Goal: Communication & Community: Participate in discussion

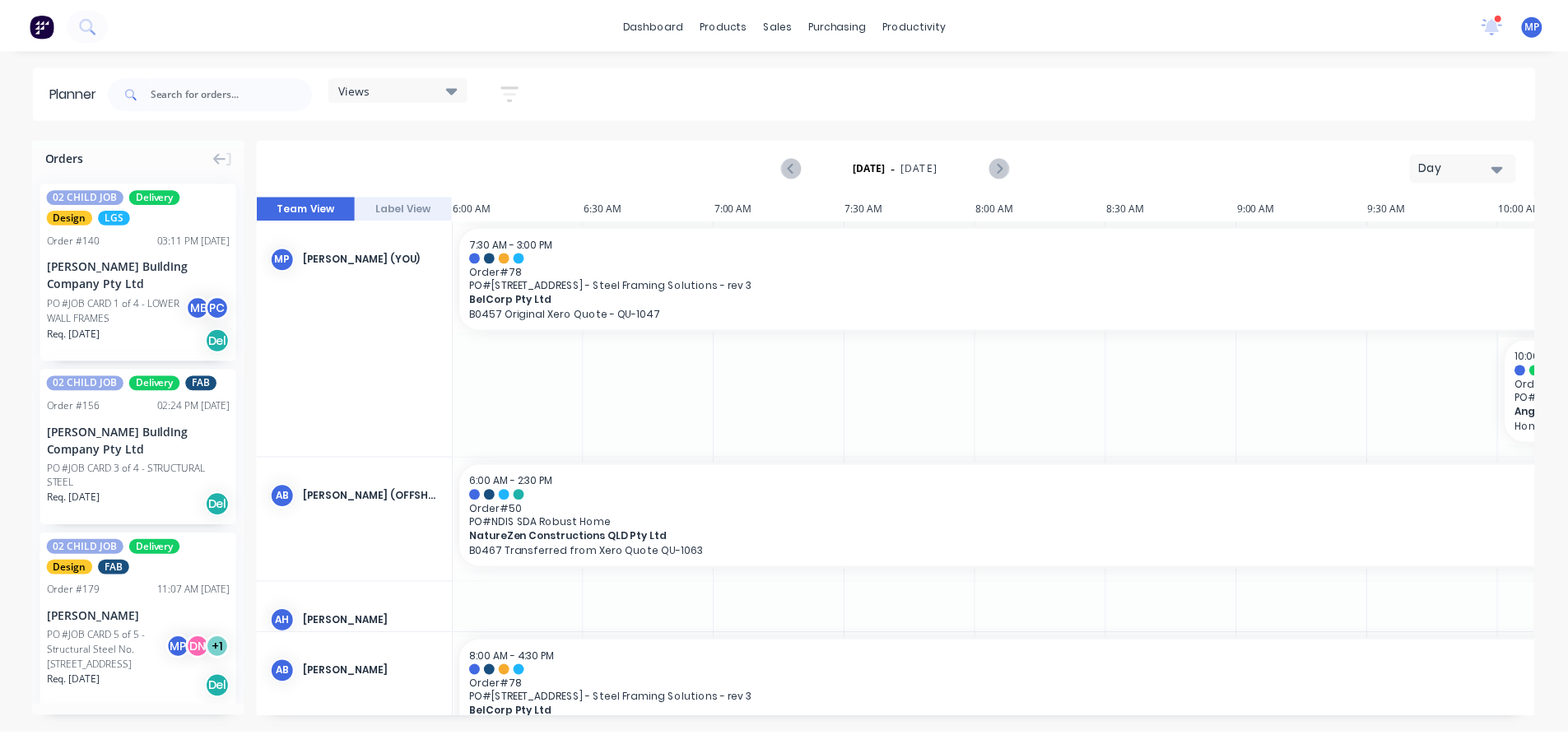
scroll to position [293, 0]
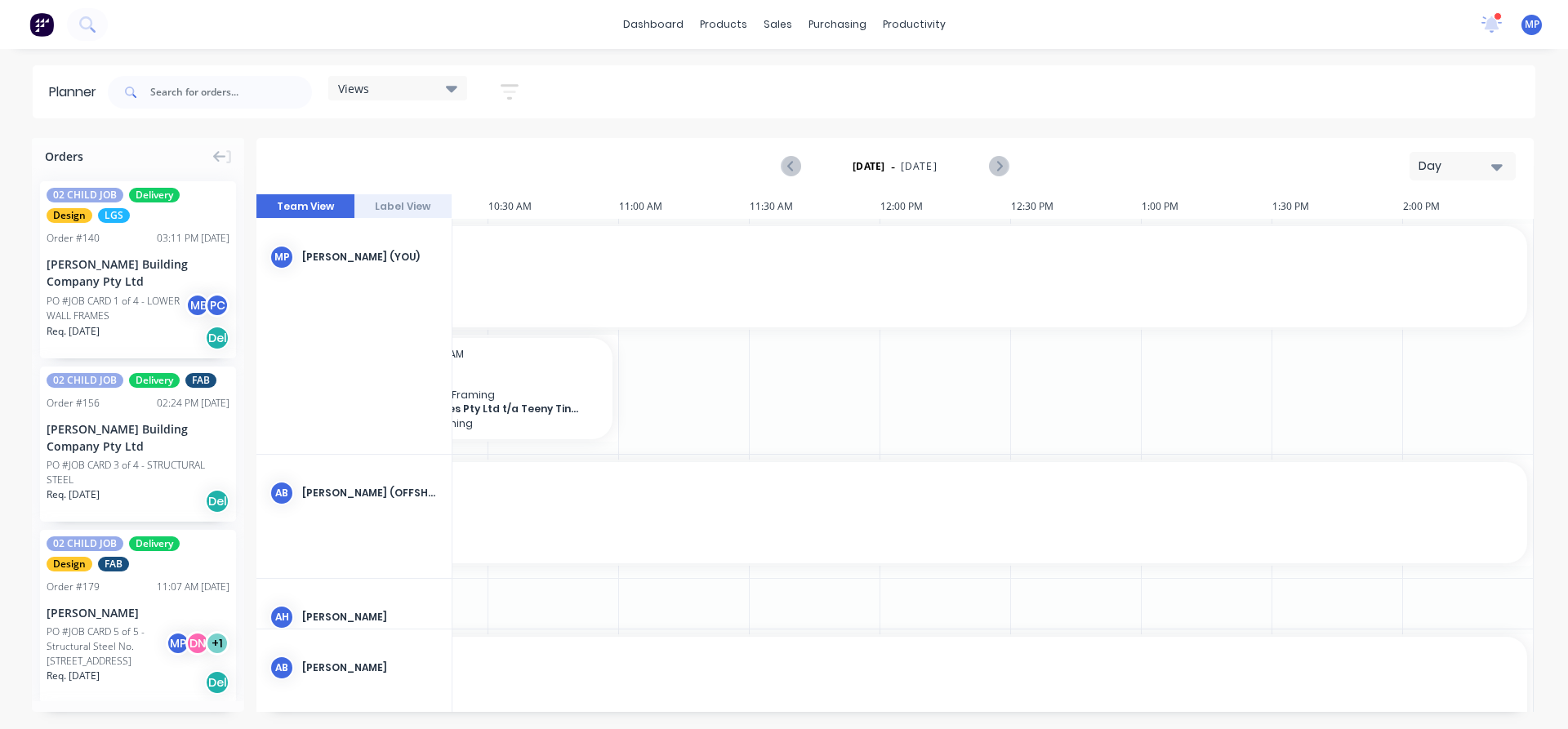
click at [1495, 18] on div at bounding box center [1497, 16] width 8 height 8
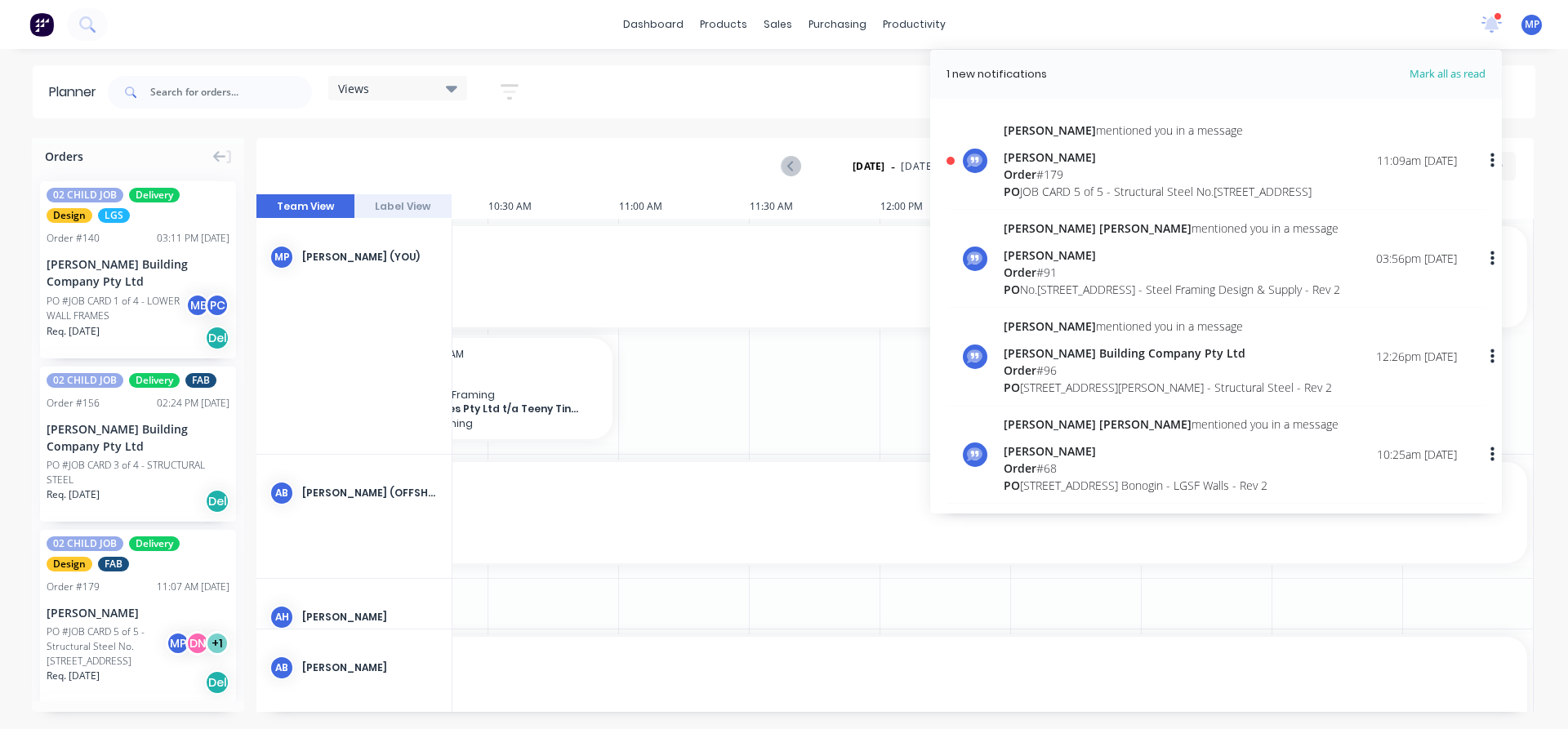
click at [1085, 172] on div "Order # 179" at bounding box center [1157, 174] width 308 height 17
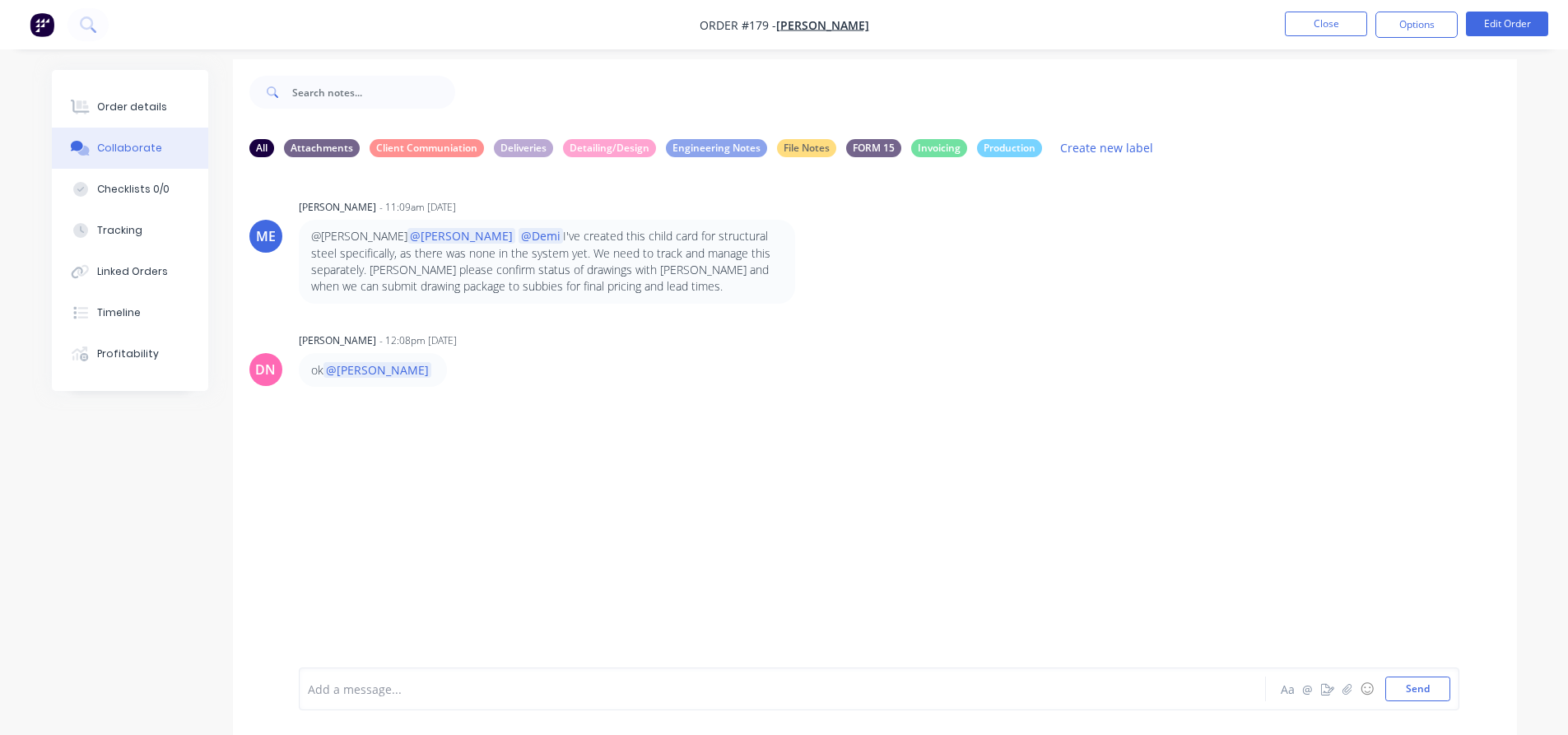
scroll to position [25, 0]
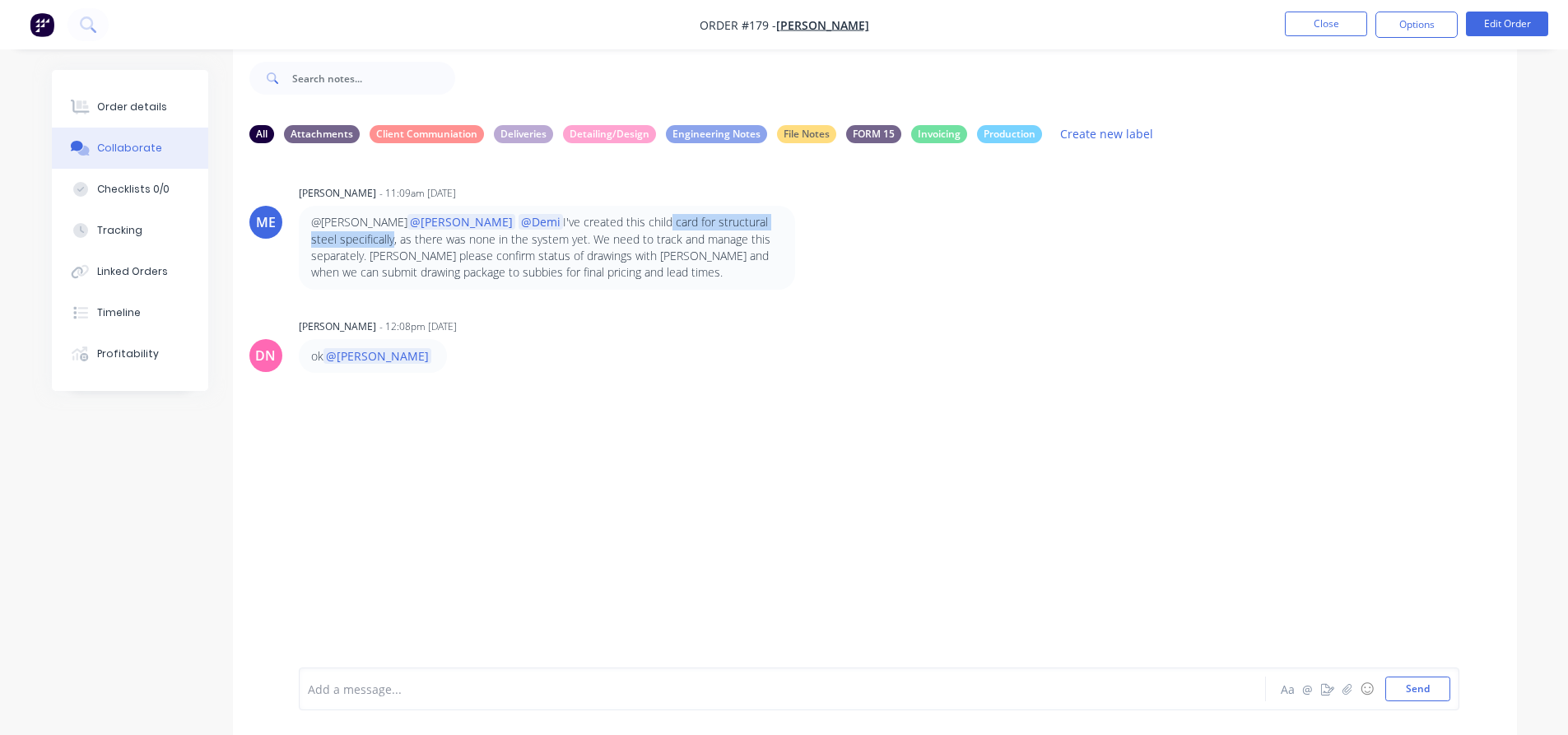
drag, startPoint x: 564, startPoint y: 223, endPoint x: 750, endPoint y: 226, distance: 186.0
type textarea "d card for structural steel specificall"
click at [750, 226] on p "@[PERSON_NAME] @[PERSON_NAME] @Demi I've created this child card for structural…" at bounding box center [546, 247] width 471 height 67
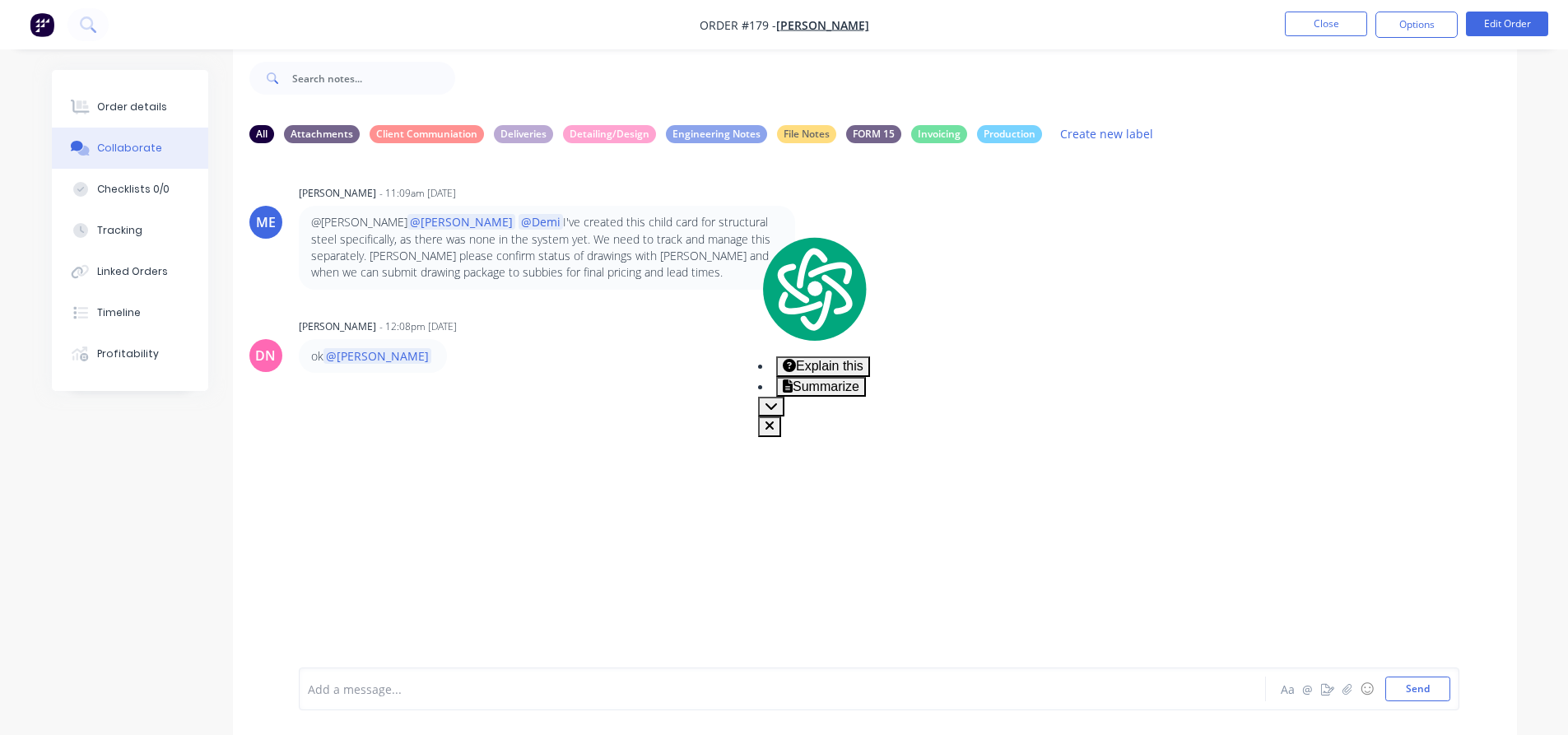
click at [490, 248] on p "@[PERSON_NAME] @[PERSON_NAME] @Demi I've created this child card for structural…" at bounding box center [546, 247] width 471 height 67
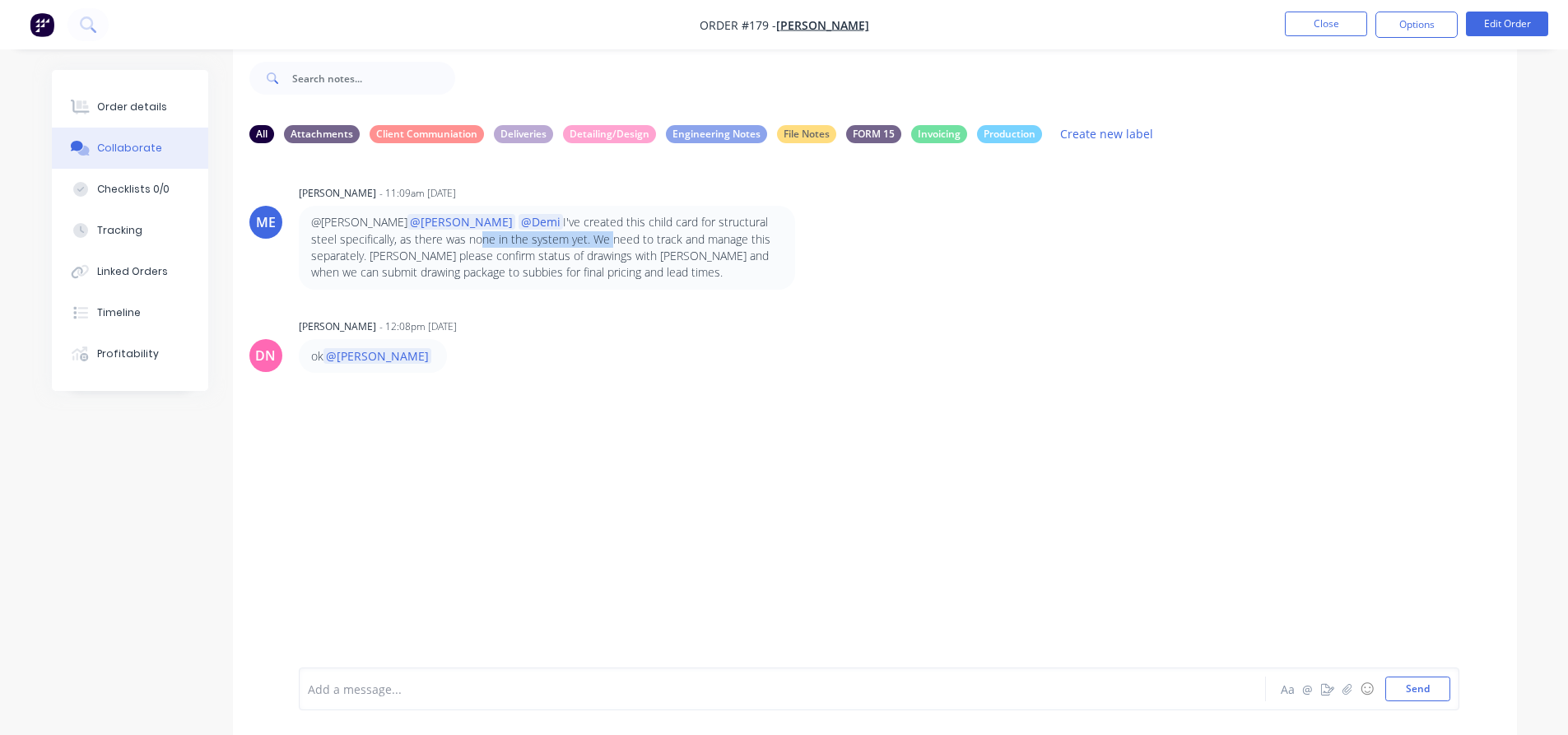
drag, startPoint x: 373, startPoint y: 243, endPoint x: 500, endPoint y: 239, distance: 127.1
click at [500, 239] on p "@[PERSON_NAME] @[PERSON_NAME] @Demi I've created this child card for structural…" at bounding box center [546, 247] width 471 height 67
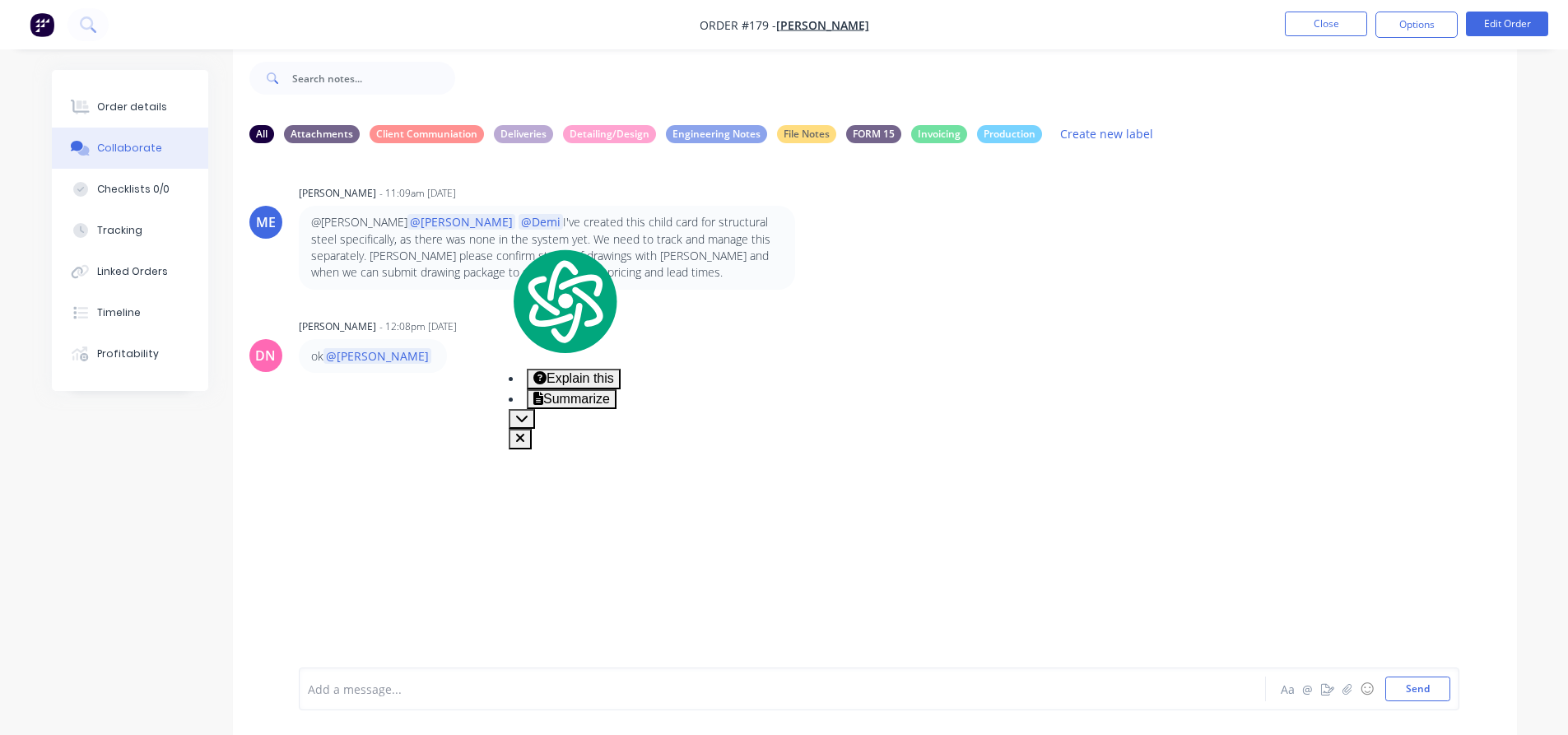
click at [571, 244] on p "@[PERSON_NAME] @[PERSON_NAME] @Demi I've created this child card for structural…" at bounding box center [546, 247] width 471 height 67
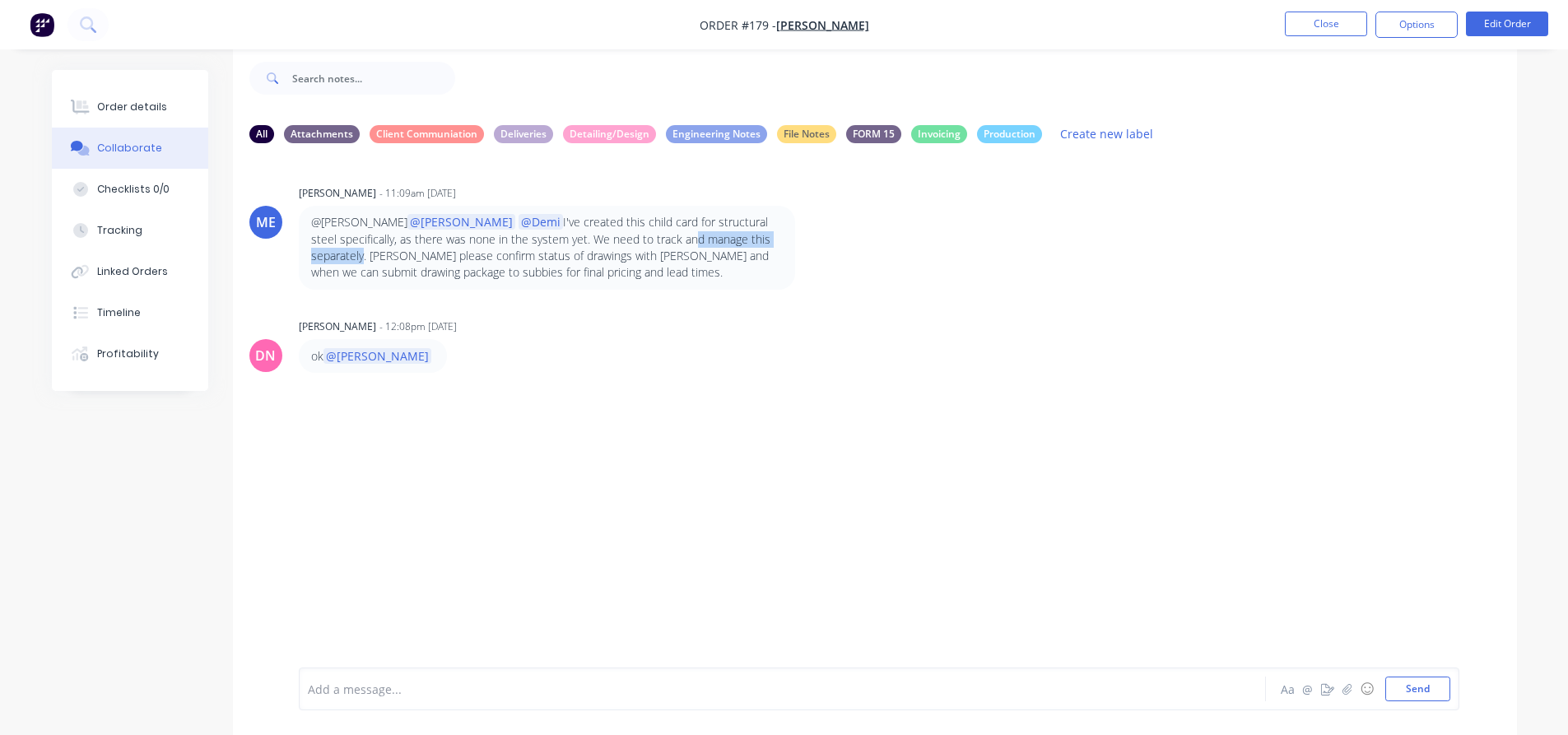
drag, startPoint x: 582, startPoint y: 240, endPoint x: 716, endPoint y: 233, distance: 134.2
click at [716, 233] on p "@[PERSON_NAME] @[PERSON_NAME] @Demi I've created this child card for structural…" at bounding box center [546, 247] width 471 height 67
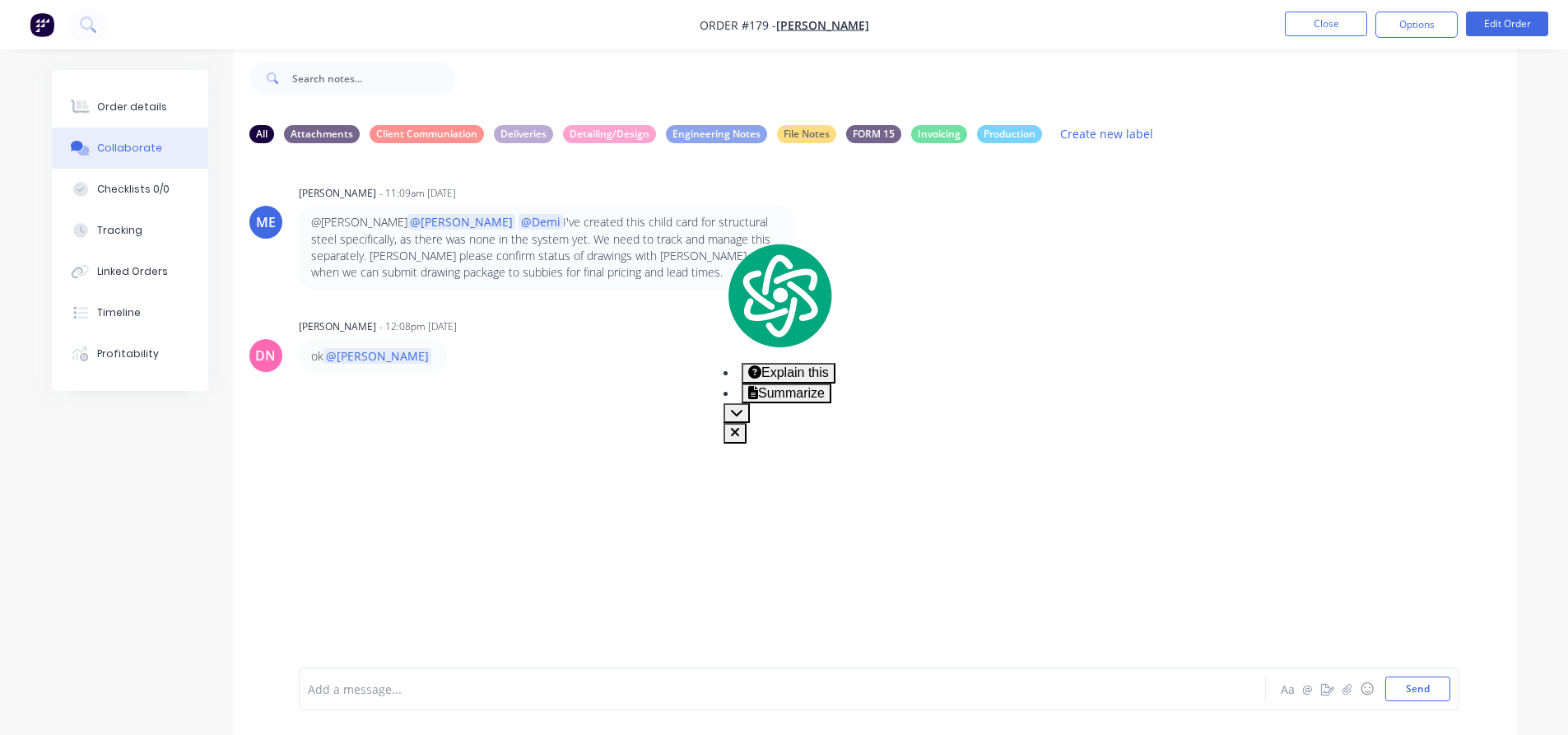
click at [445, 264] on p "@[PERSON_NAME] @[PERSON_NAME] @Demi I've created this child card for structural…" at bounding box center [546, 247] width 471 height 67
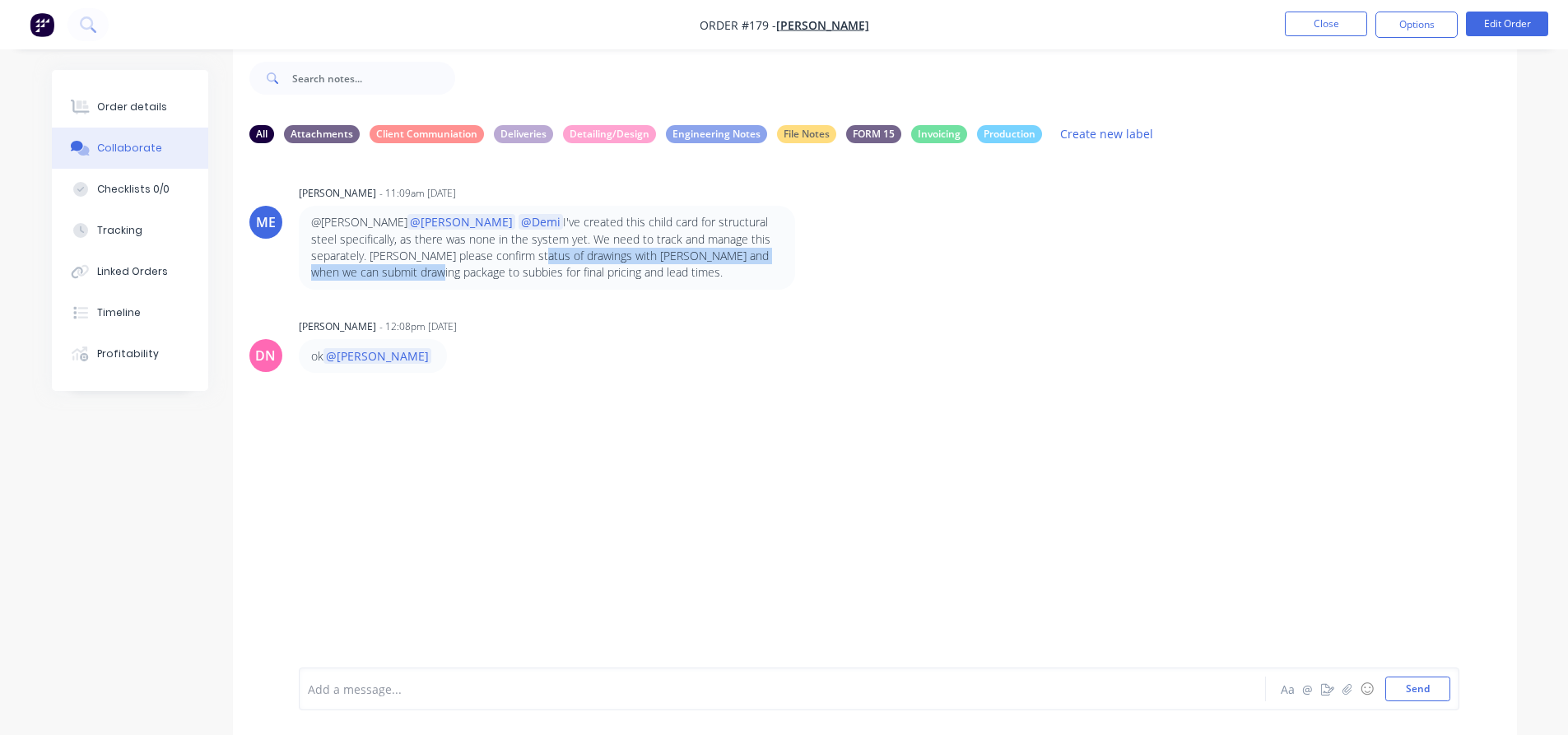
drag, startPoint x: 431, startPoint y: 255, endPoint x: 789, endPoint y: 263, distance: 358.1
click at [789, 263] on div "@[PERSON_NAME] @[PERSON_NAME] @Demi I've created this child card for structural…" at bounding box center [547, 247] width 496 height 83
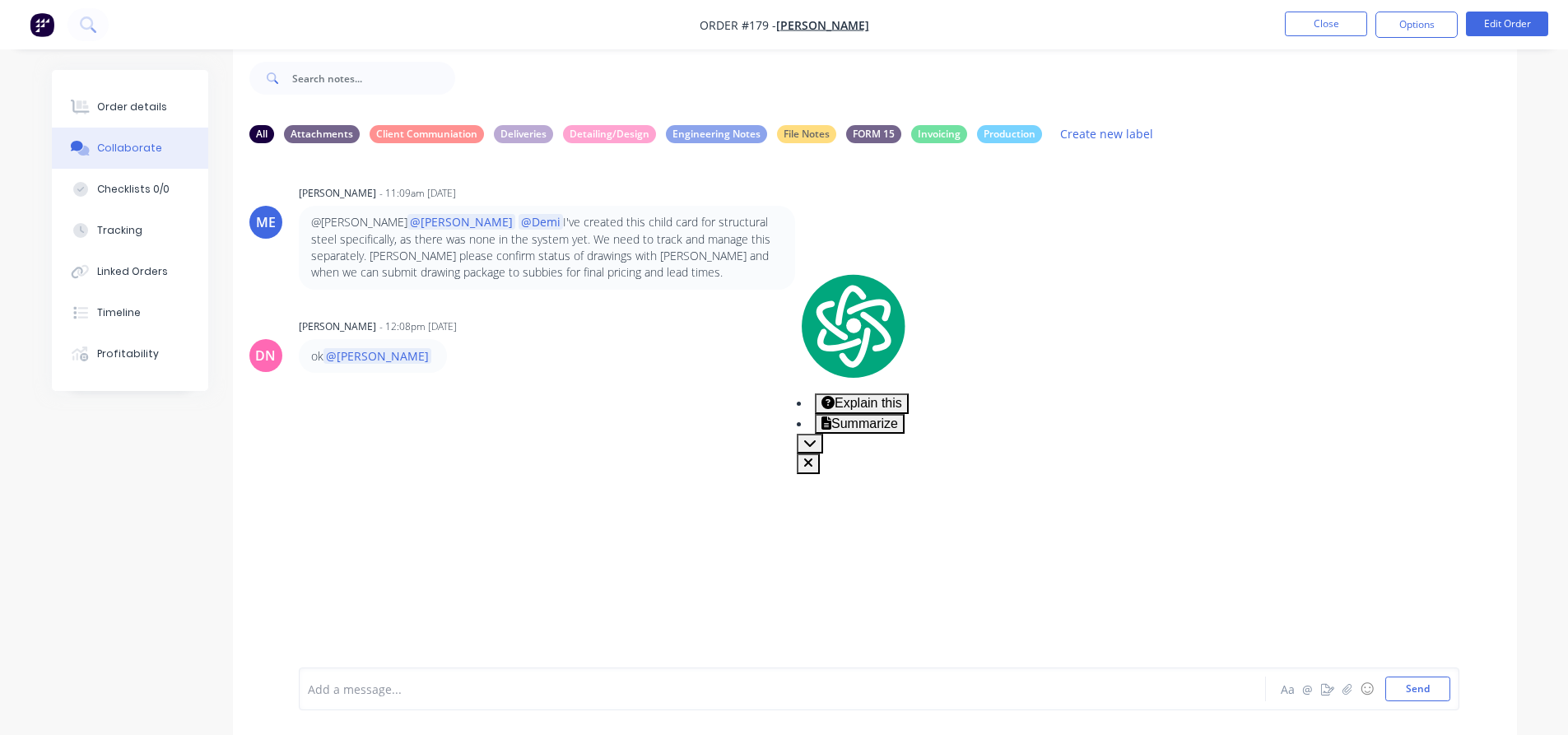
click at [395, 272] on p "@[PERSON_NAME] @[PERSON_NAME] @Demi I've created this child card for structural…" at bounding box center [546, 247] width 471 height 67
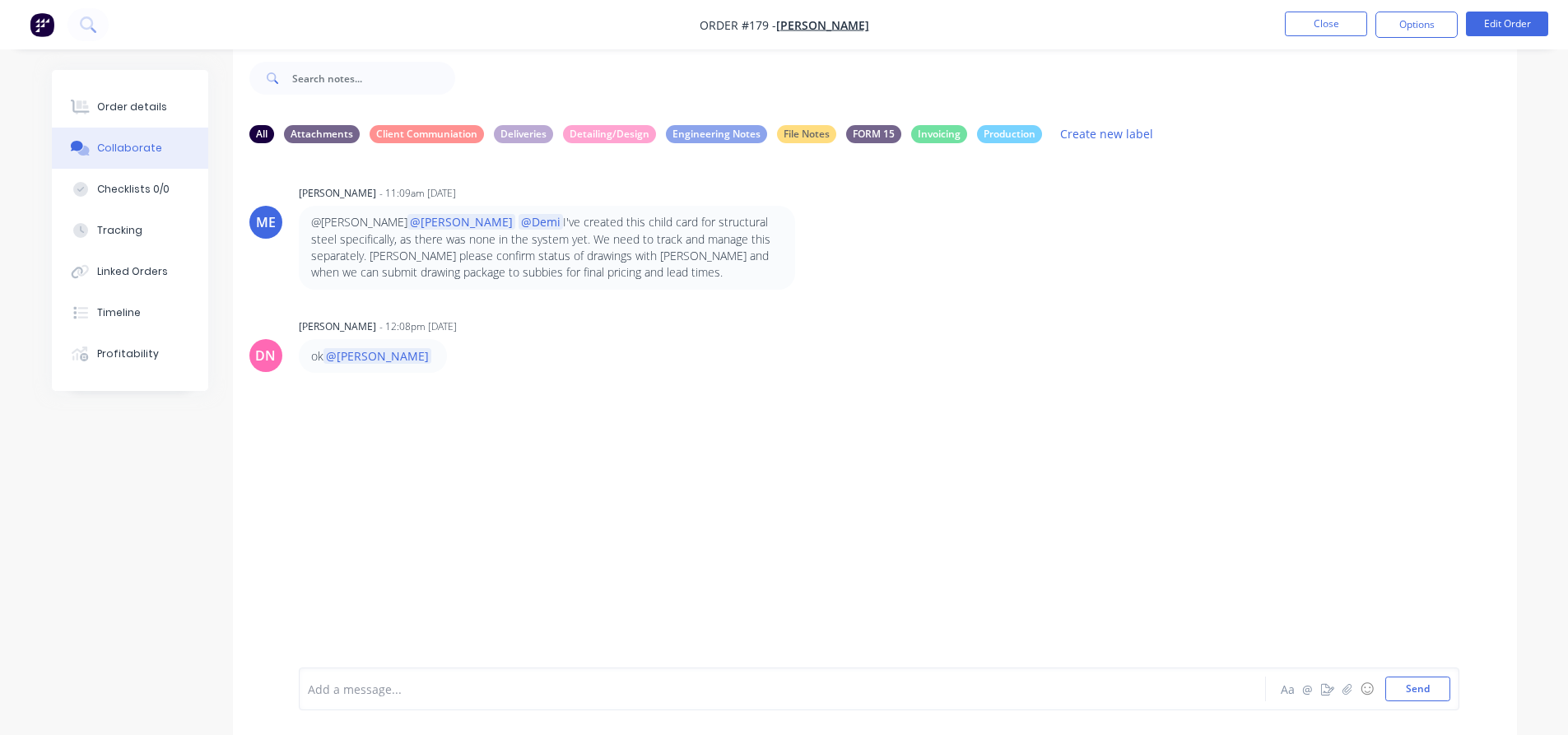
click at [396, 270] on p "@[PERSON_NAME] @[PERSON_NAME] @Demi I've created this child card for structural…" at bounding box center [546, 247] width 471 height 67
drag, startPoint x: 354, startPoint y: 272, endPoint x: 646, endPoint y: 265, distance: 292.1
click at [540, 281] on div "@[PERSON_NAME] @[PERSON_NAME] @Demi I've created this child card for structural…" at bounding box center [547, 247] width 496 height 83
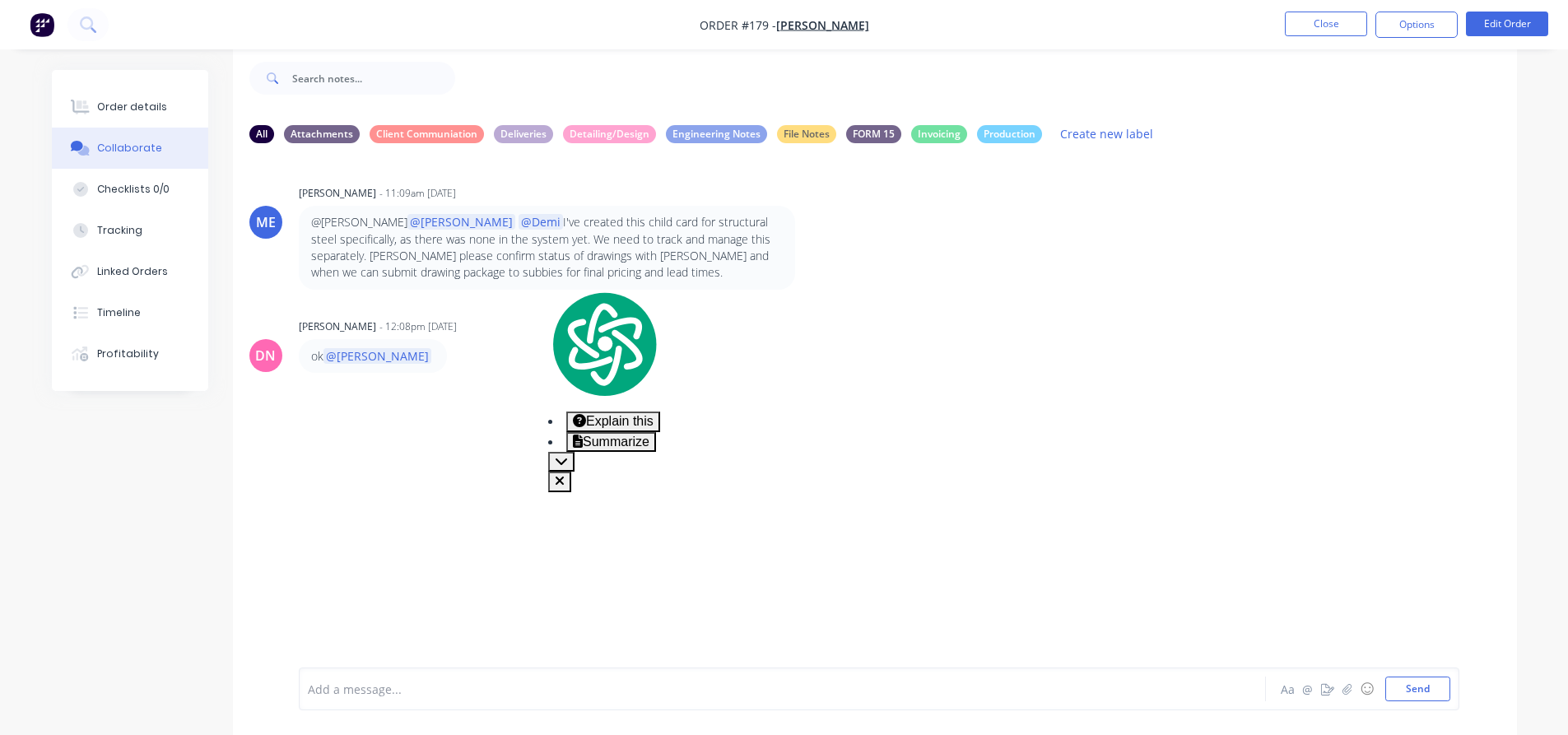
click at [666, 251] on p "@[PERSON_NAME] @[PERSON_NAME] @Demi I've created this child card for structural…" at bounding box center [546, 247] width 471 height 67
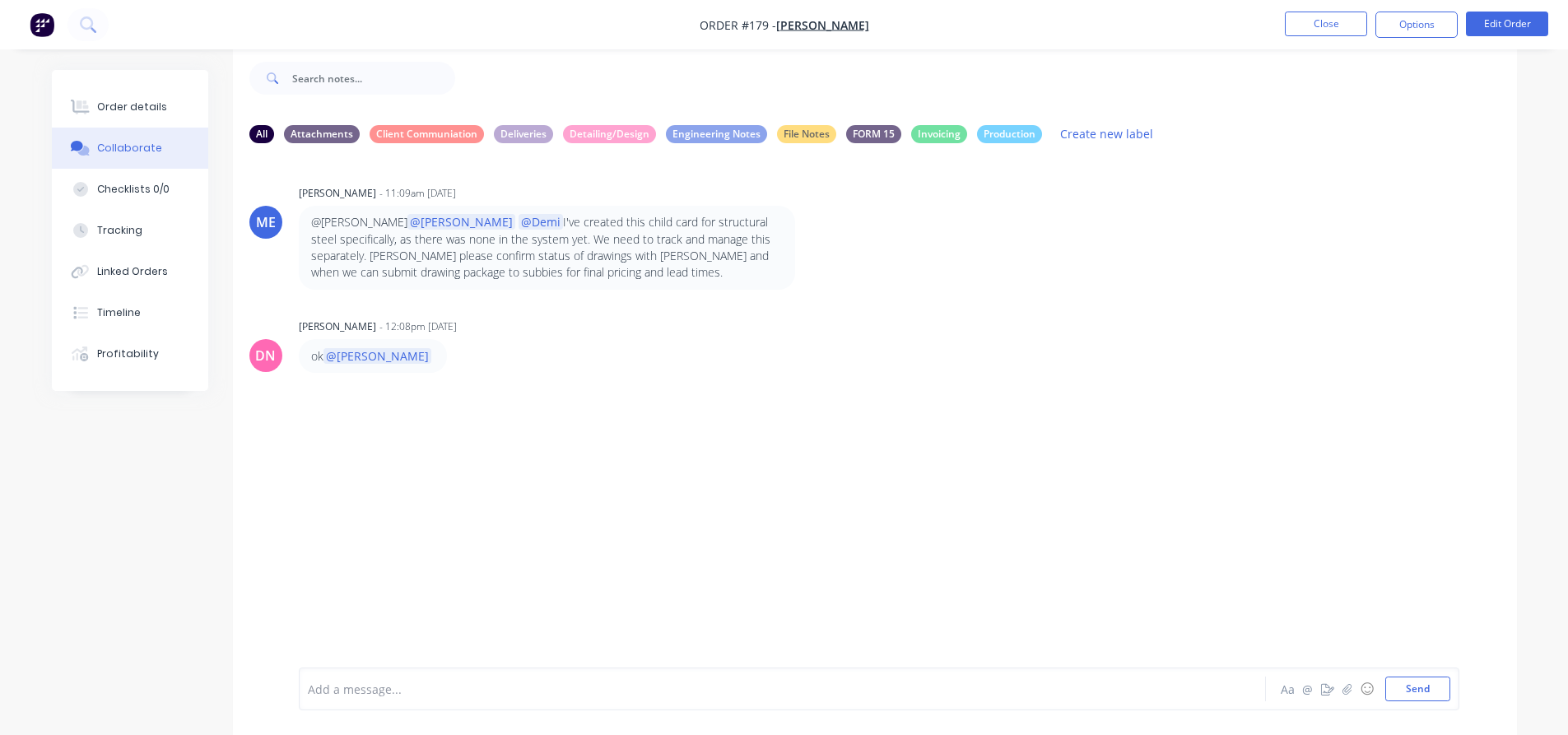
drag, startPoint x: 897, startPoint y: 307, endPoint x: 915, endPoint y: 268, distance: 43.0
click at [906, 303] on div "ME [PERSON_NAME] - 11:09am [DATE] @[PERSON_NAME] @[PERSON_NAME] @Demi I've crea…" at bounding box center [875, 399] width 1285 height 486
click at [627, 441] on div "ME [PERSON_NAME] - 11:09am [DATE] @[PERSON_NAME] @[PERSON_NAME] @Demi I've crea…" at bounding box center [875, 399] width 1285 height 486
click at [613, 246] on p "@[PERSON_NAME] @[PERSON_NAME] @Demi I've created this child card for structural…" at bounding box center [546, 247] width 471 height 67
click at [696, 367] on div "ok @[PERSON_NAME]" at bounding box center [557, 355] width 515 height 33
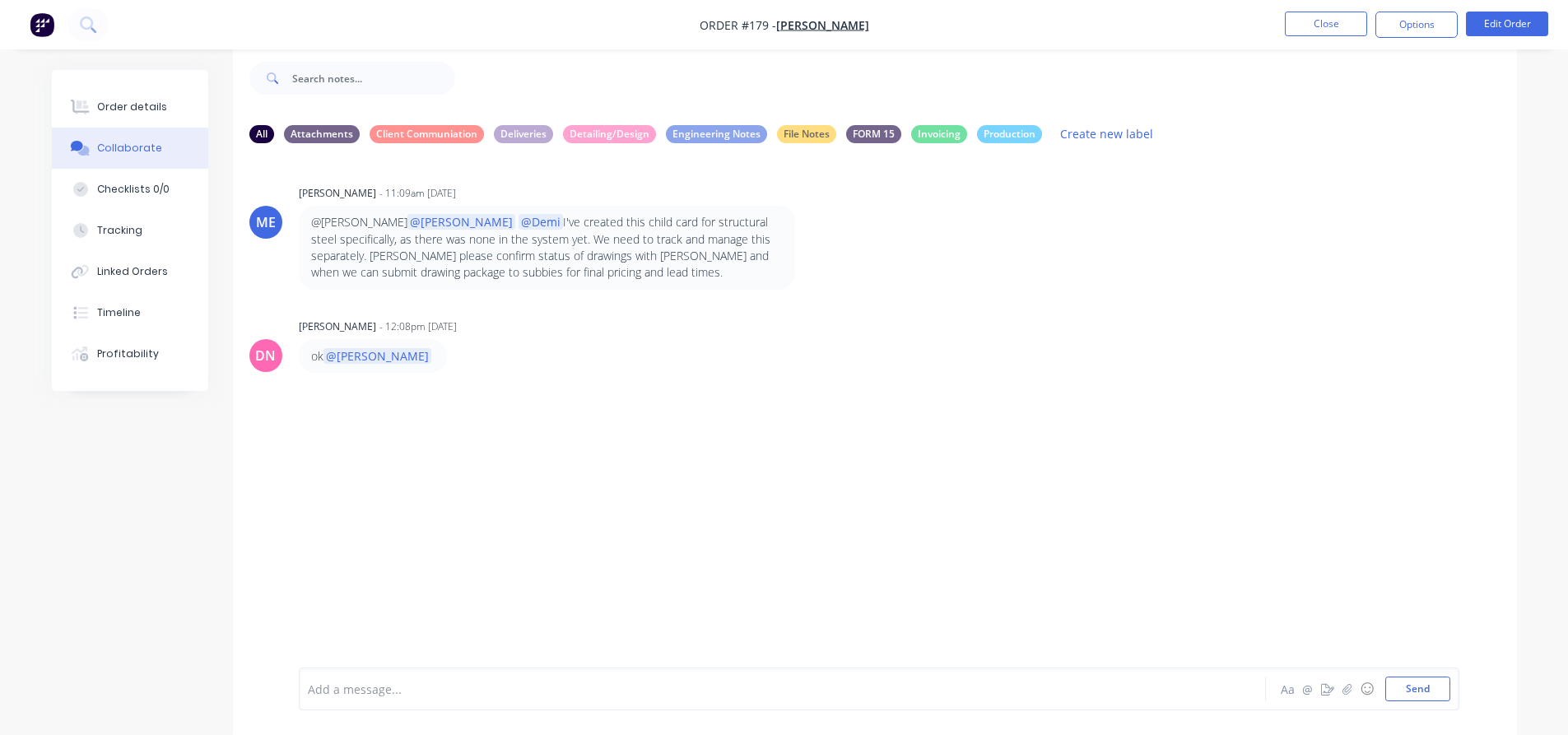
click at [663, 240] on p "@[PERSON_NAME] @[PERSON_NAME] @Demi I've created this child card for structural…" at bounding box center [546, 247] width 471 height 67
click at [907, 323] on div "DN [PERSON_NAME] - 12:08pm [DATE] ok @[PERSON_NAME]" at bounding box center [875, 343] width 1285 height 58
click at [590, 481] on div "ME [PERSON_NAME] - 11:09am [DATE] @[PERSON_NAME] @[PERSON_NAME] @Demi I've crea…" at bounding box center [875, 399] width 1285 height 486
click at [483, 320] on div "[PERSON_NAME] - 12:08pm [DATE]" at bounding box center [557, 327] width 515 height 15
click at [521, 243] on p "@[PERSON_NAME] @[PERSON_NAME] @Demi I've created this child card for structural…" at bounding box center [546, 247] width 471 height 67
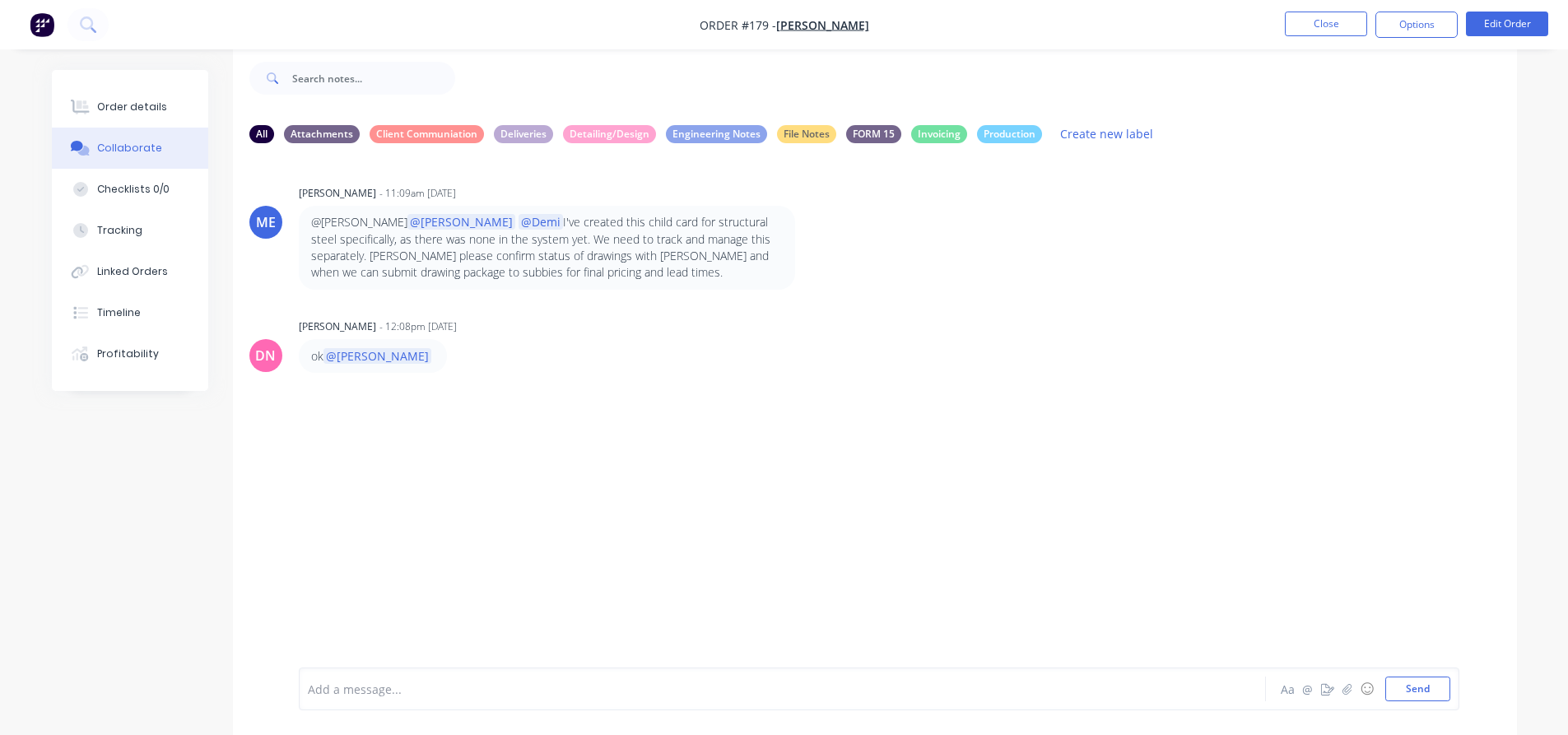
click at [541, 330] on div "[PERSON_NAME] - 12:08pm [DATE]" at bounding box center [557, 327] width 515 height 15
drag, startPoint x: 520, startPoint y: 134, endPoint x: 779, endPoint y: 161, distance: 260.4
click at [779, 161] on div "All Attachments Client Communiation Deliveries Detailing/Design Engineering Not…" at bounding box center [875, 423] width 1285 height 624
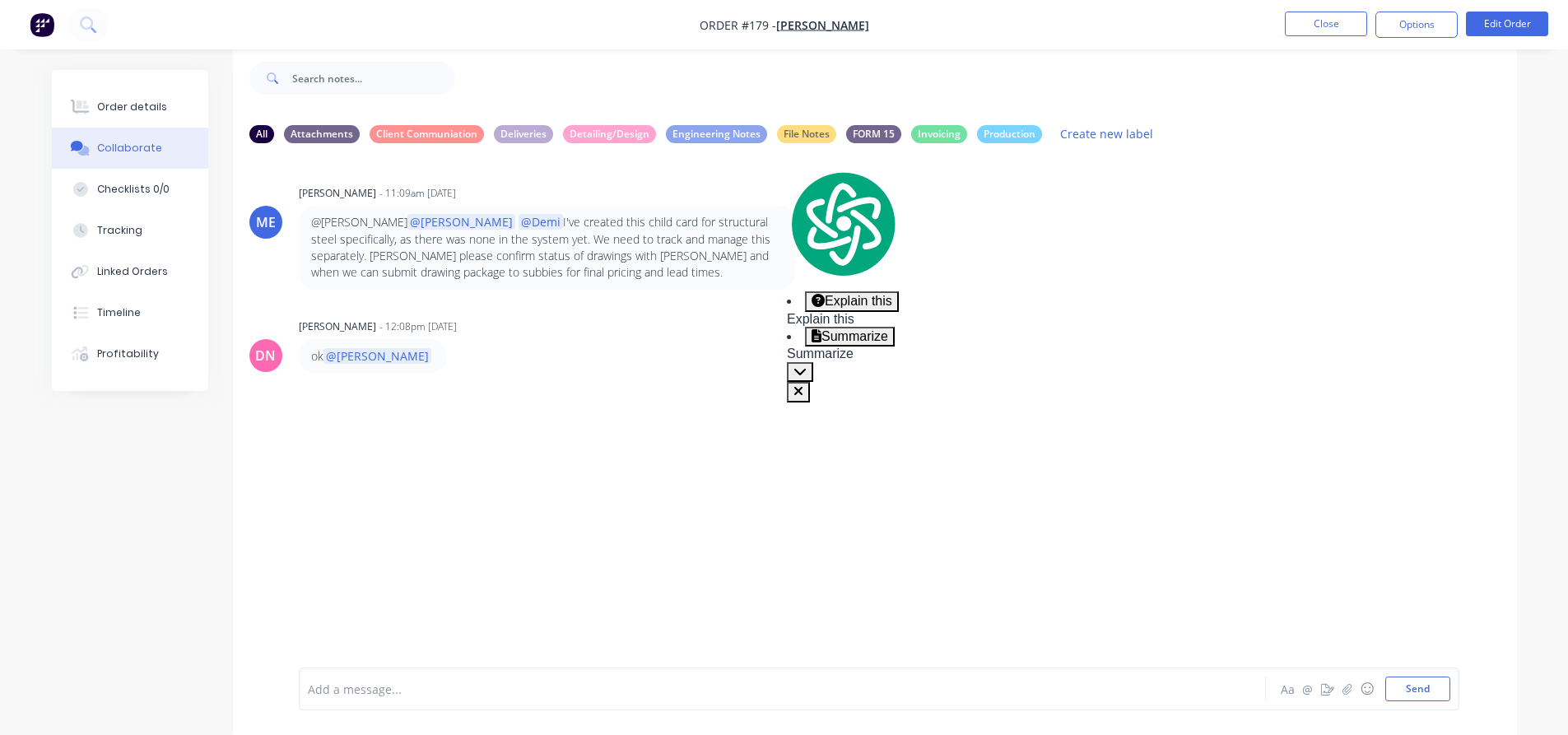
click at [1313, 177] on div "ME [PERSON_NAME] - 11:09am [DATE] @[PERSON_NAME] @[PERSON_NAME] @Demi I've crea…" at bounding box center [875, 399] width 1285 height 486
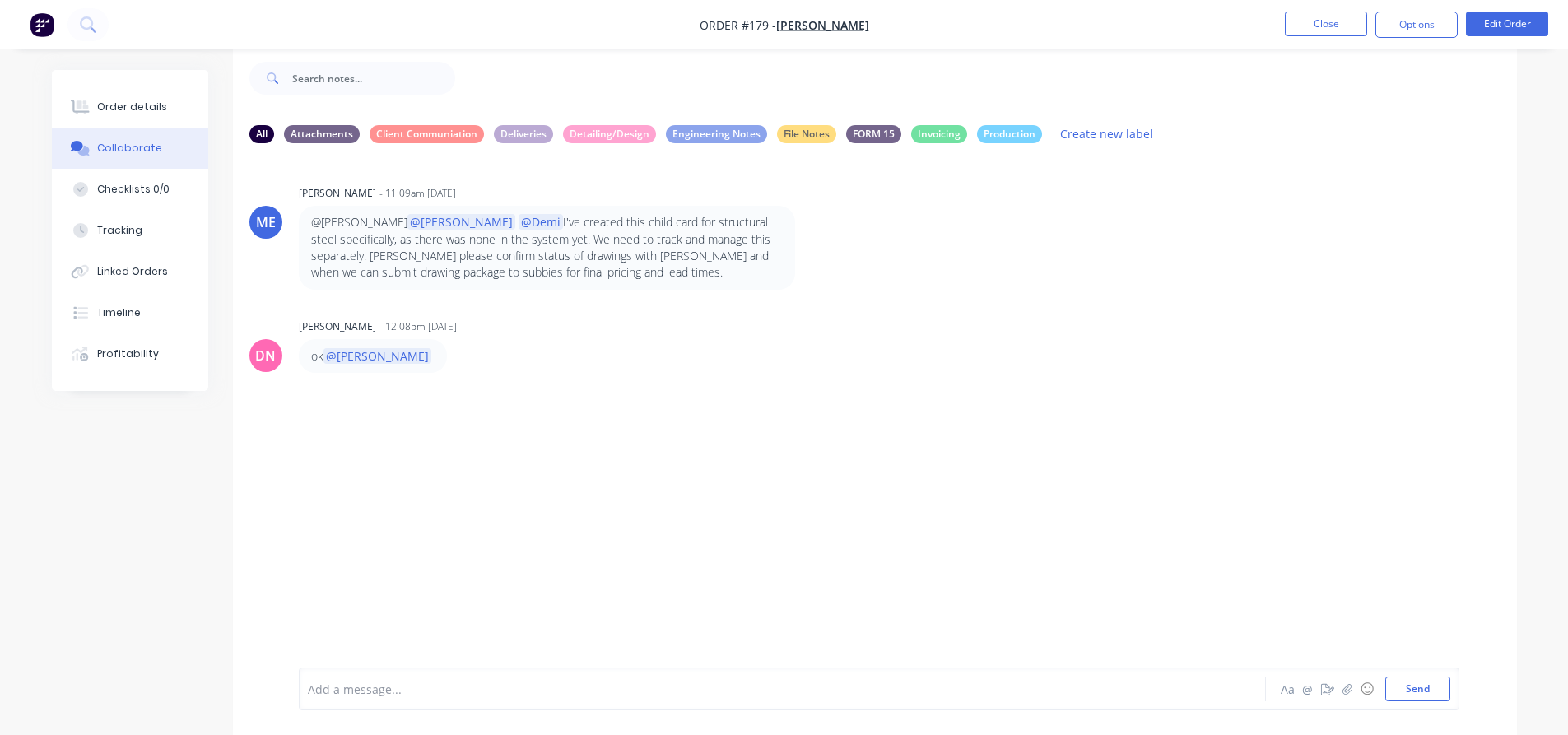
click at [834, 457] on div "ME [PERSON_NAME] - 11:09am [DATE] @[PERSON_NAME] @[PERSON_NAME] @Demi I've crea…" at bounding box center [875, 399] width 1285 height 486
click at [567, 255] on p "@[PERSON_NAME] @[PERSON_NAME] @Demi I've created this child card for structural…" at bounding box center [546, 247] width 471 height 67
click at [443, 692] on div at bounding box center [736, 689] width 857 height 18
click at [1419, 695] on button "Send" at bounding box center [1418, 689] width 65 height 25
click at [1343, 355] on div "DN [PERSON_NAME] - 12:08pm [DATE] ok @[PERSON_NAME]" at bounding box center [875, 343] width 1285 height 58
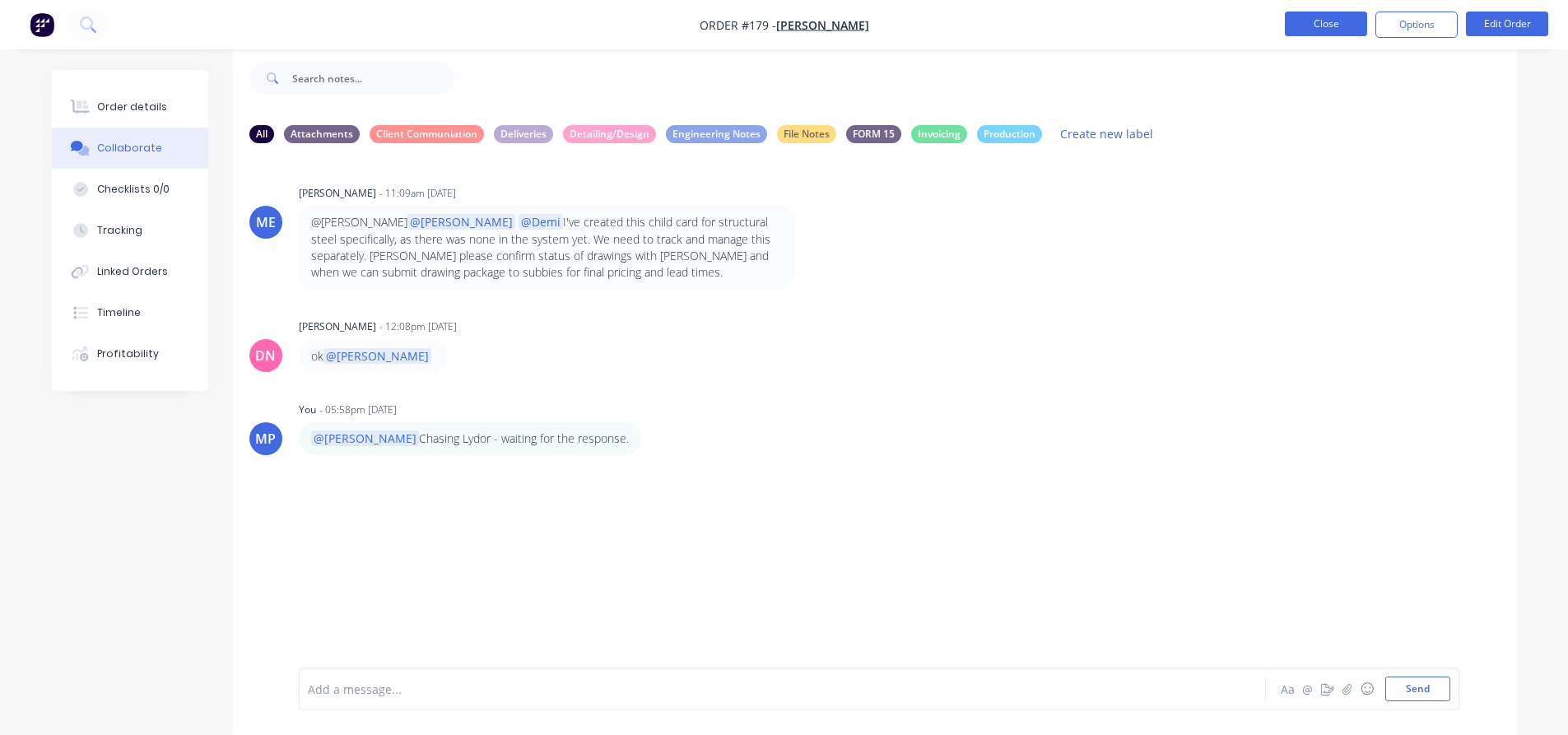
click at [1338, 29] on button "Close" at bounding box center [1326, 23] width 82 height 25
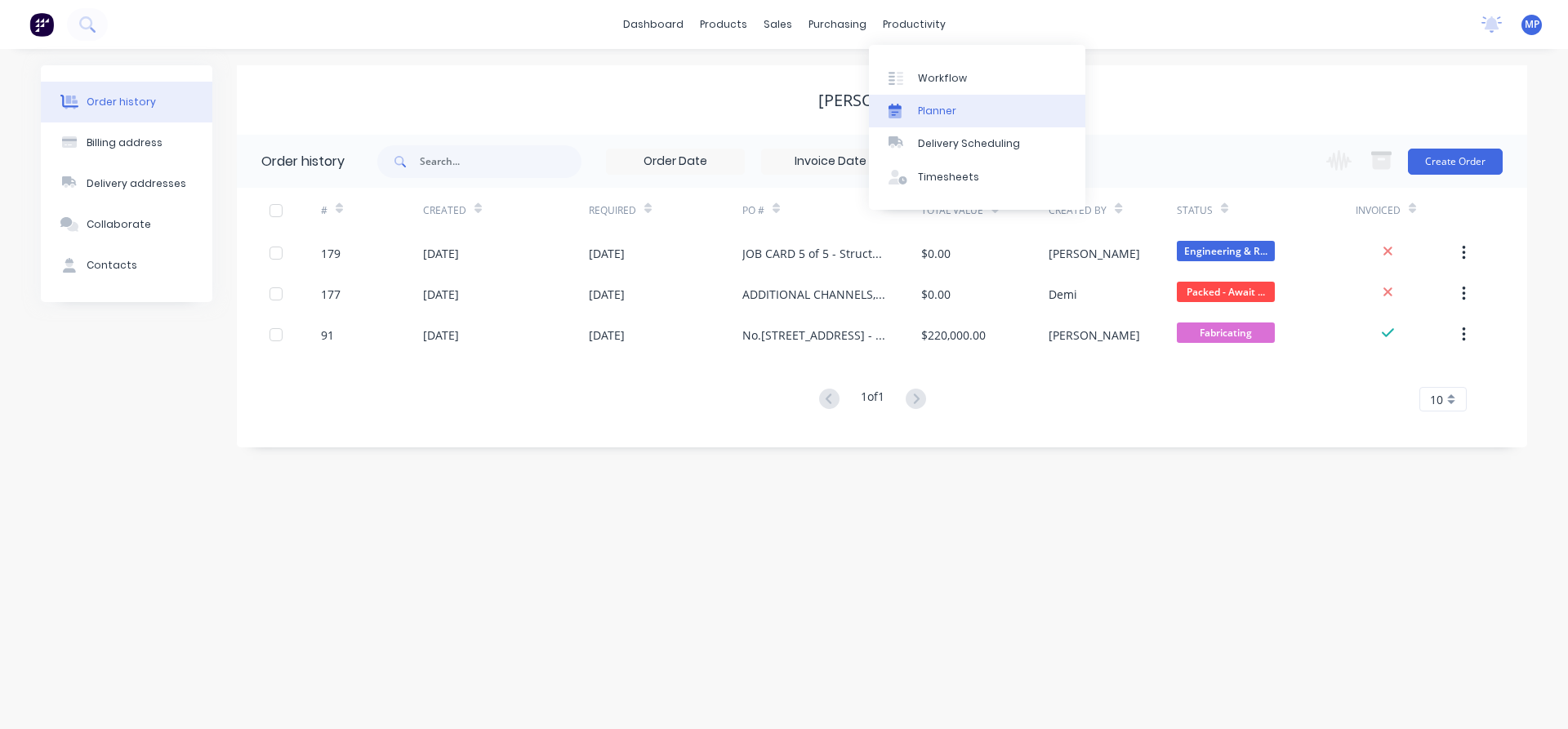
click at [944, 111] on div "Planner" at bounding box center [937, 111] width 39 height 15
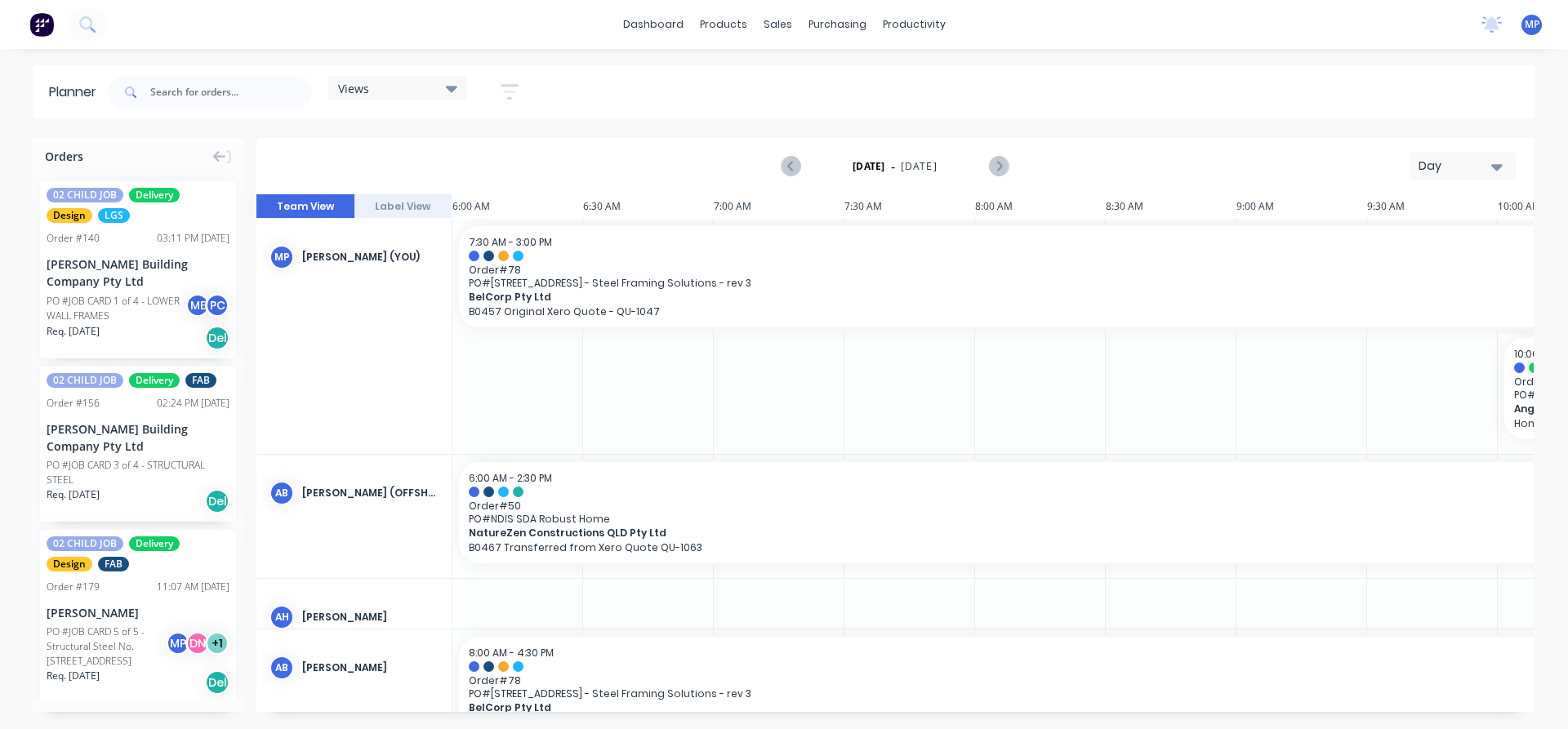
scroll to position [0, 1146]
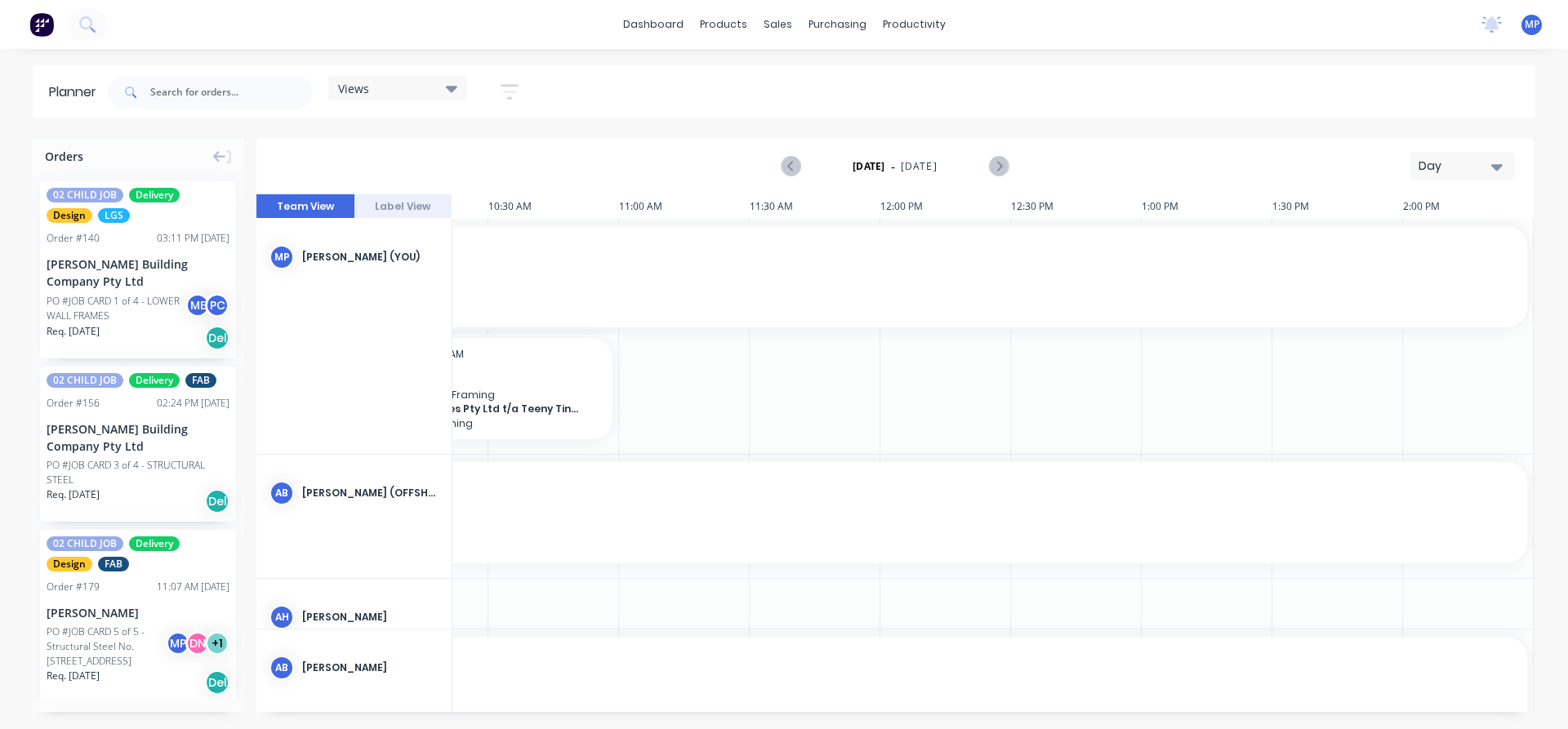
click at [1491, 165] on icon "button" at bounding box center [1496, 167] width 11 height 18
click at [1406, 246] on div "Week" at bounding box center [1433, 242] width 162 height 33
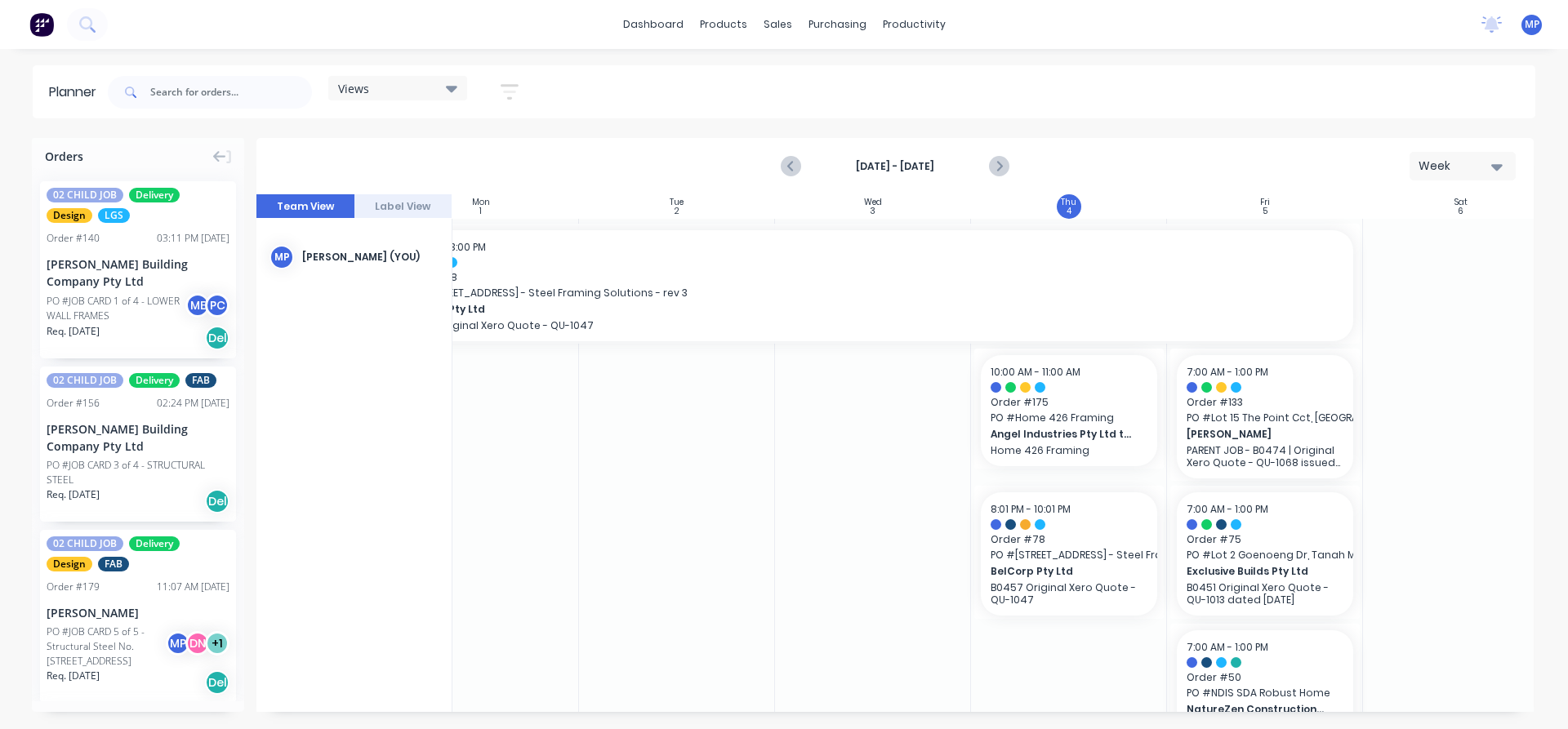
scroll to position [0, 298]
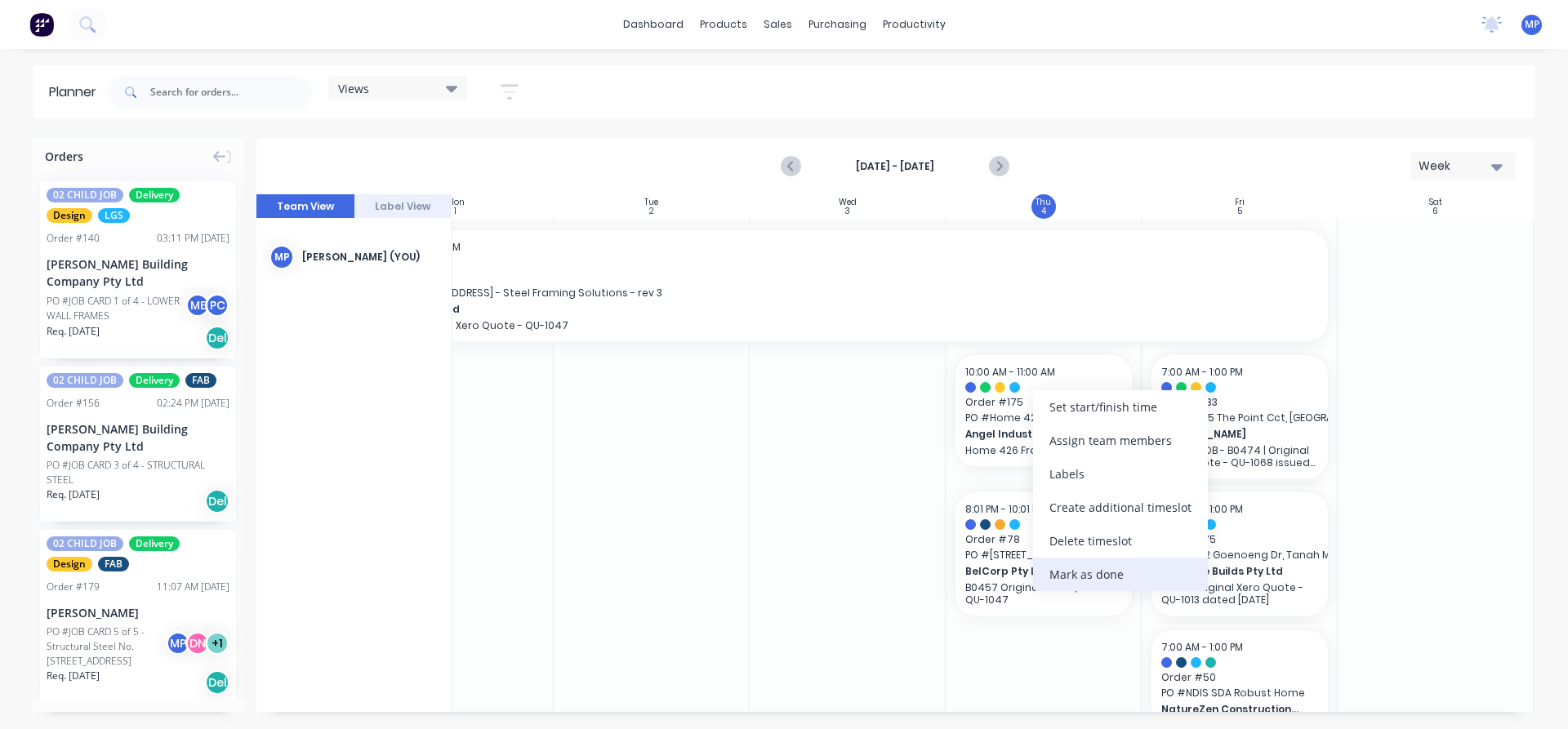
click at [1114, 577] on div "Mark as done" at bounding box center [1121, 574] width 175 height 33
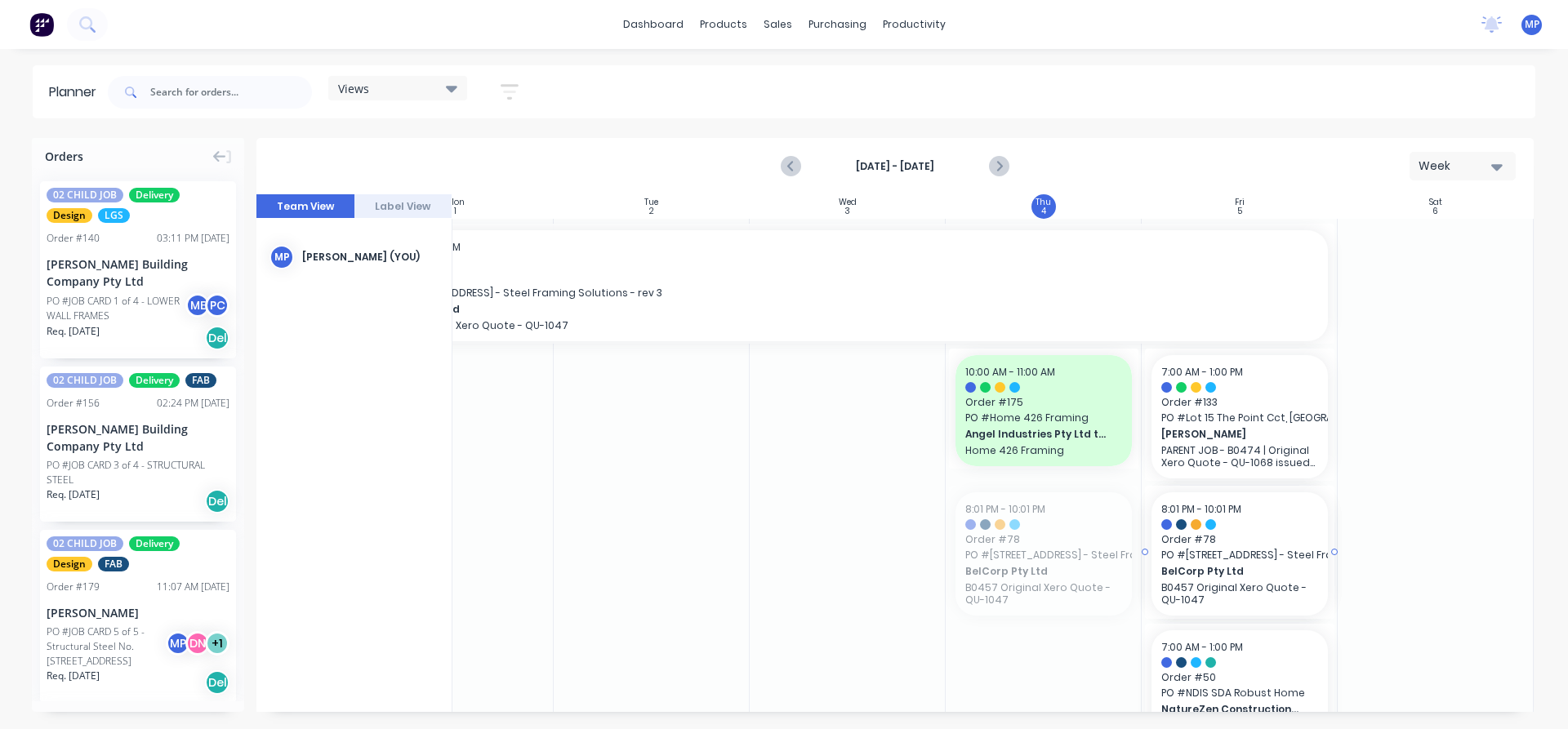
drag, startPoint x: 1005, startPoint y: 561, endPoint x: 1270, endPoint y: 521, distance: 268.0
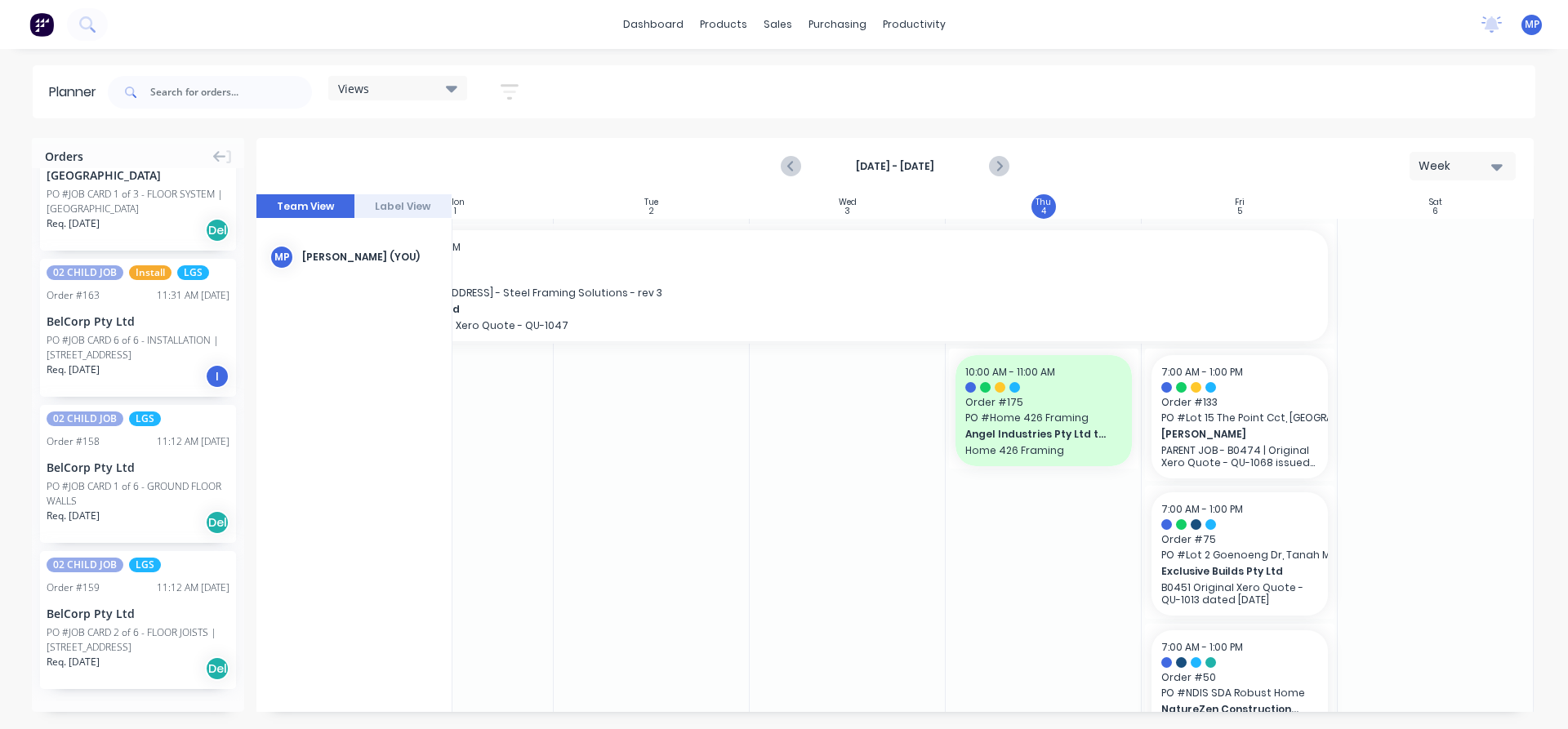
scroll to position [6259, 0]
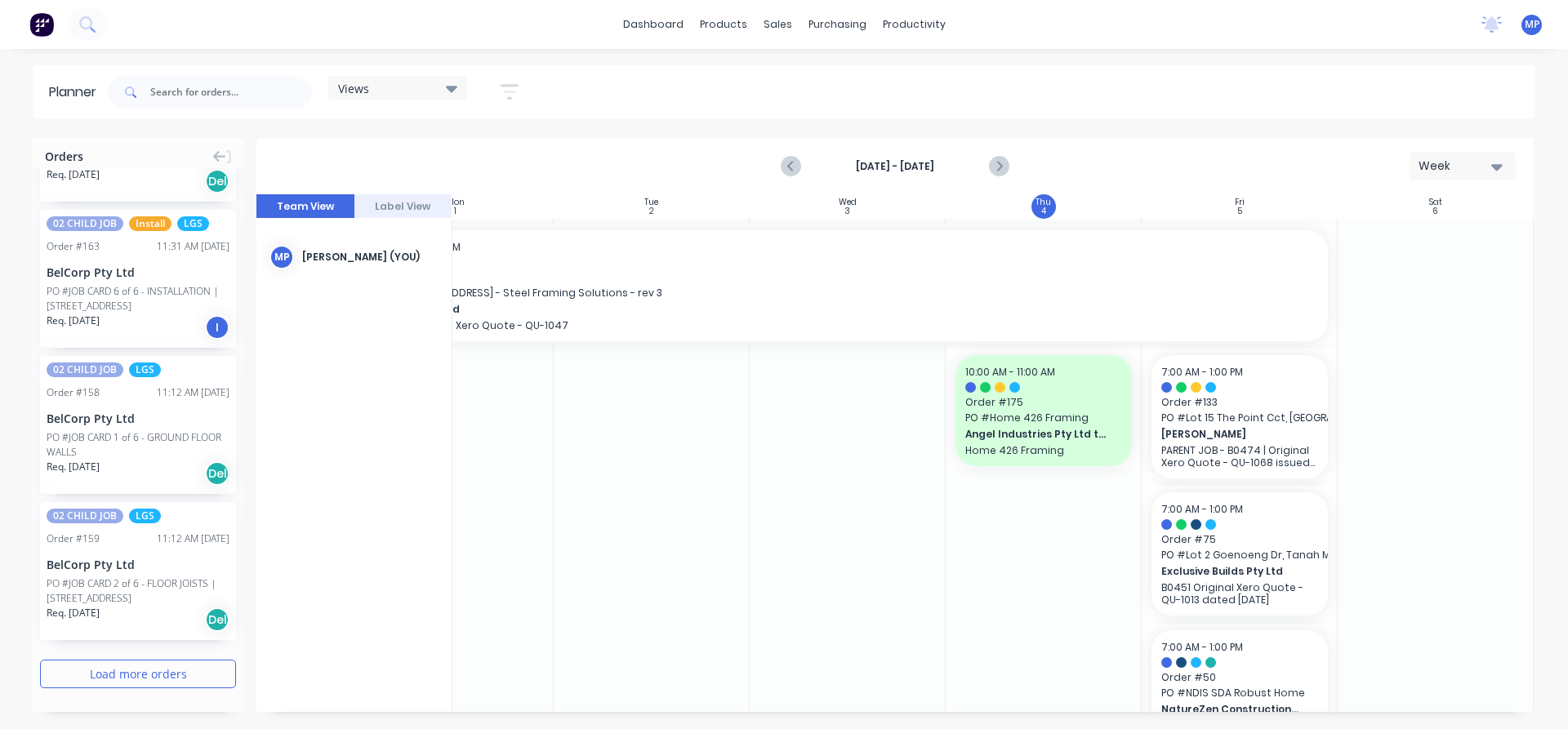
click at [133, 678] on button "Load more orders" at bounding box center [138, 673] width 196 height 28
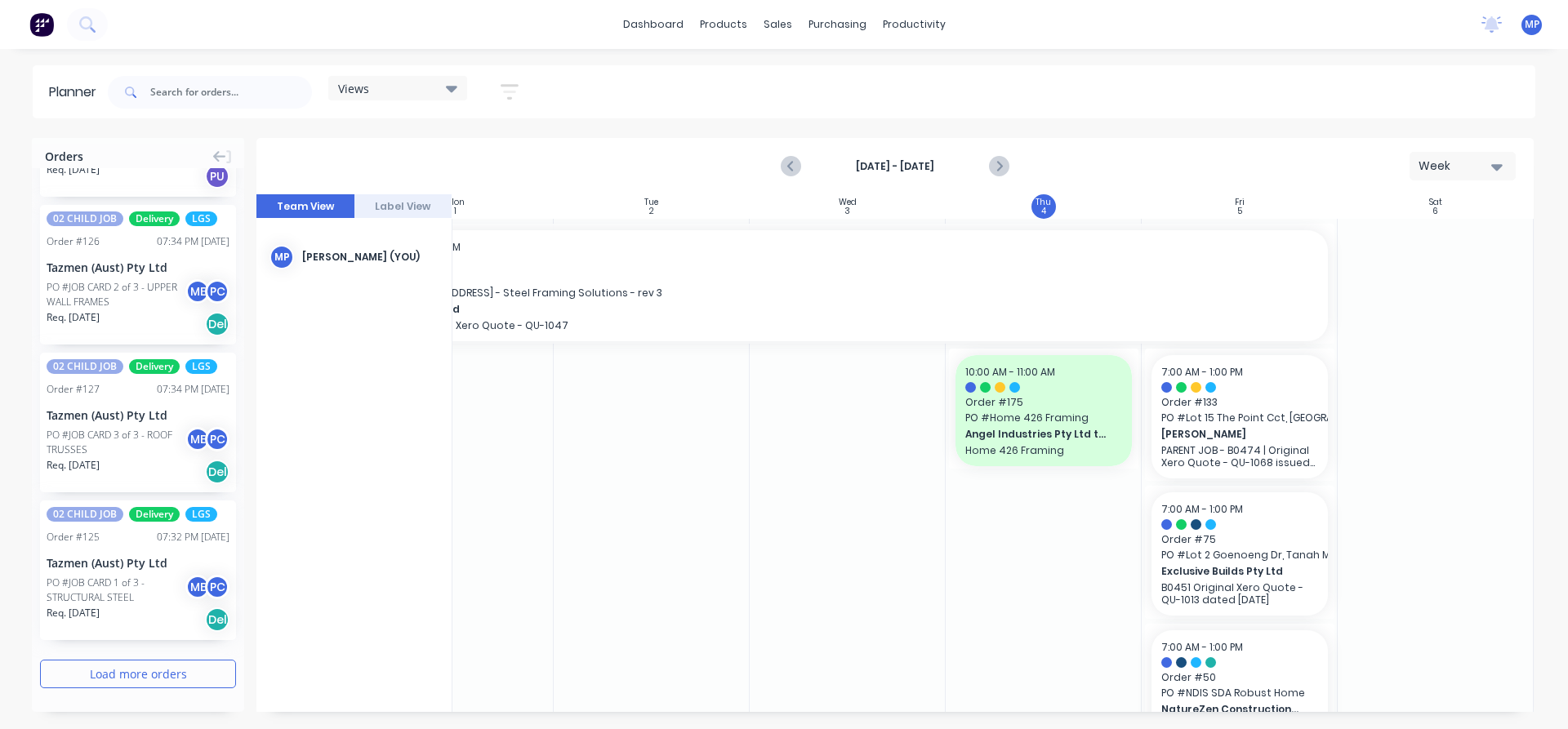
scroll to position [9472, 0]
click at [138, 671] on button "Load more orders" at bounding box center [138, 673] width 196 height 28
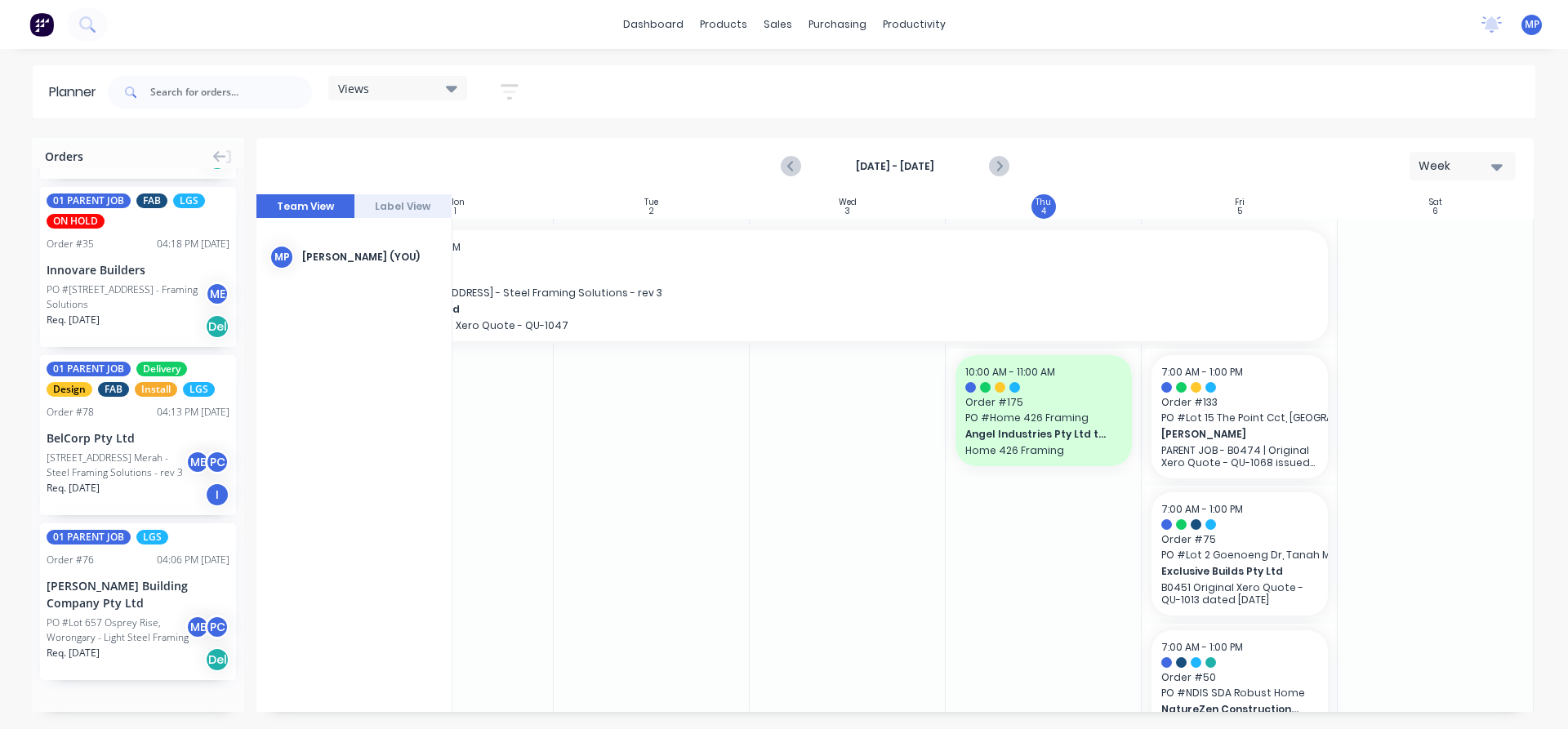
scroll to position [12103, 0]
click at [195, 99] on input "text" at bounding box center [231, 93] width 162 height 33
type input "[PERSON_NAME]"
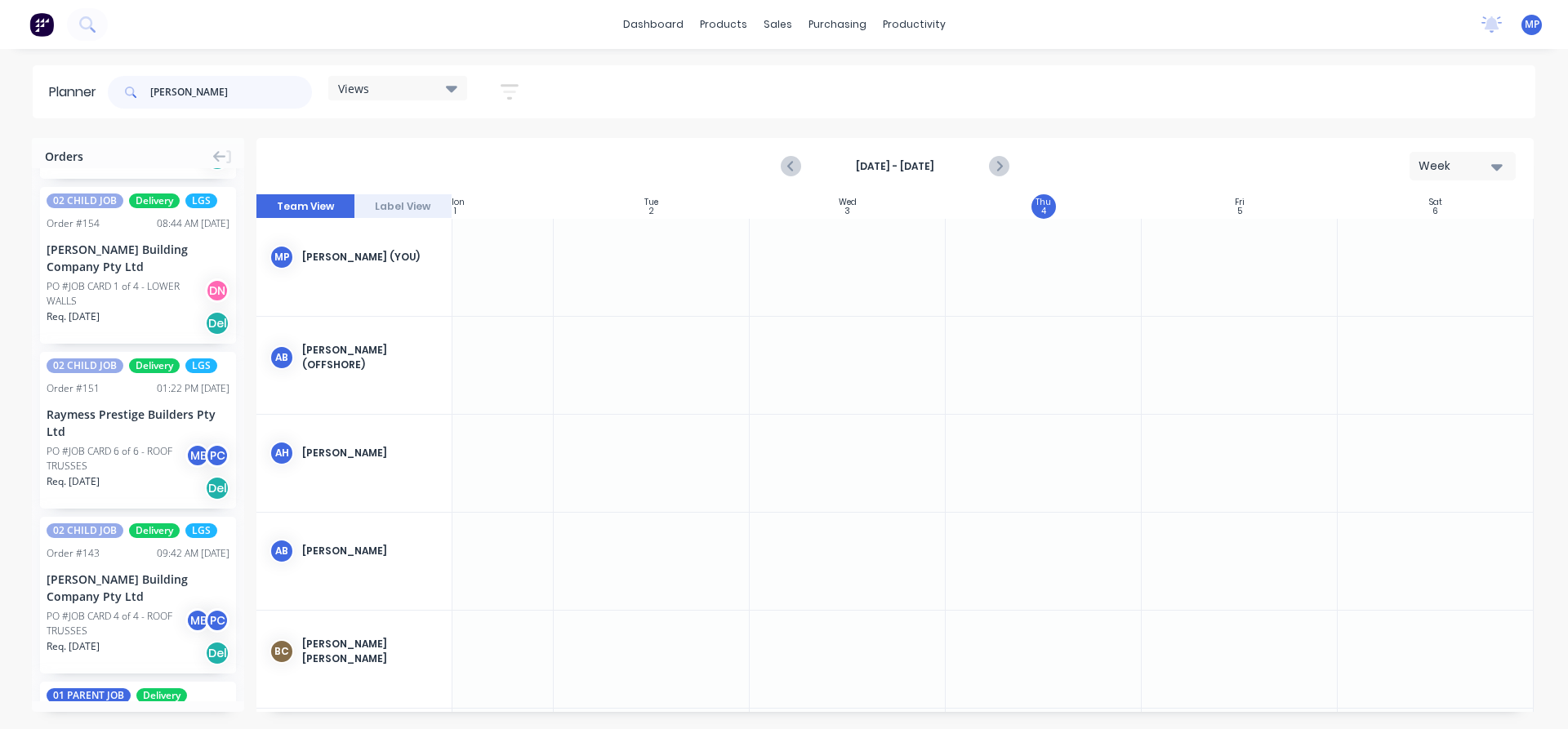
scroll to position [327, 0]
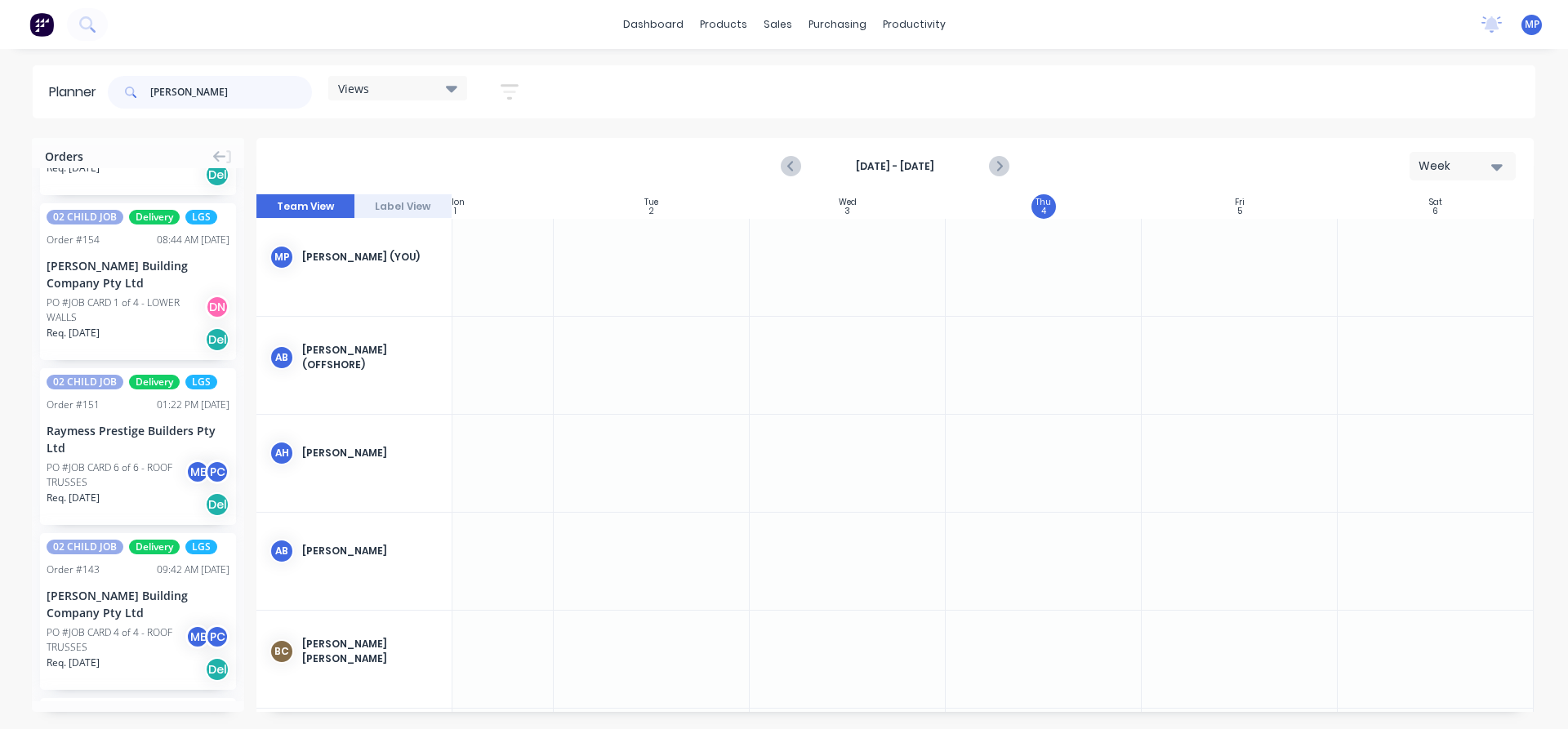
drag, startPoint x: 205, startPoint y: 97, endPoint x: 103, endPoint y: 95, distance: 102.0
click at [106, 95] on header "Planner [PERSON_NAME] Views Save new view None (Default) edit DESIGN TEAM (INTE…" at bounding box center [784, 92] width 1503 height 53
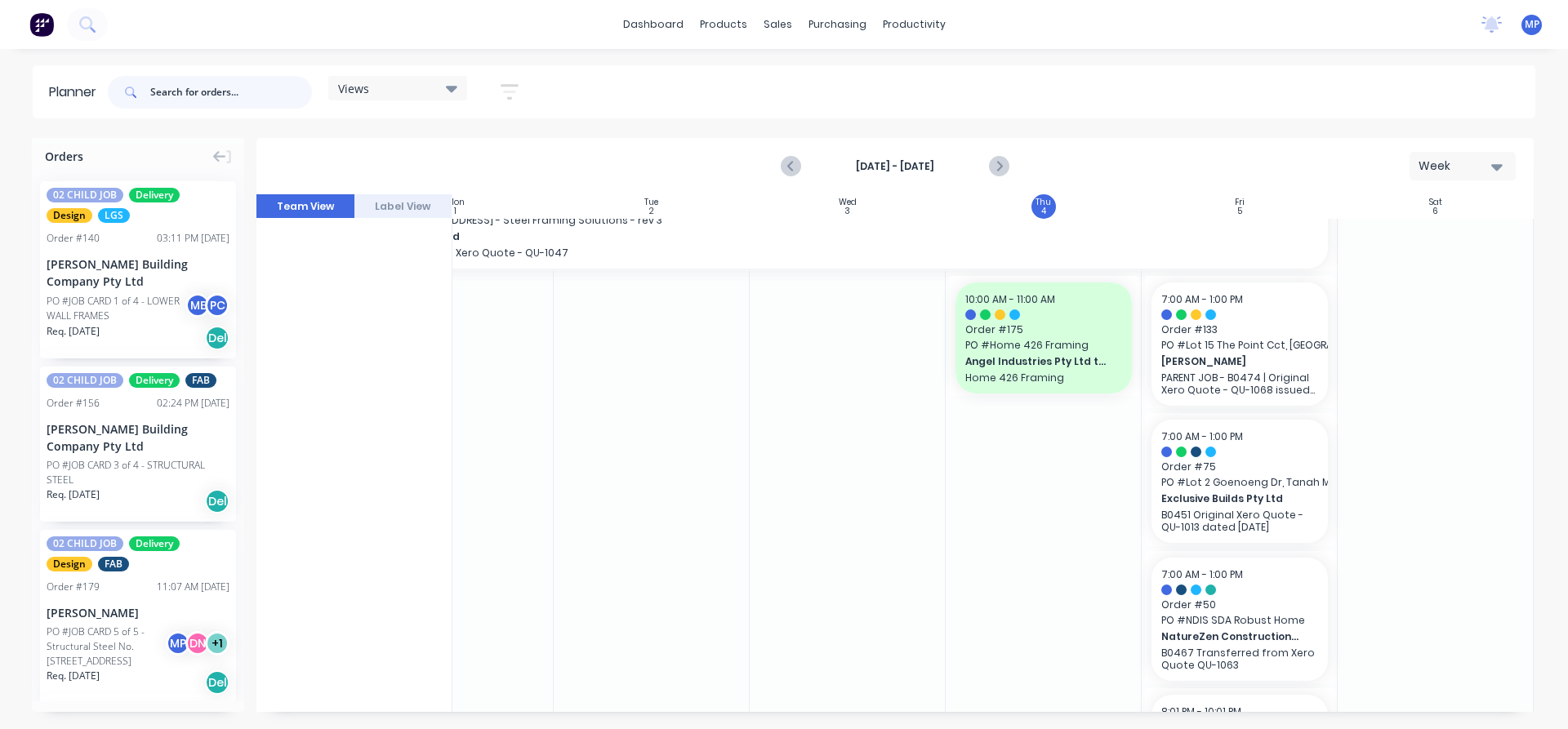
scroll to position [0, 298]
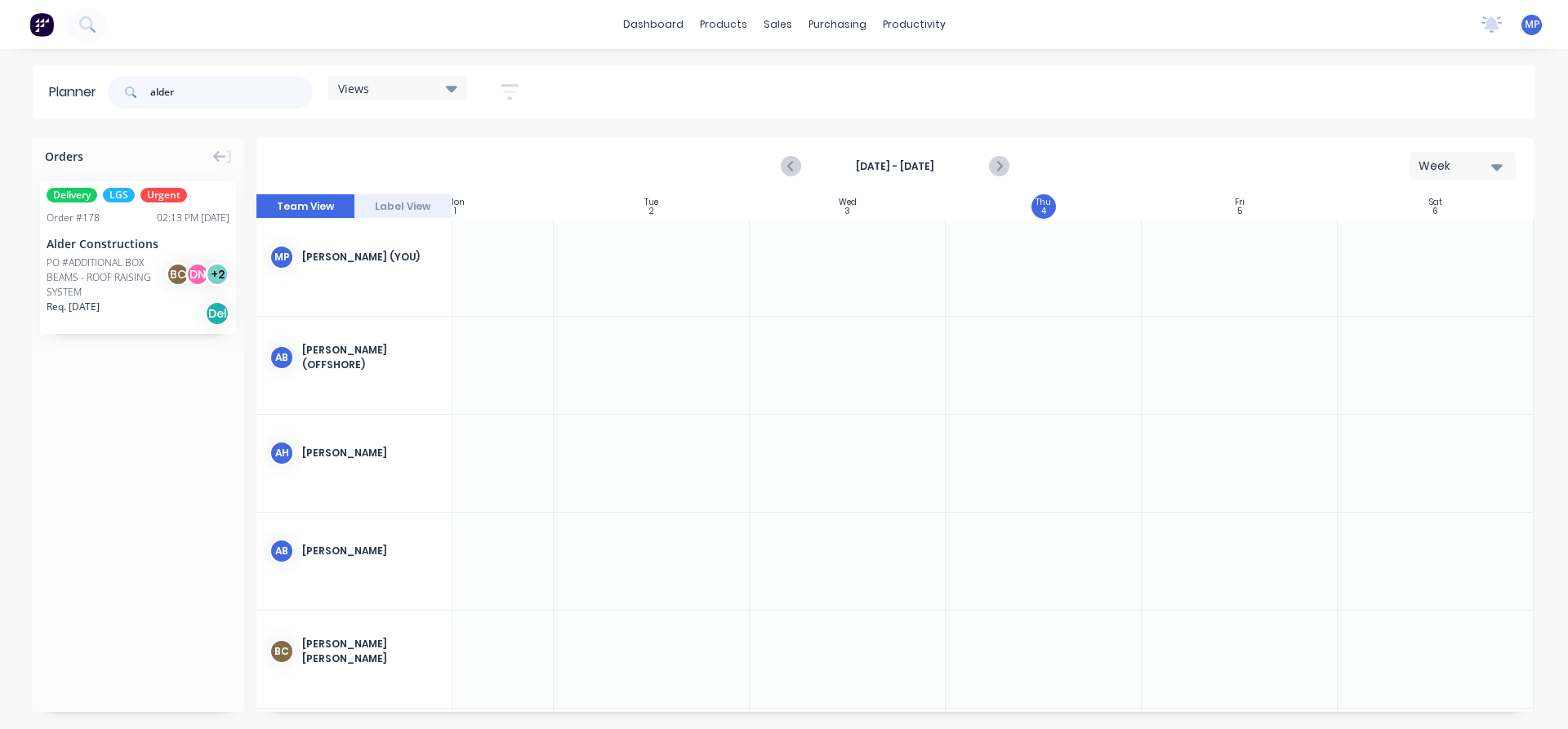
type input "alder"
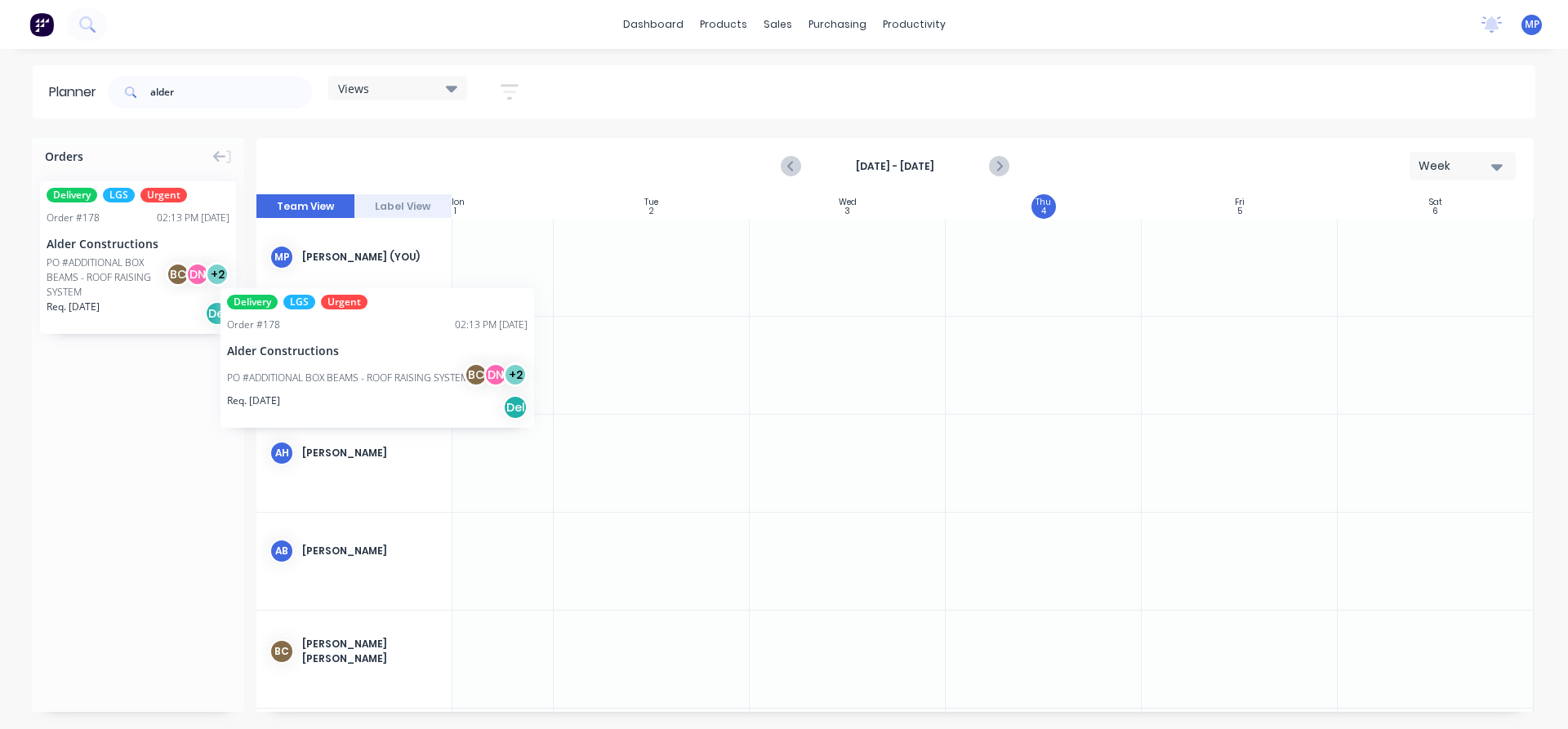
scroll to position [0, 293]
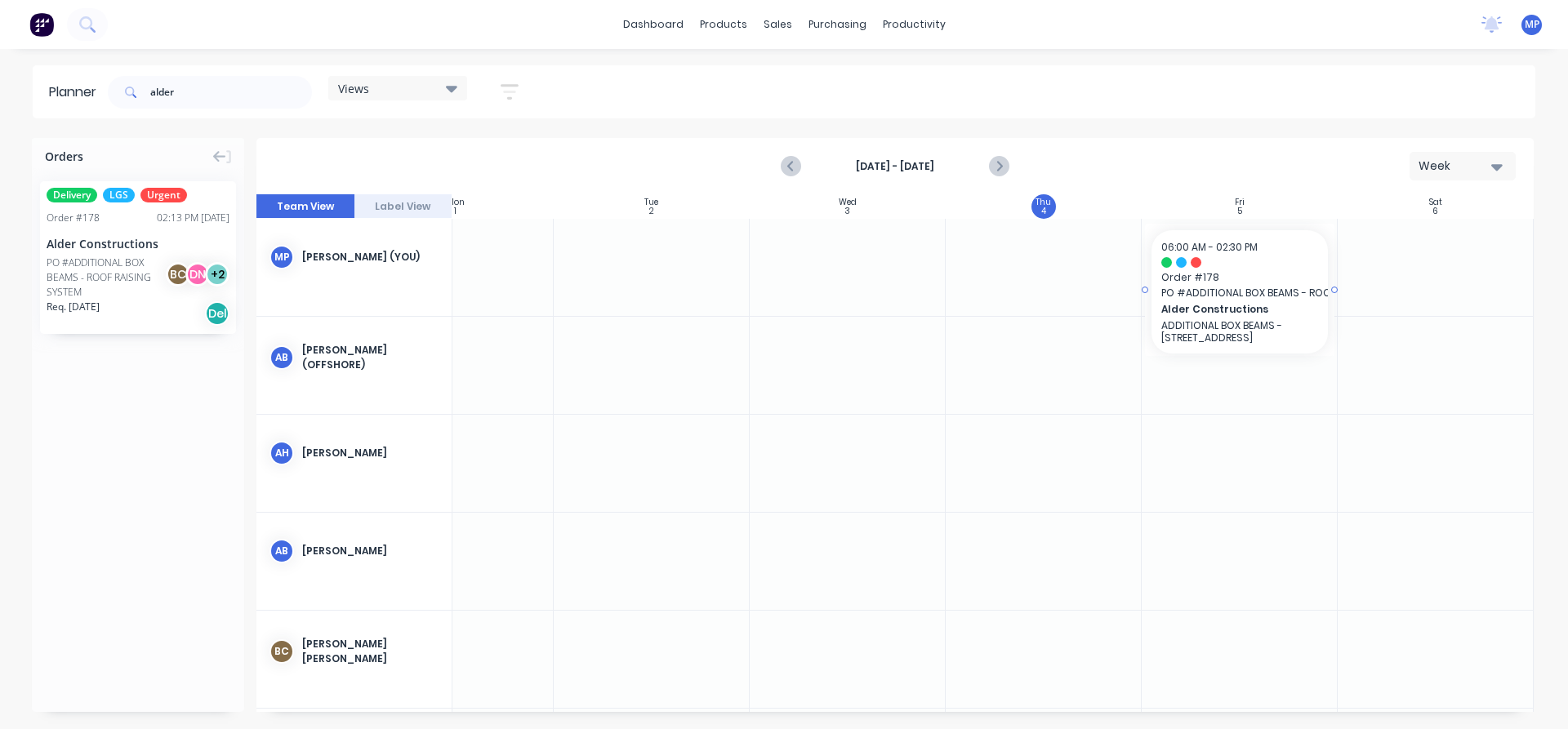
drag, startPoint x: 96, startPoint y: 265, endPoint x: 1215, endPoint y: 286, distance: 1119.2
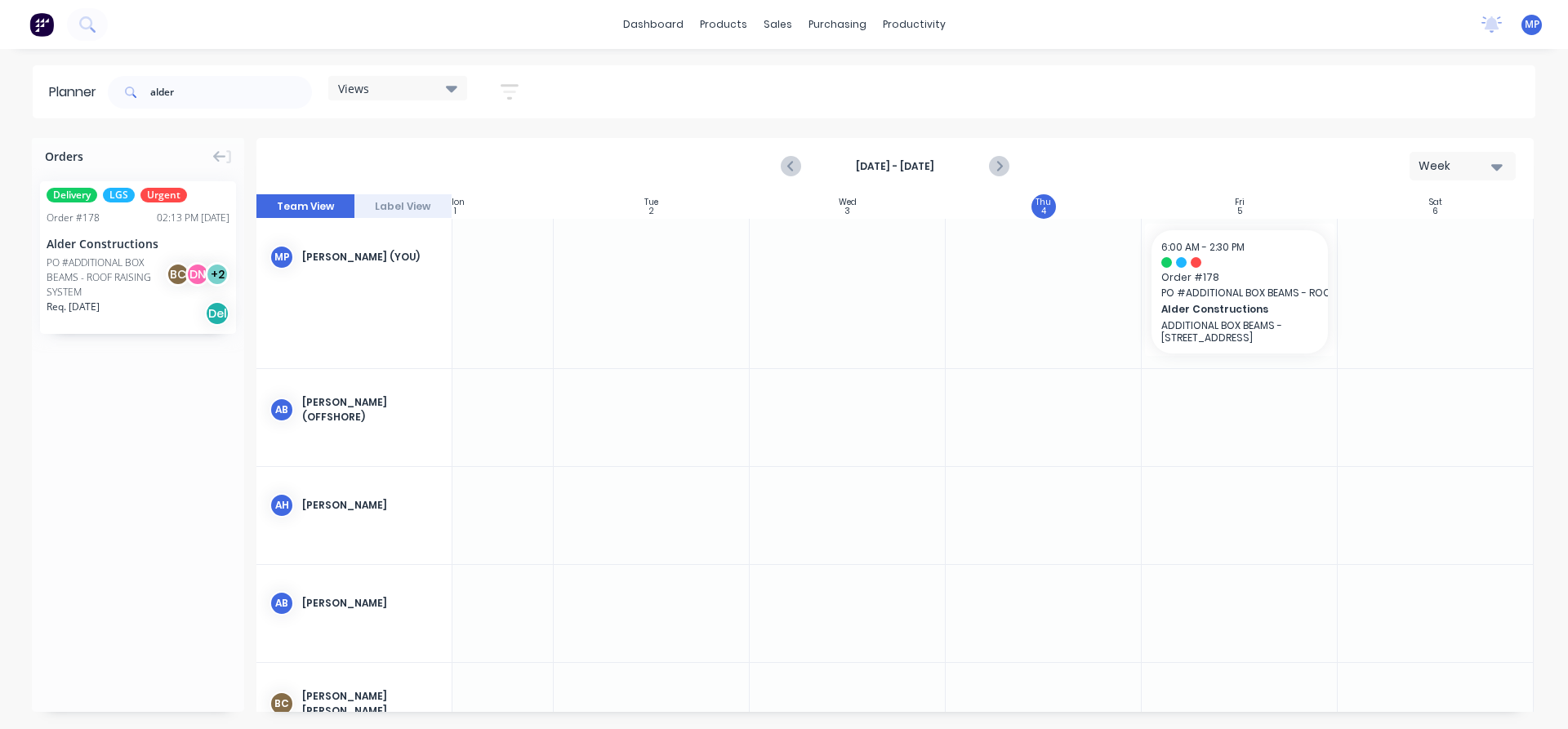
click at [1498, 165] on icon "button" at bounding box center [1496, 167] width 11 height 6
click at [1405, 239] on div "Week" at bounding box center [1433, 242] width 162 height 33
click at [1504, 168] on button "Week" at bounding box center [1462, 165] width 107 height 28
click at [1431, 244] on div "Week" at bounding box center [1433, 242] width 162 height 33
click at [1277, 236] on div "Set start/finish time" at bounding box center [1312, 240] width 175 height 33
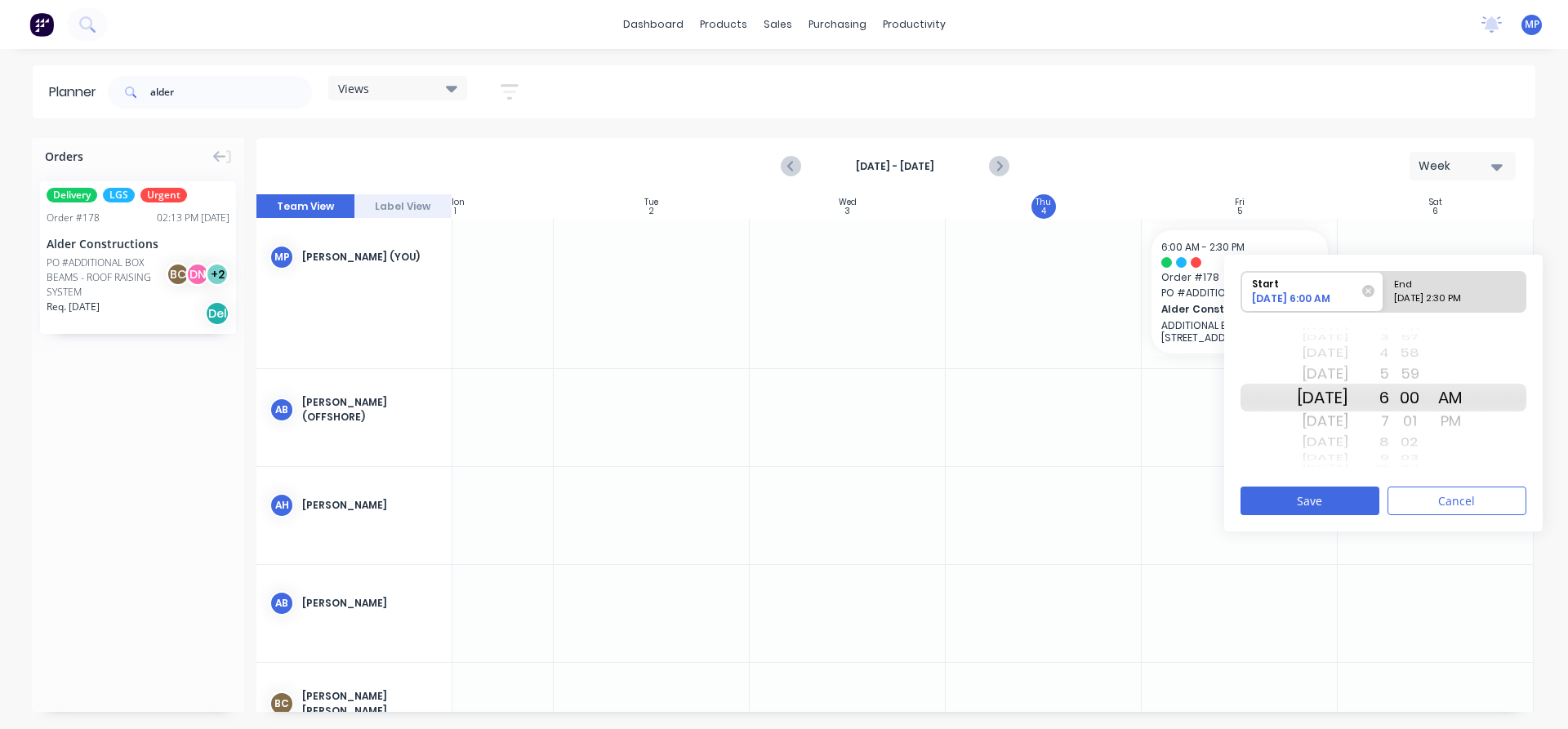
click at [1389, 422] on div "7" at bounding box center [1369, 421] width 40 height 26
click at [1461, 295] on div "[DATE] 2:30 PM" at bounding box center [1447, 301] width 118 height 20
click at [1384, 295] on input "End [DATE] 2:30 PM" at bounding box center [1383, 292] width 1 height 40
radio input "true"
click at [1471, 375] on div "AM" at bounding box center [1450, 374] width 40 height 26
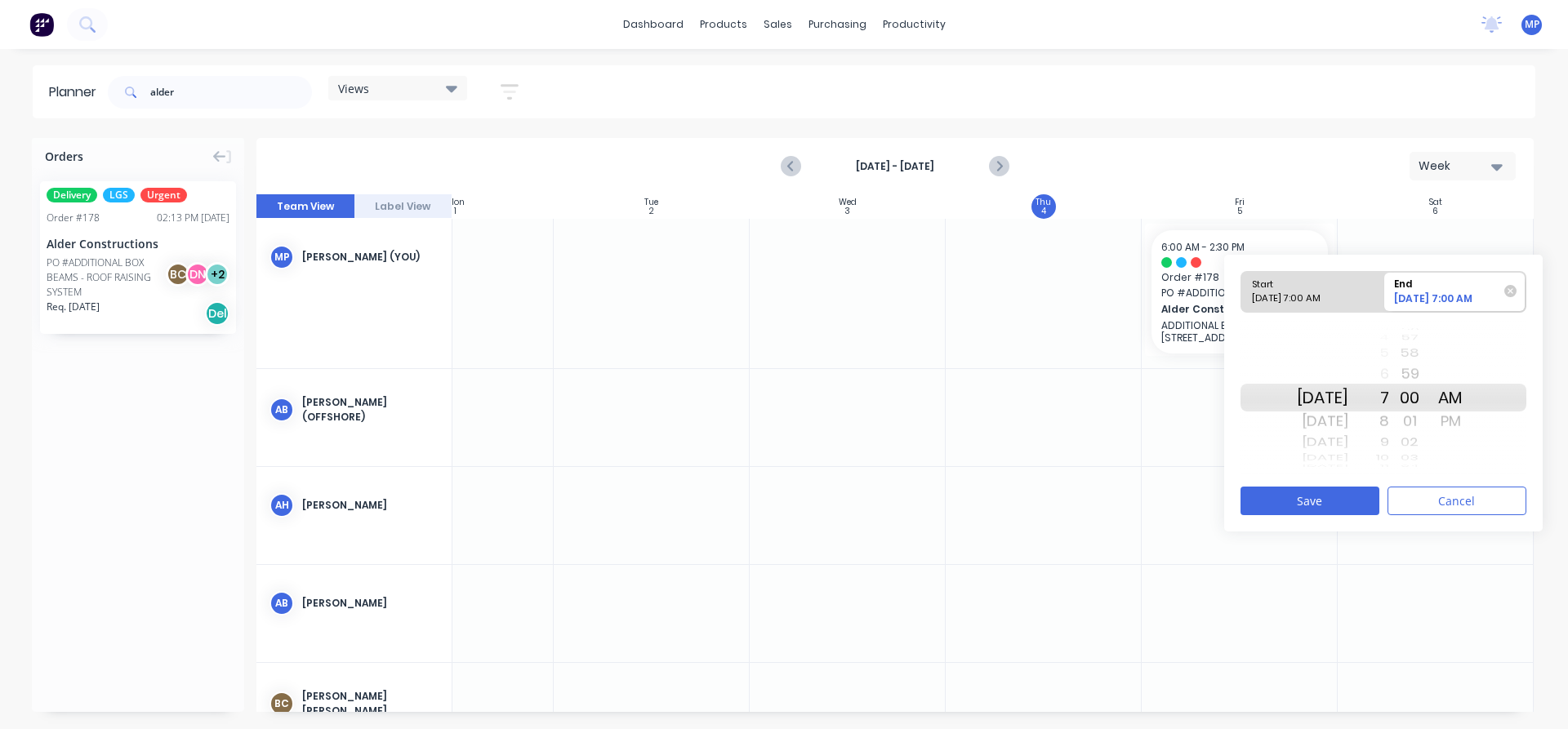
click at [1389, 445] on div "9" at bounding box center [1369, 442] width 40 height 21
click at [1389, 422] on div "10" at bounding box center [1369, 421] width 40 height 26
click at [1328, 498] on button "Save" at bounding box center [1309, 500] width 139 height 28
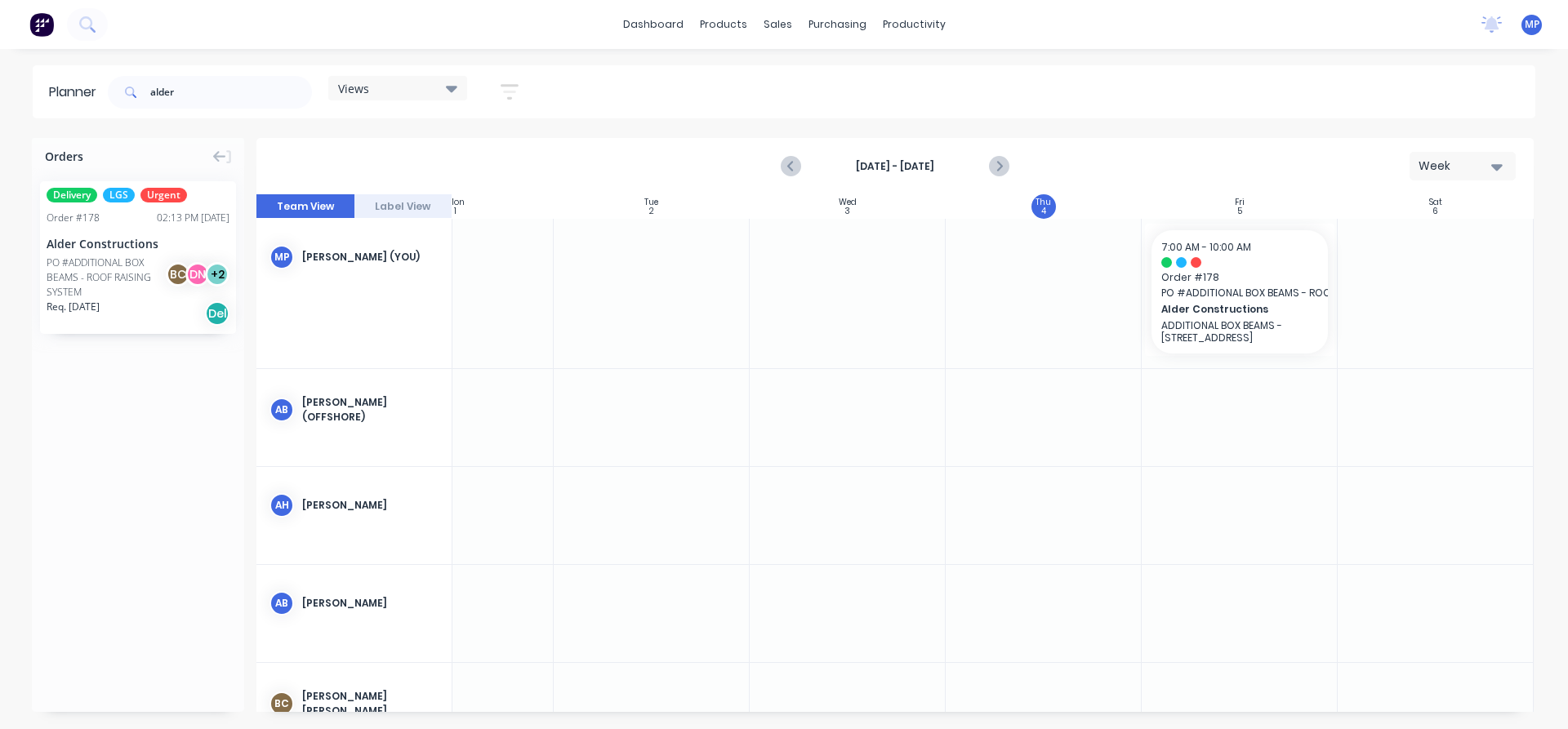
click at [1041, 283] on div at bounding box center [1043, 293] width 196 height 150
click at [195, 90] on input "alder" at bounding box center [231, 93] width 162 height 33
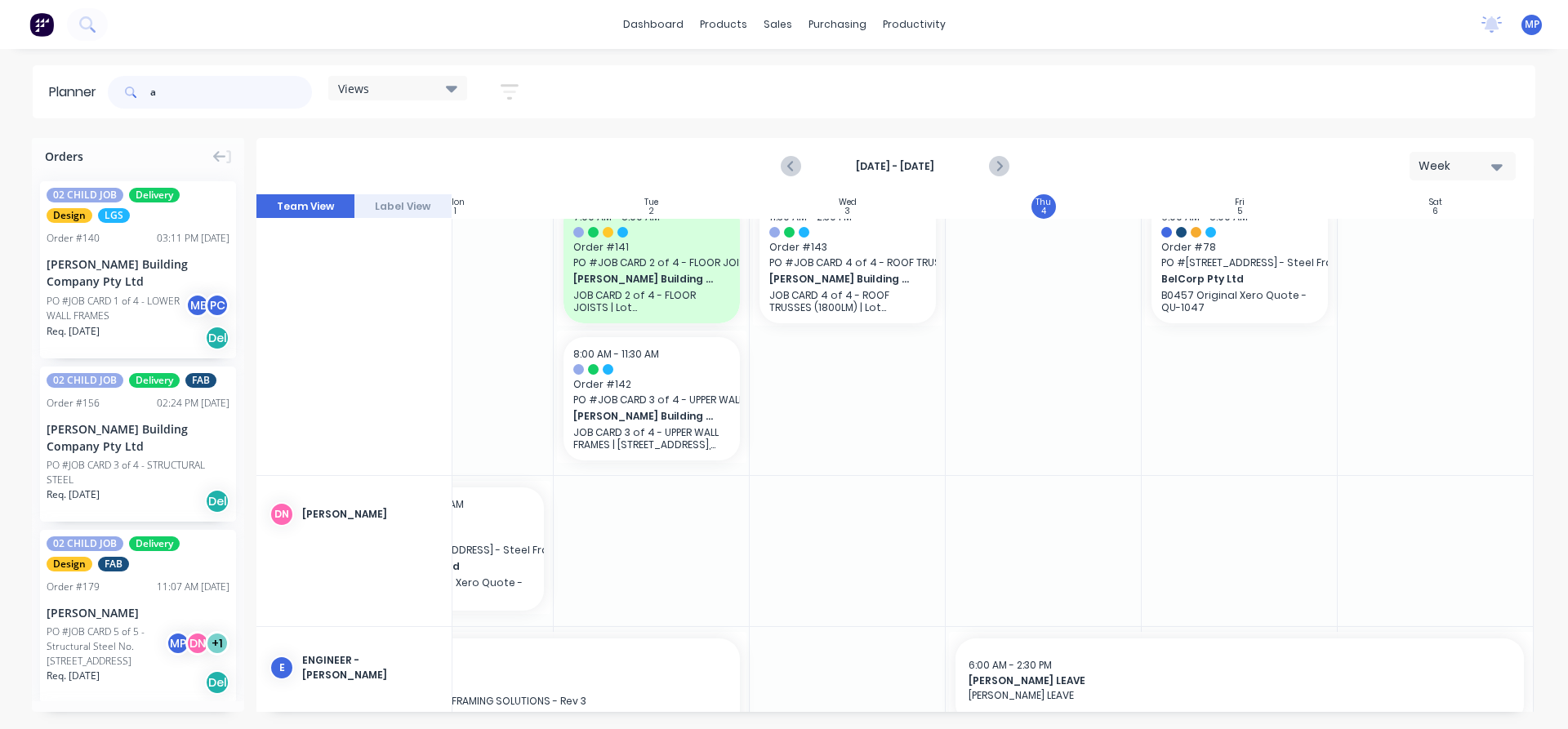
scroll to position [1714, 293]
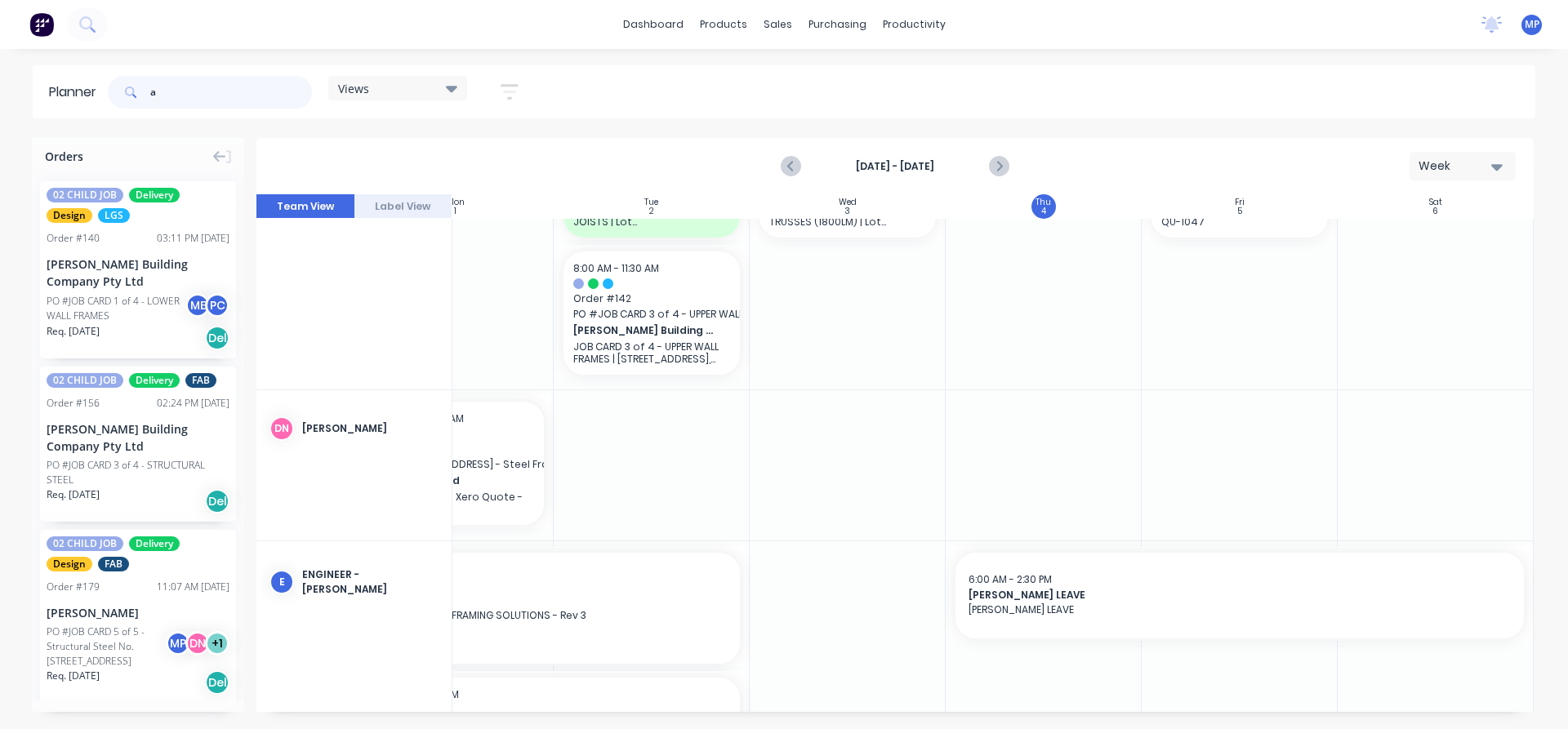
type input "a"
click at [449, 90] on icon at bounding box center [451, 88] width 11 height 18
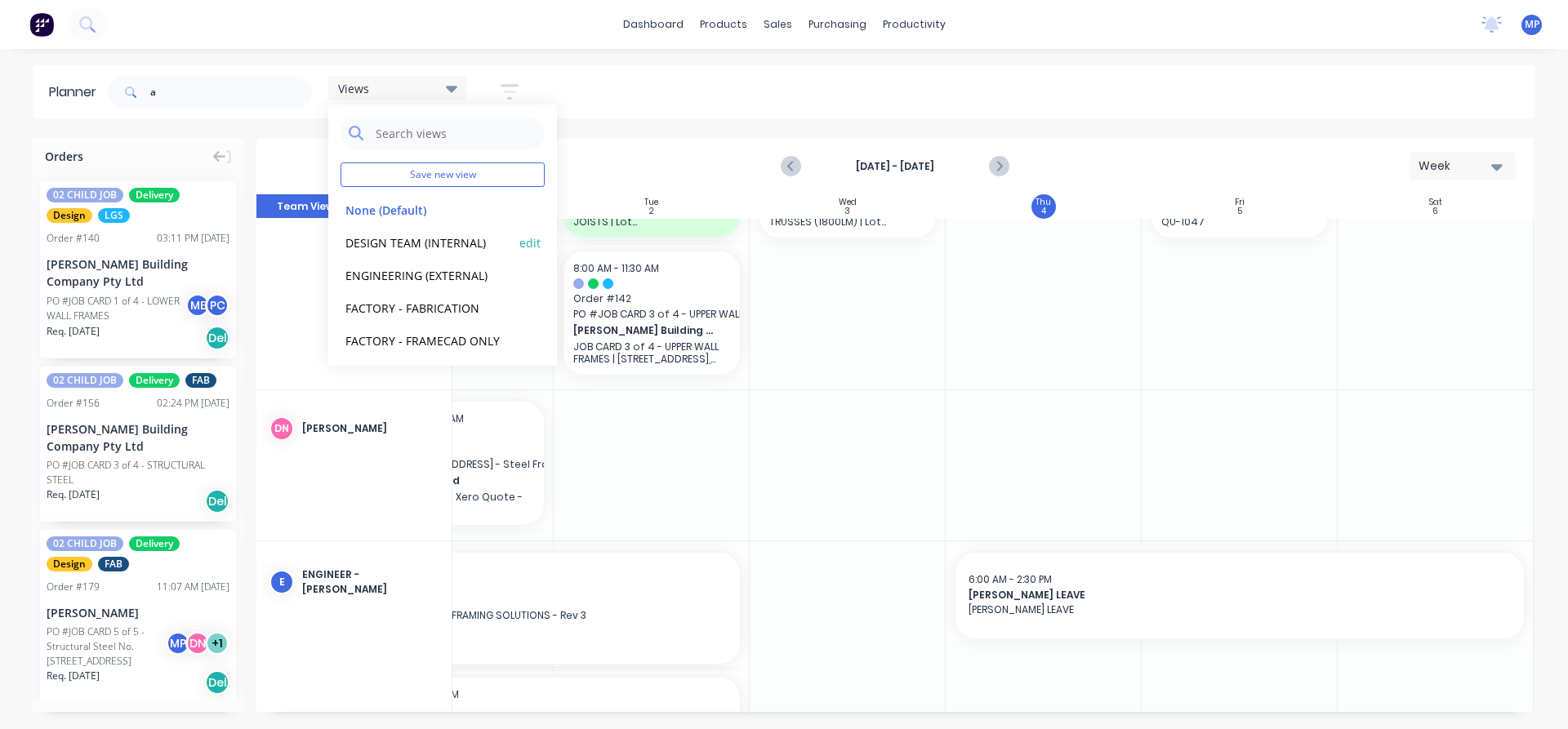
click at [430, 241] on button "DESIGN TEAM (INTERNAL)" at bounding box center [427, 241] width 174 height 18
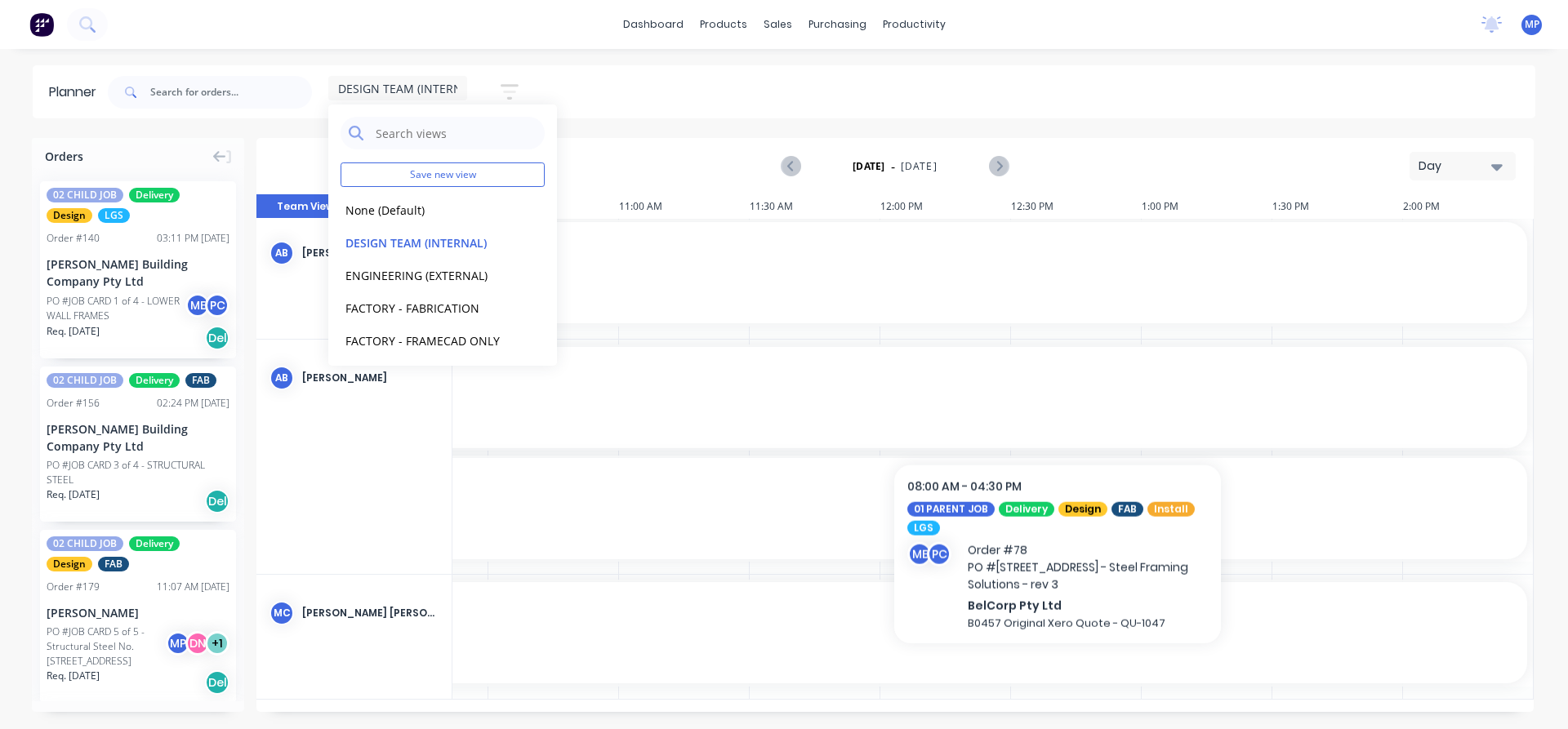
scroll to position [357, 1146]
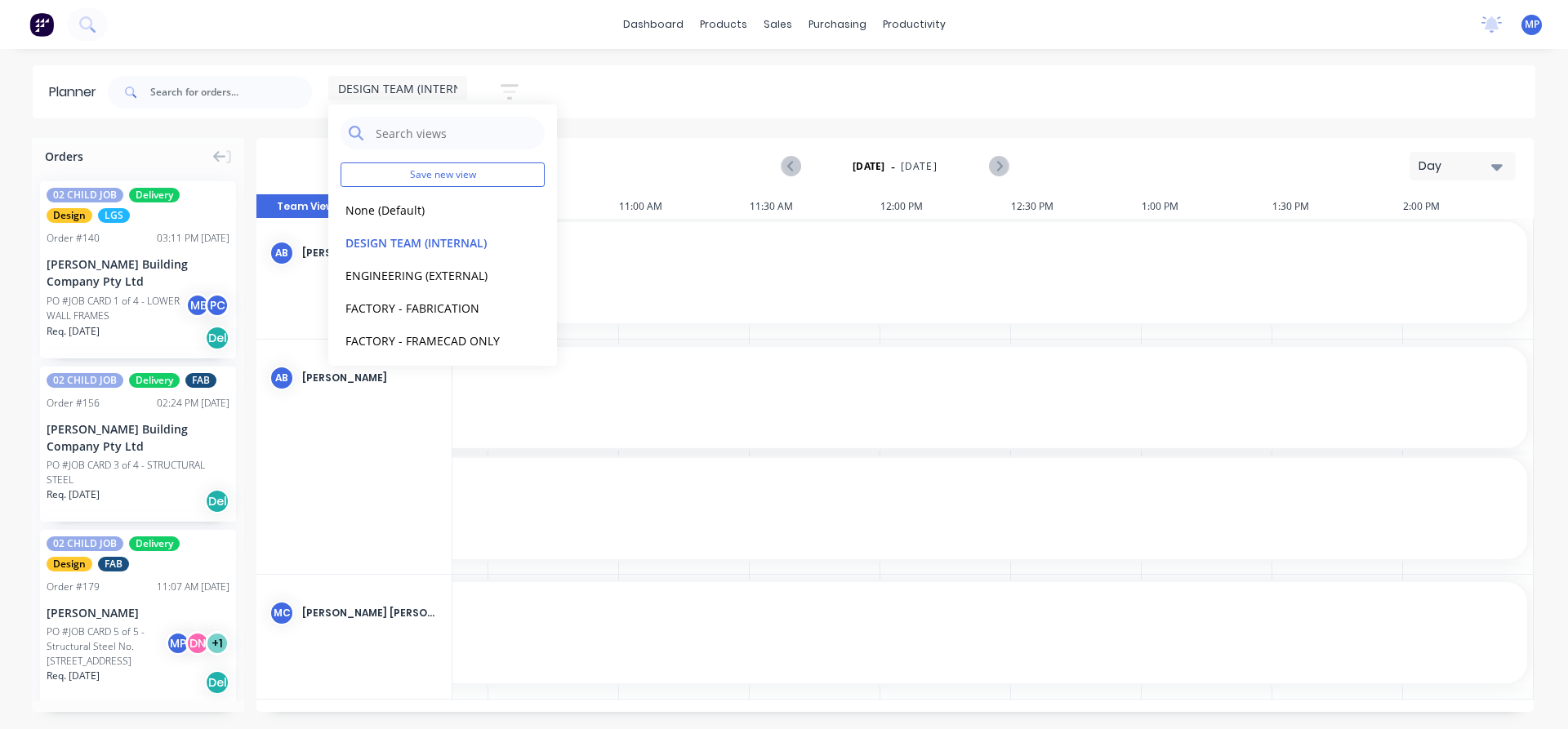
click at [1504, 165] on button "Day" at bounding box center [1462, 165] width 107 height 28
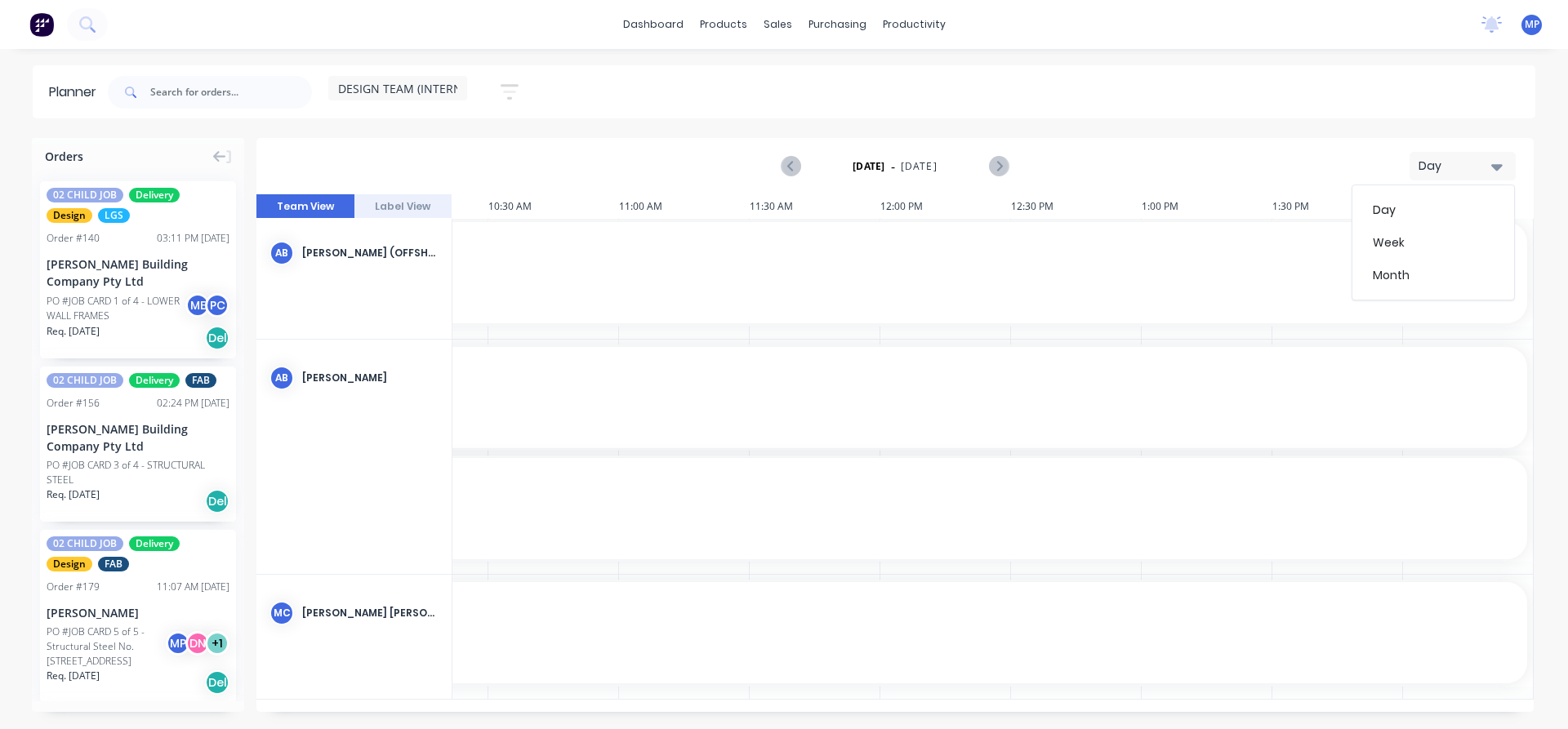
scroll to position [345, 1146]
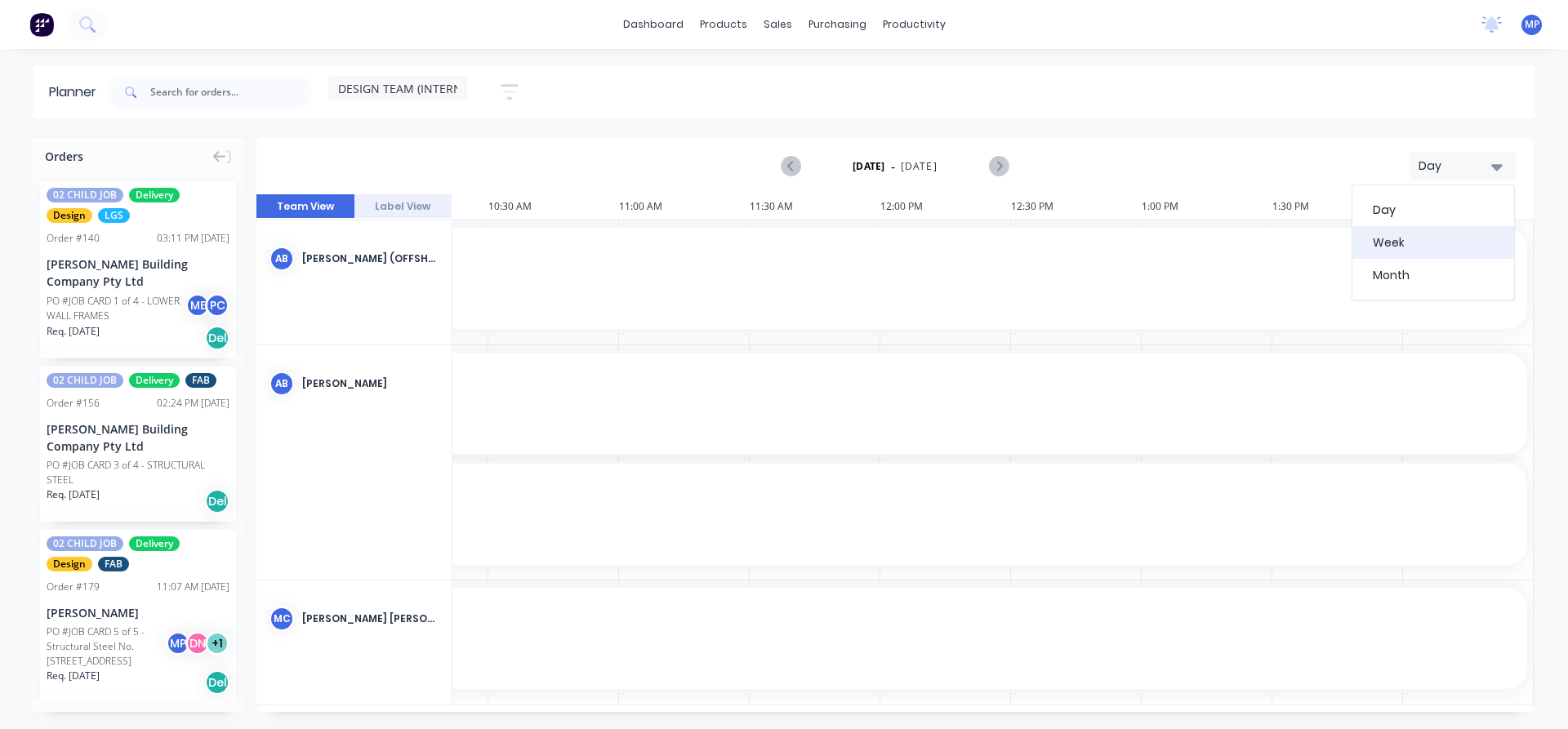
click at [1406, 248] on div "Week" at bounding box center [1433, 242] width 162 height 33
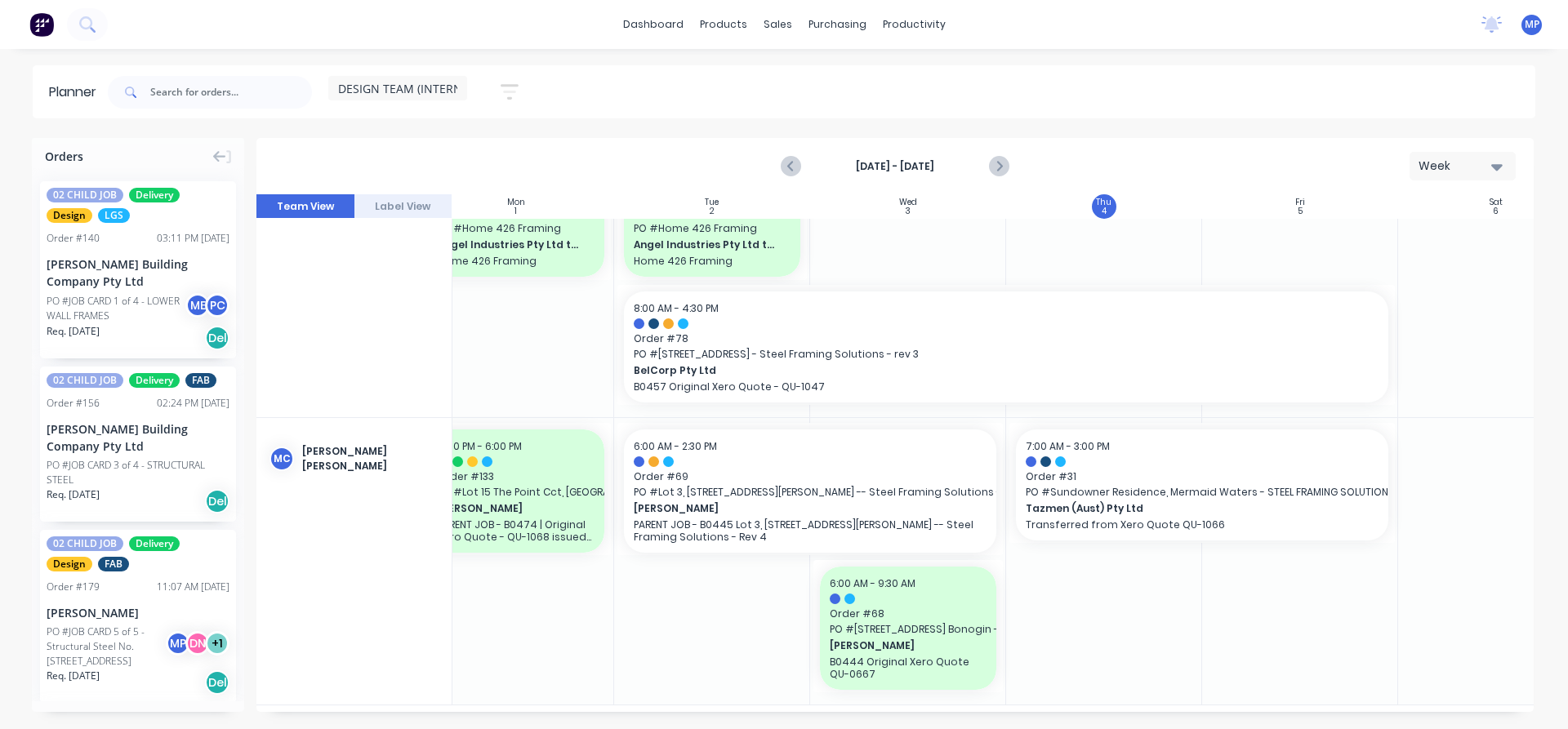
scroll to position [1026, 298]
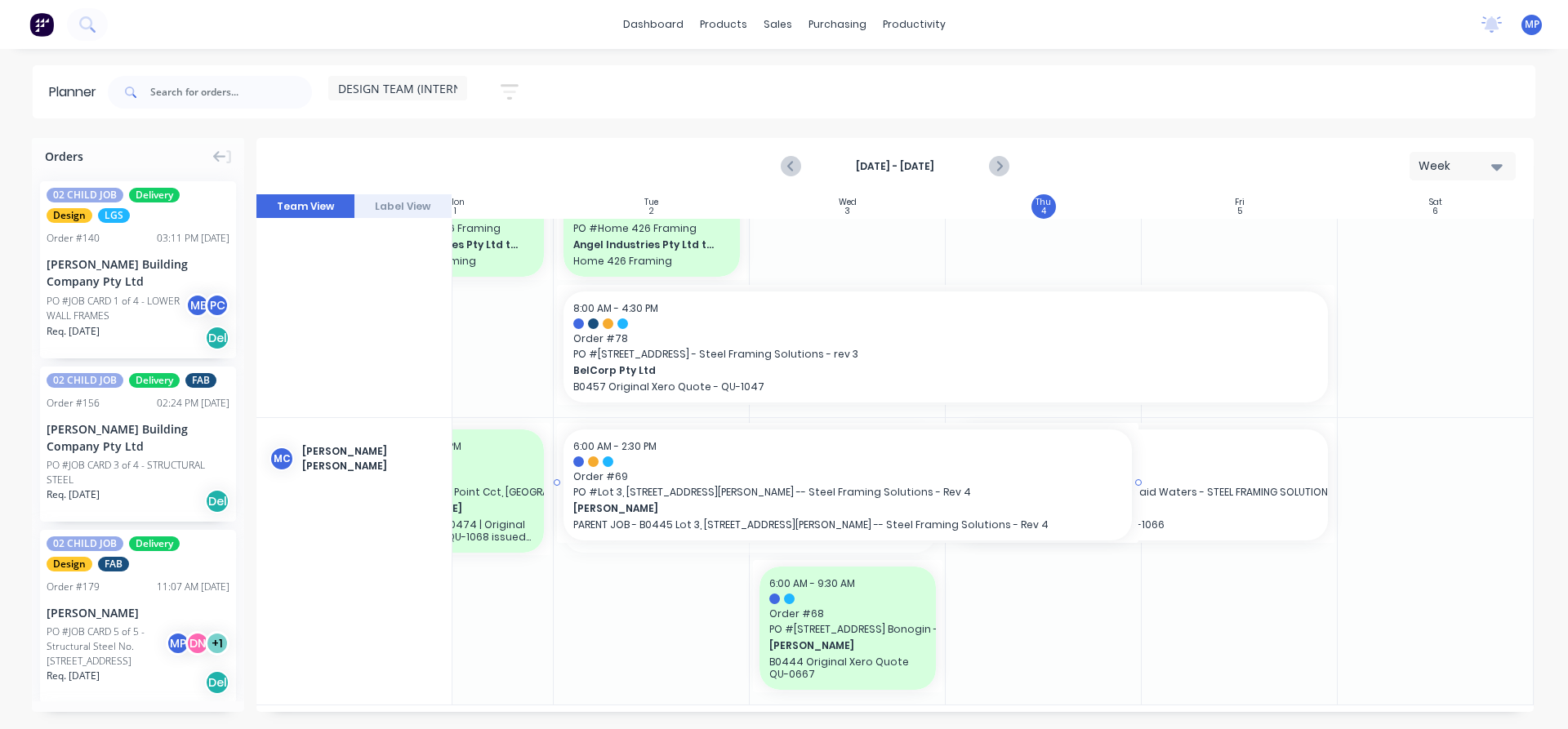
drag, startPoint x: 935, startPoint y: 488, endPoint x: 1008, endPoint y: 485, distance: 73.1
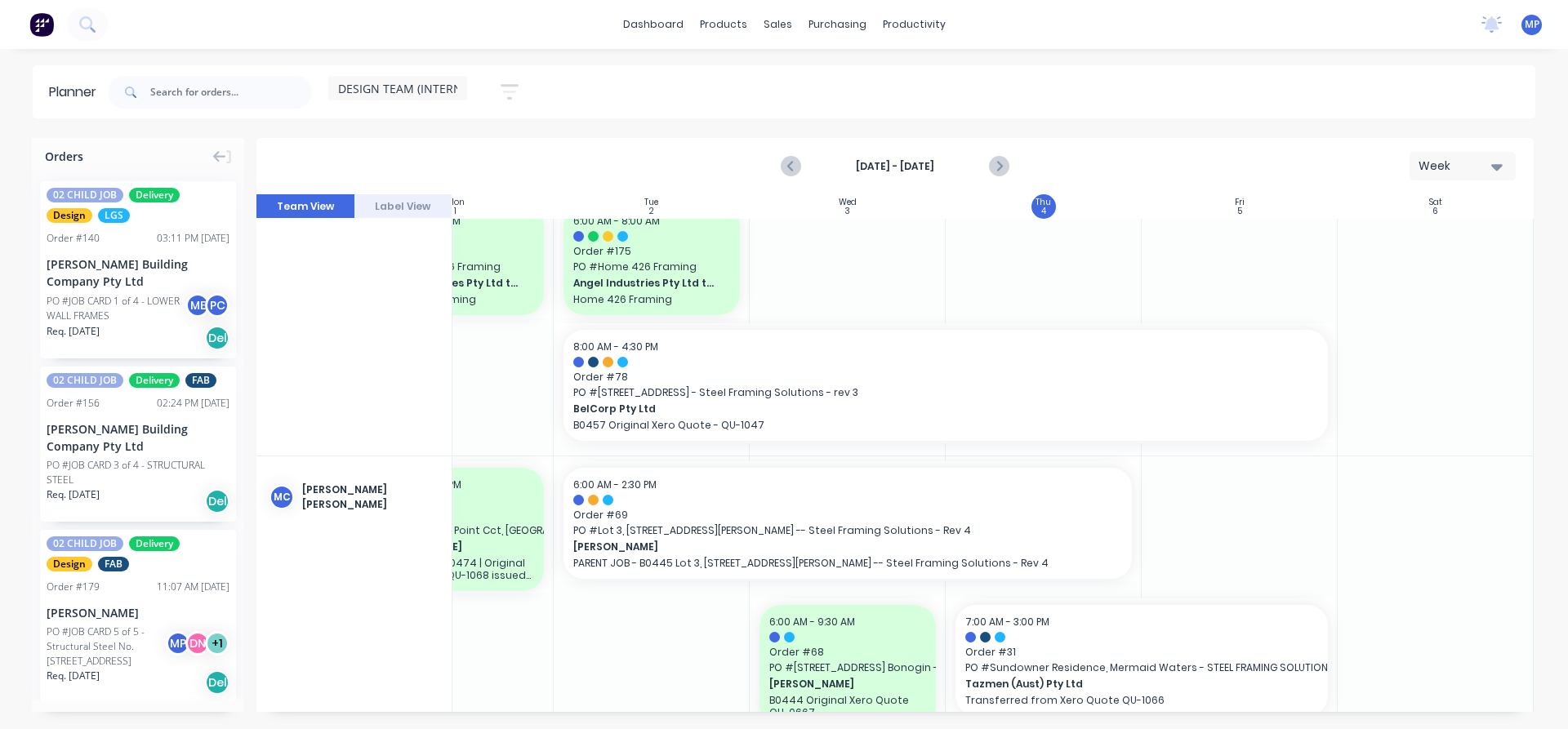
scroll to position [1039, 298]
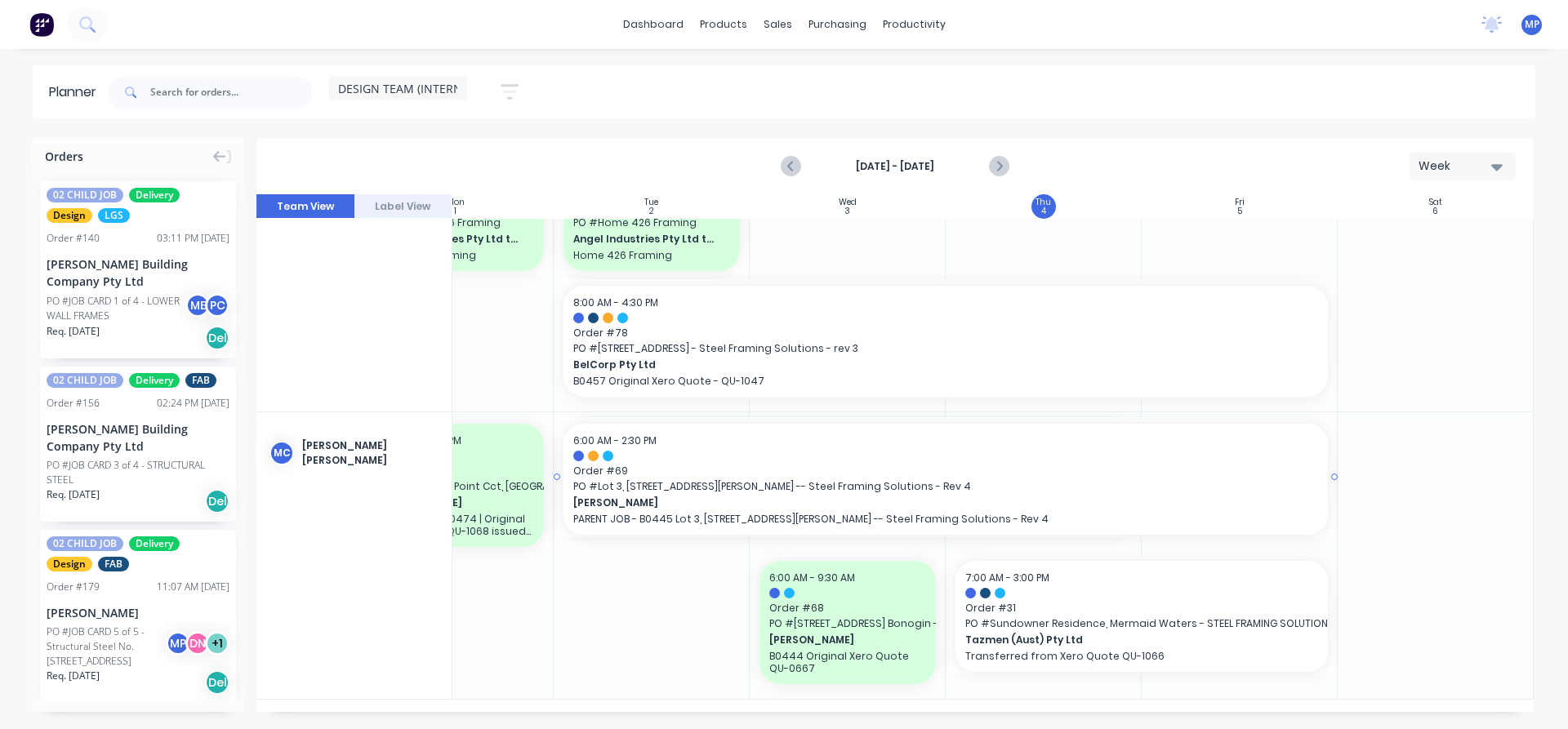
drag, startPoint x: 1131, startPoint y: 468, endPoint x: 1227, endPoint y: 472, distance: 96.1
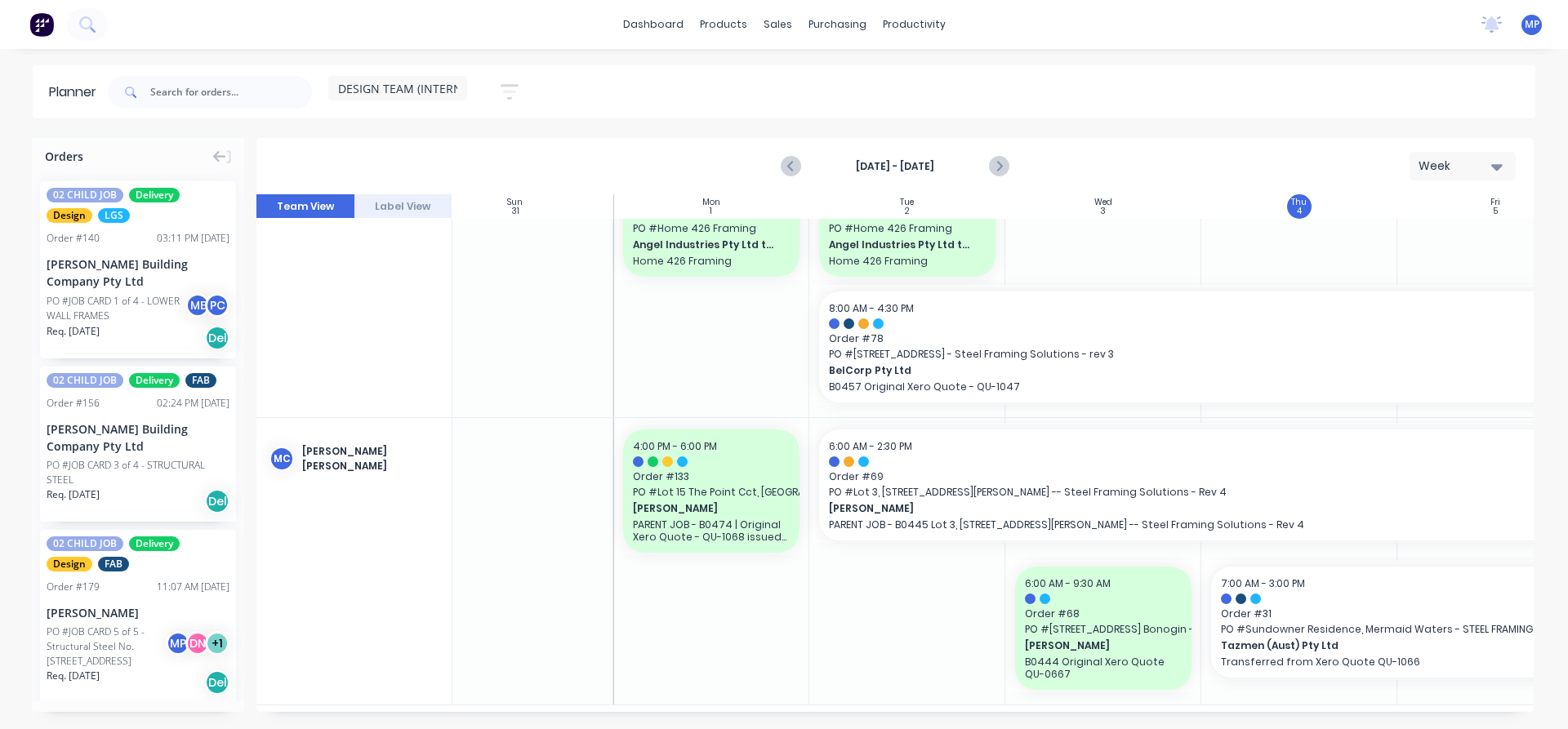
scroll to position [1026, 0]
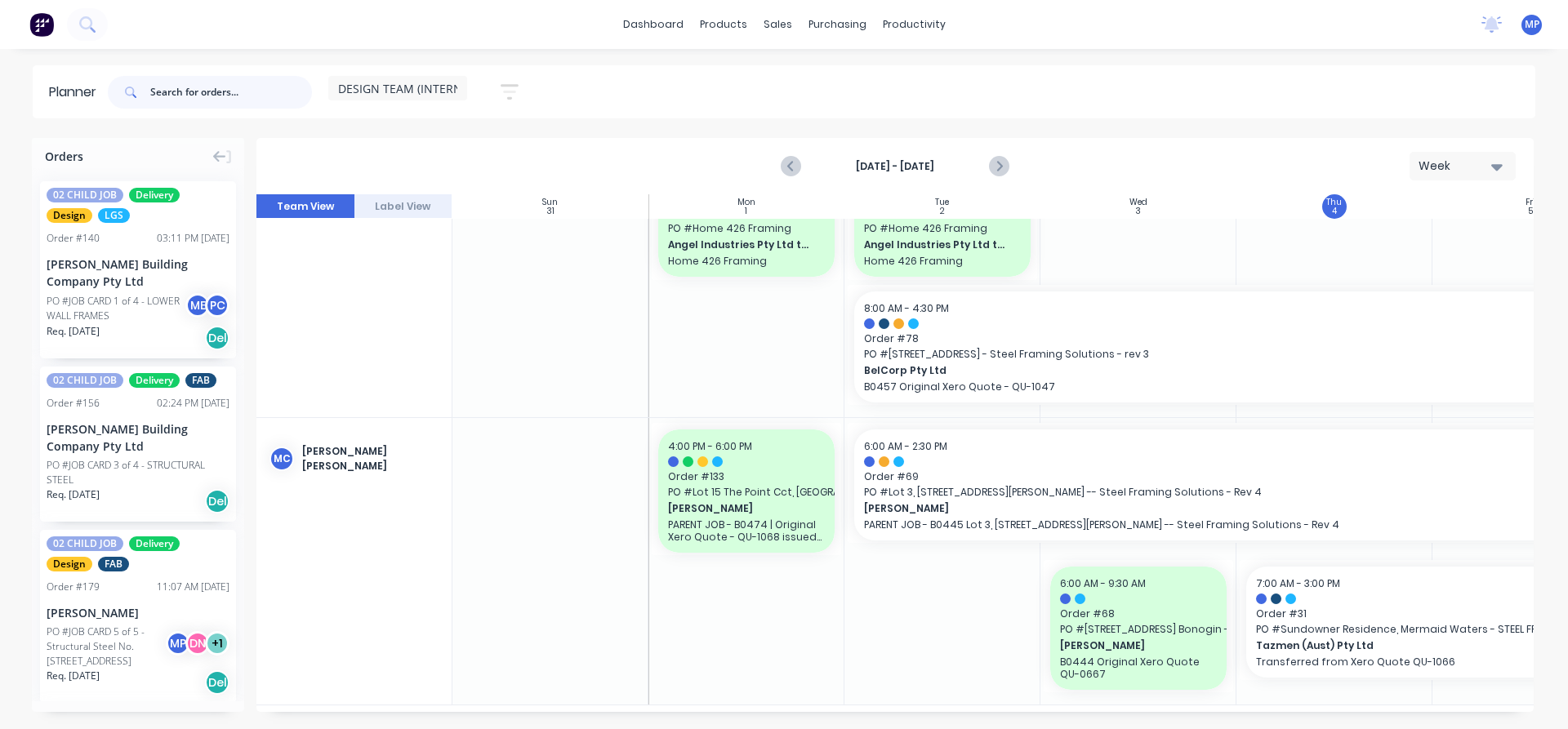
click at [173, 93] on input "text" at bounding box center [231, 93] width 162 height 33
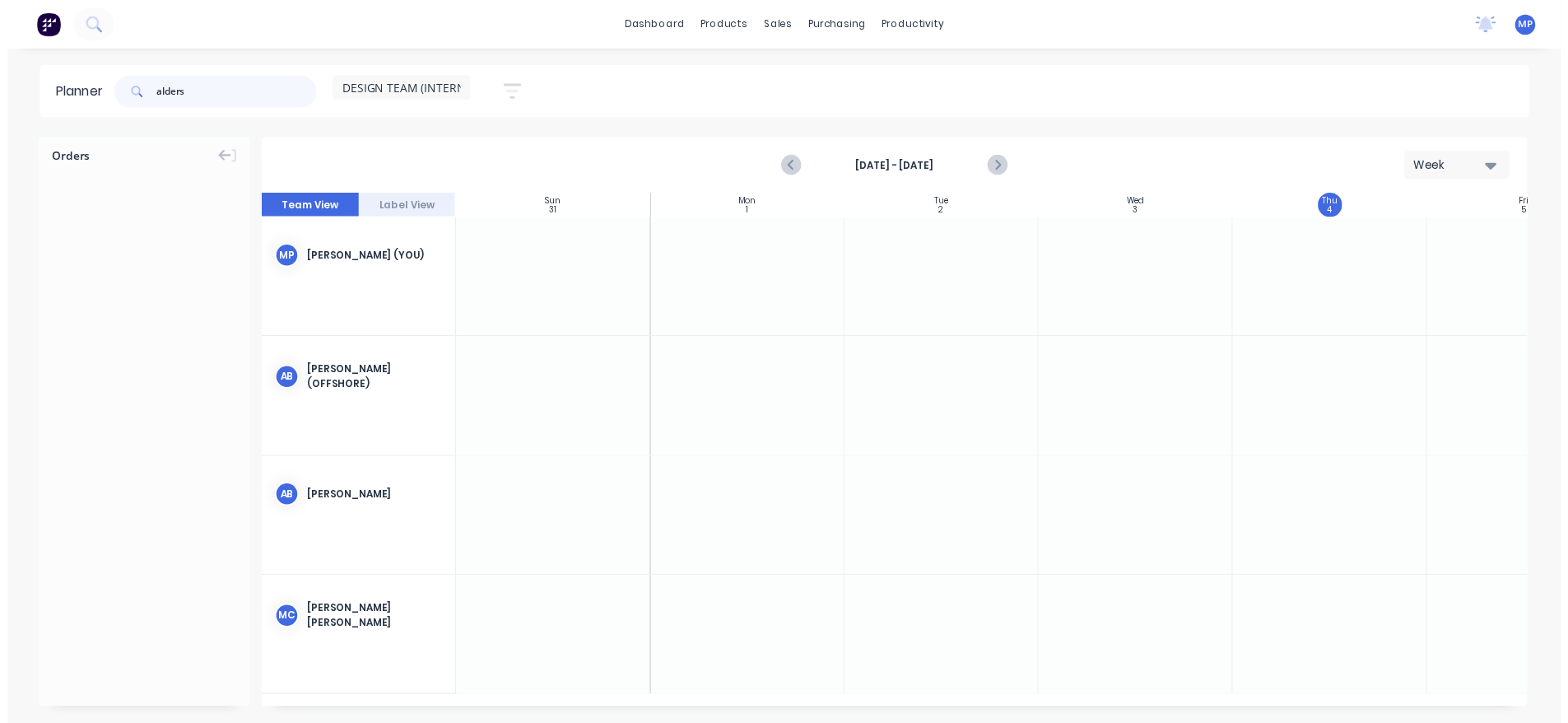
scroll to position [0, 0]
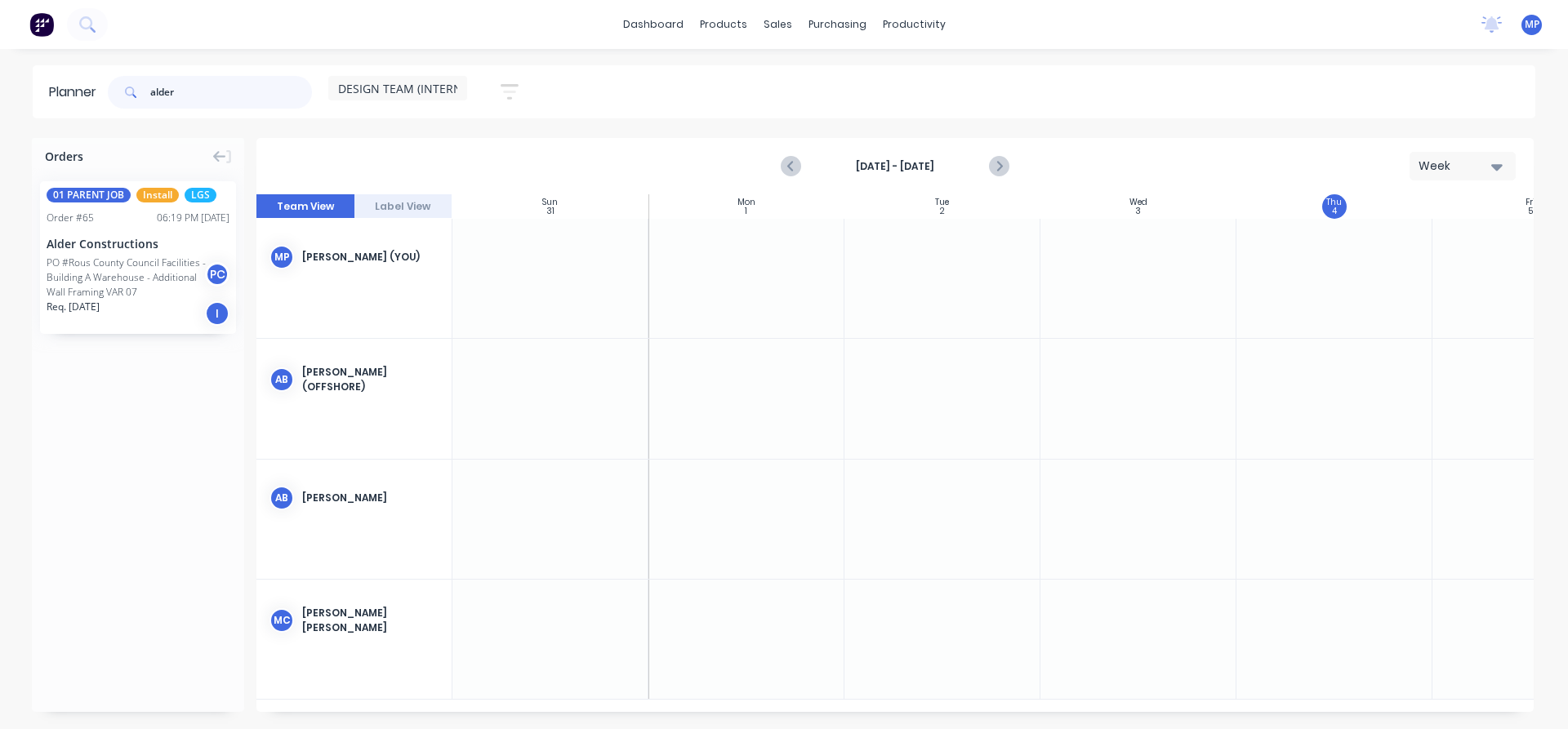
type input "alder"
drag, startPoint x: 115, startPoint y: 261, endPoint x: 1449, endPoint y: 611, distance: 1379.2
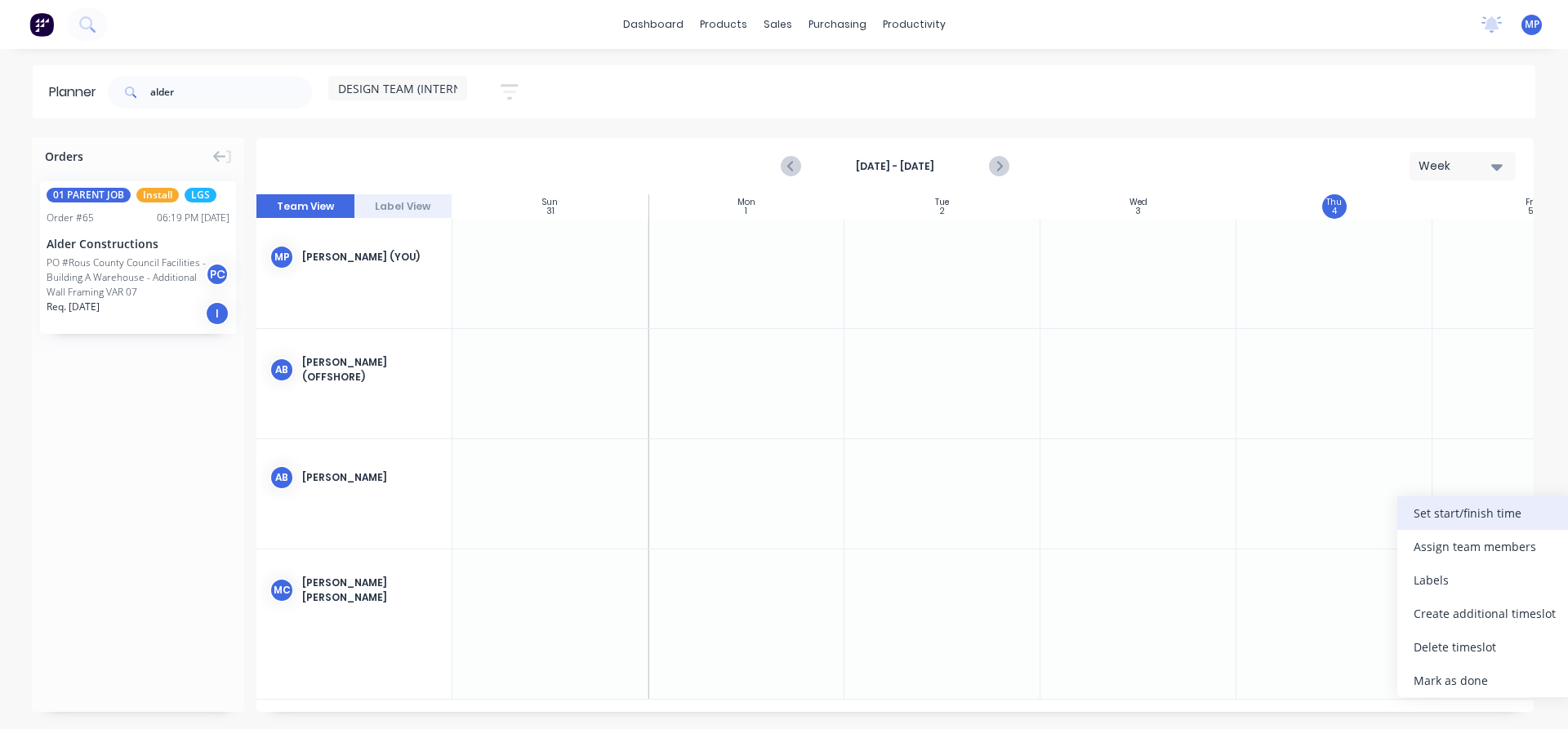
click at [1470, 517] on div "Set start/finish time" at bounding box center [1484, 512] width 175 height 33
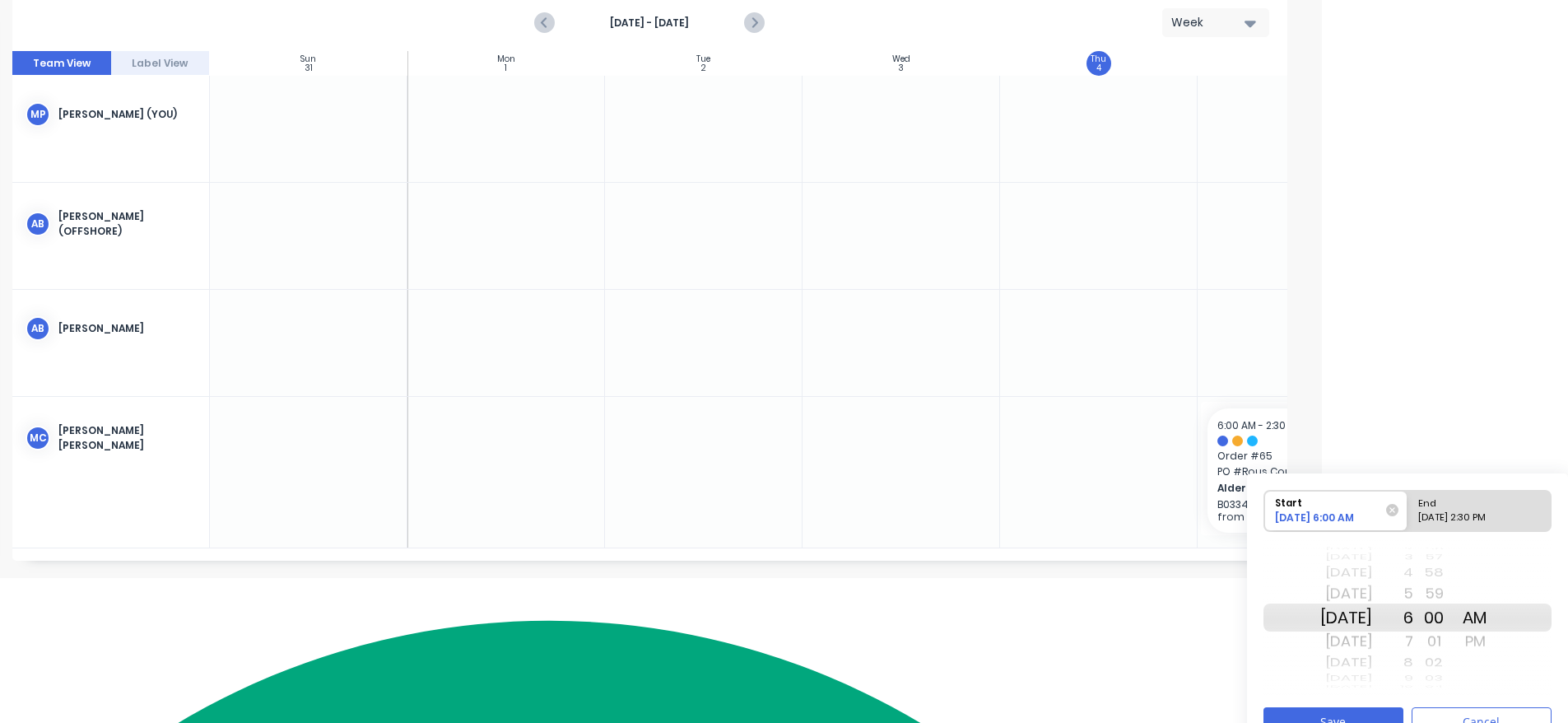
scroll to position [174, 246]
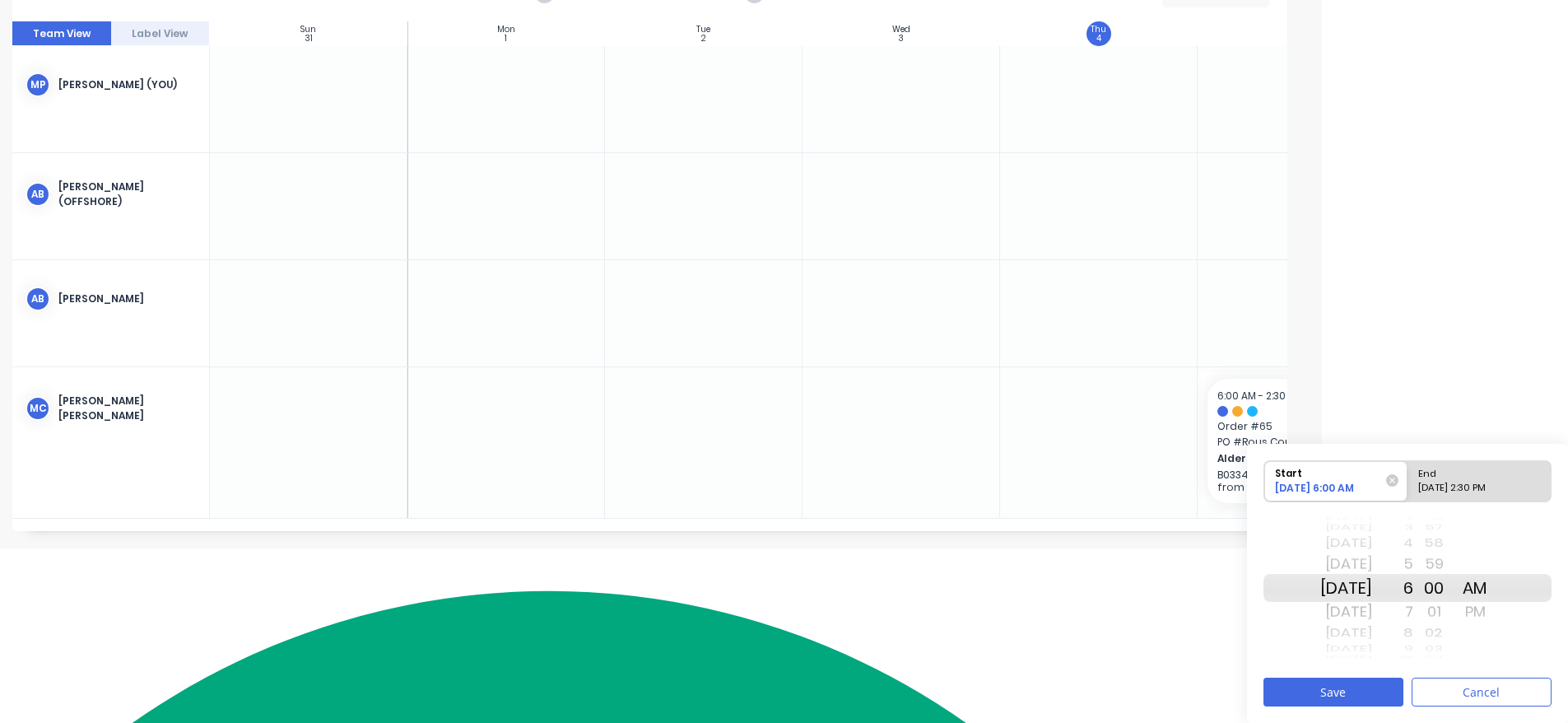
click at [1437, 611] on div "01" at bounding box center [1434, 611] width 41 height 26
click at [1413, 608] on div "7" at bounding box center [1393, 611] width 41 height 26
click at [1455, 567] on div "00" at bounding box center [1434, 564] width 41 height 26
click at [1495, 485] on div "[DATE] 2:30 PM" at bounding box center [1472, 491] width 119 height 20
click at [1409, 485] on input "End [DATE] 2:30 PM" at bounding box center [1408, 481] width 1 height 41
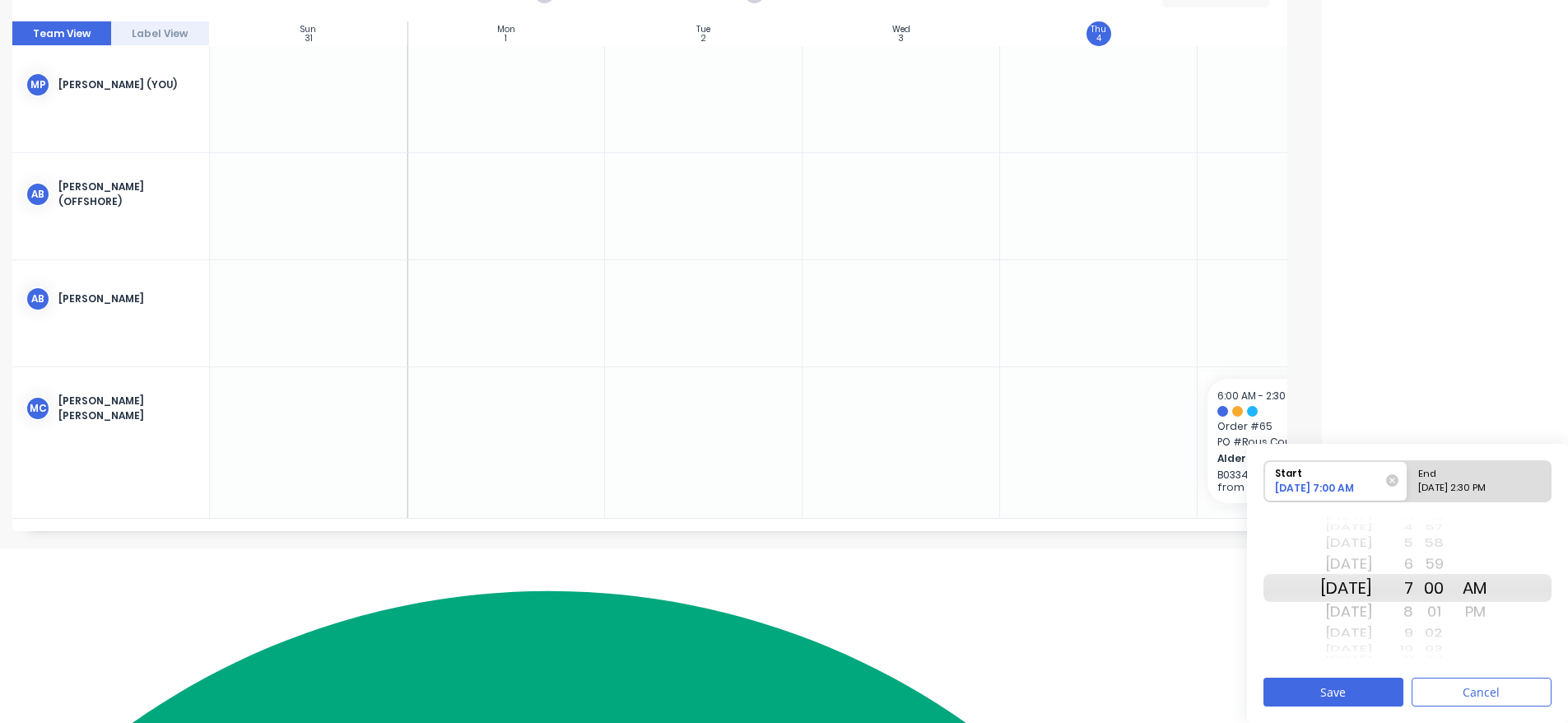
radio input "true"
click at [1486, 565] on div "AM" at bounding box center [1475, 564] width 41 height 26
click at [1413, 632] on div "9" at bounding box center [1393, 632] width 41 height 21
click at [1413, 616] on div "10" at bounding box center [1393, 611] width 41 height 26
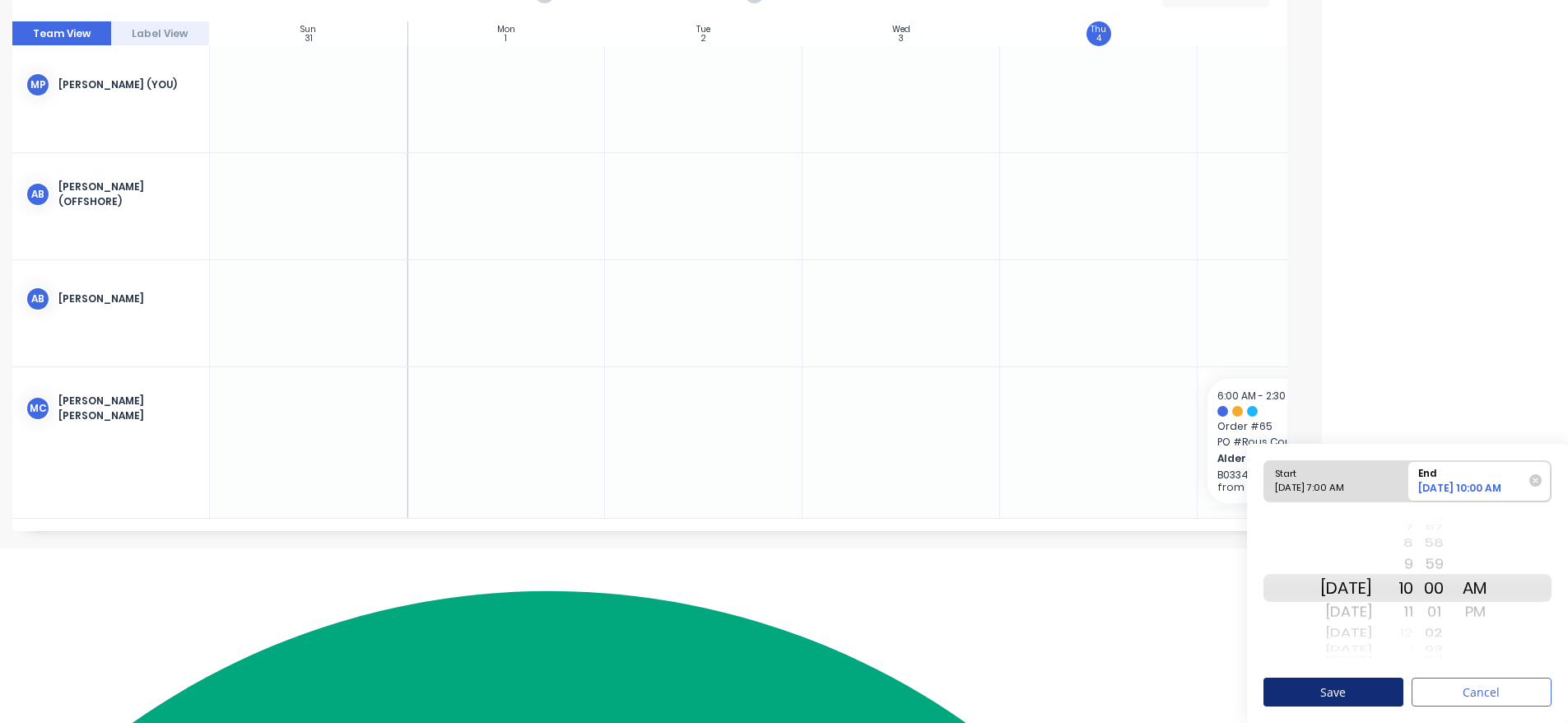
click at [1364, 693] on button "Save" at bounding box center [1334, 692] width 140 height 29
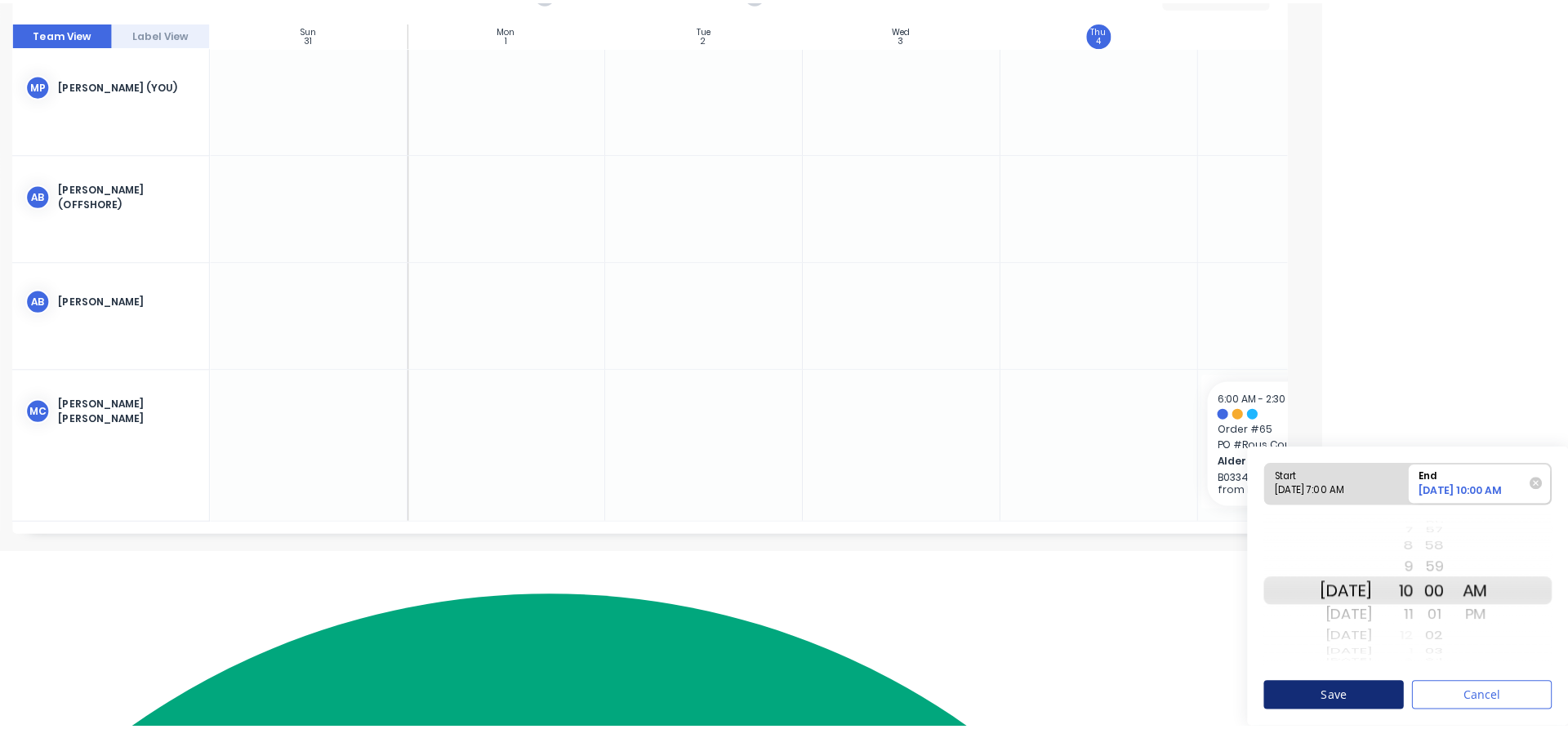
scroll to position [0, 0]
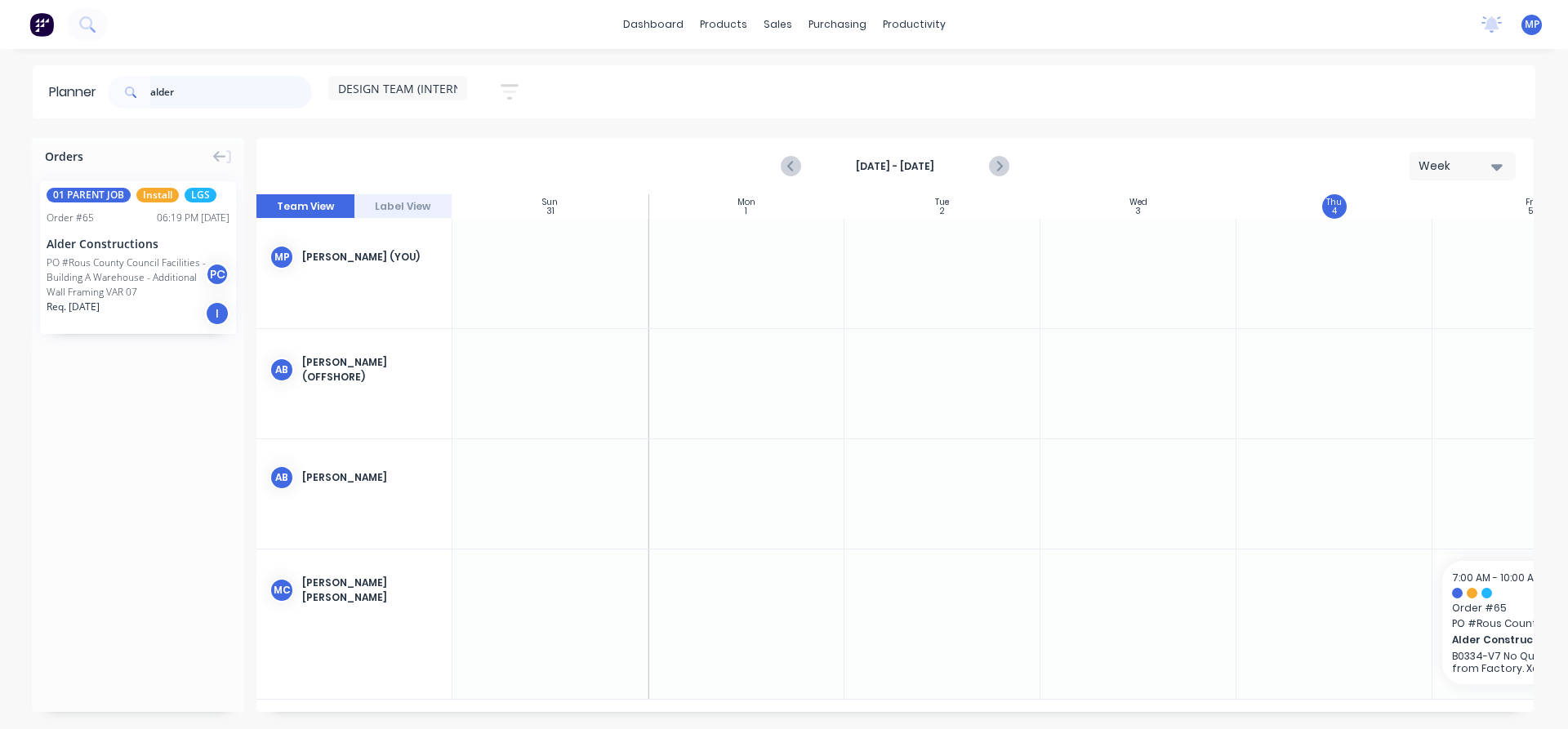
click at [212, 86] on input "alder" at bounding box center [231, 93] width 162 height 33
type input "a"
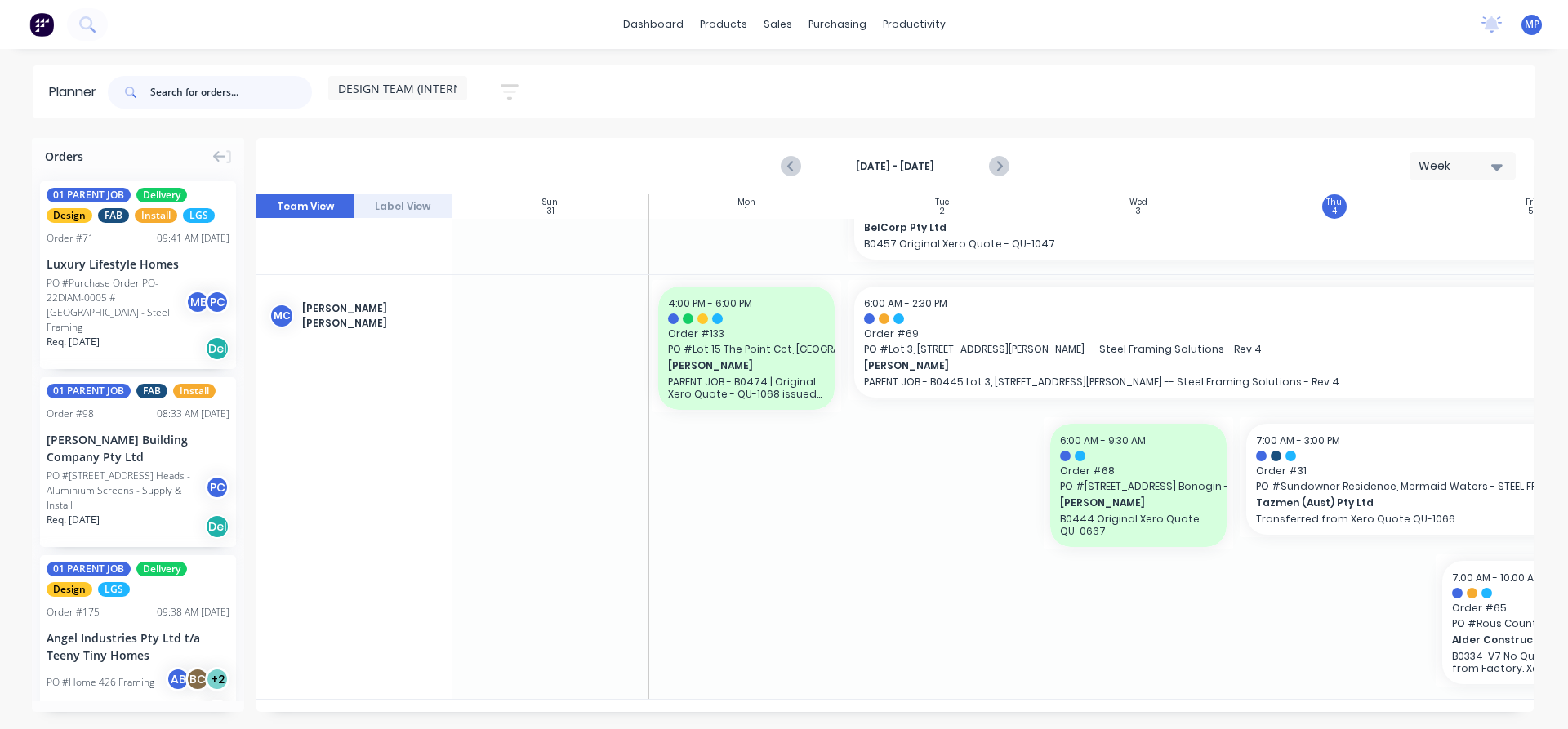
scroll to position [1176, 0]
click at [209, 159] on div "Orders" at bounding box center [138, 152] width 212 height 30
click at [217, 158] on icon at bounding box center [220, 157] width 13 height 15
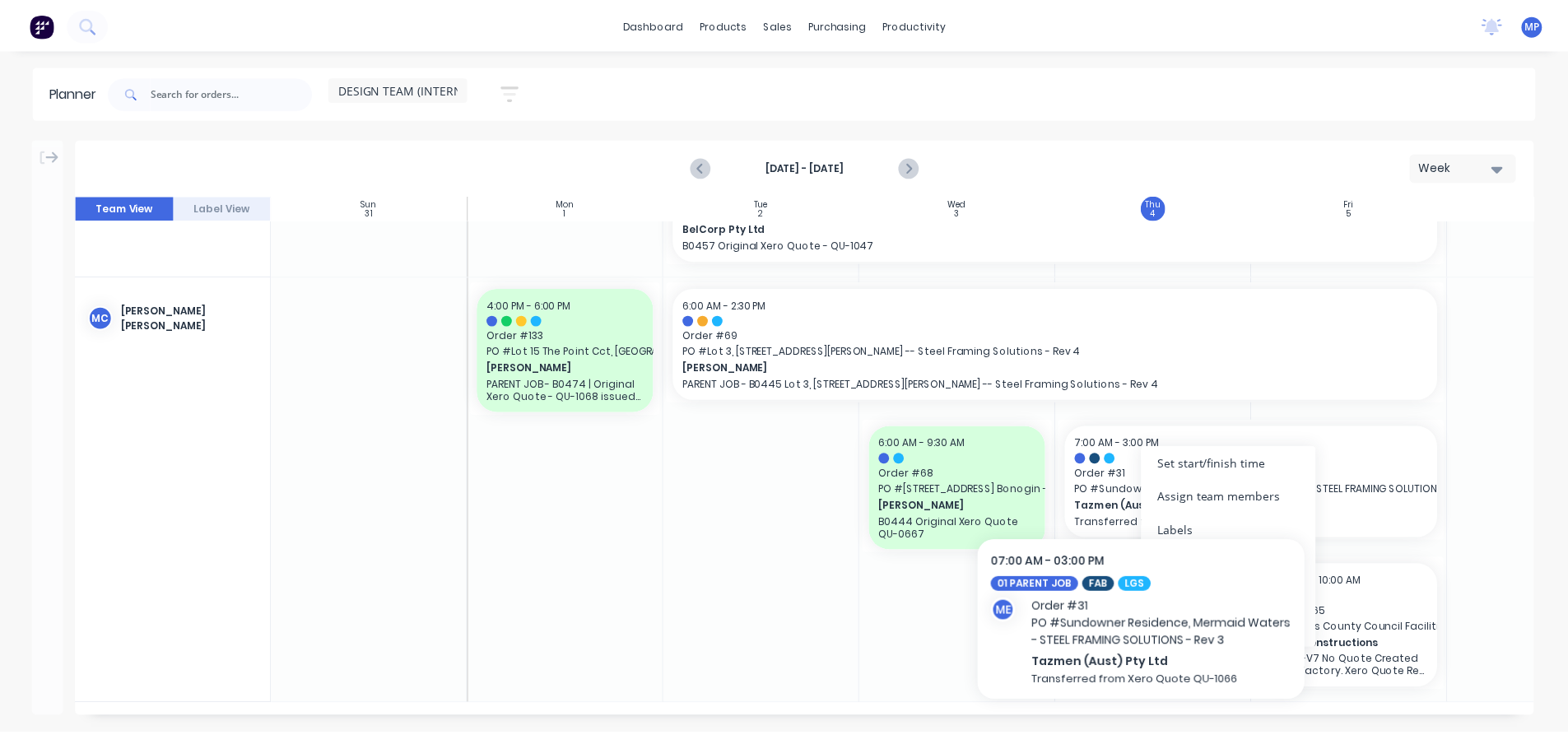
scroll to position [1174, 0]
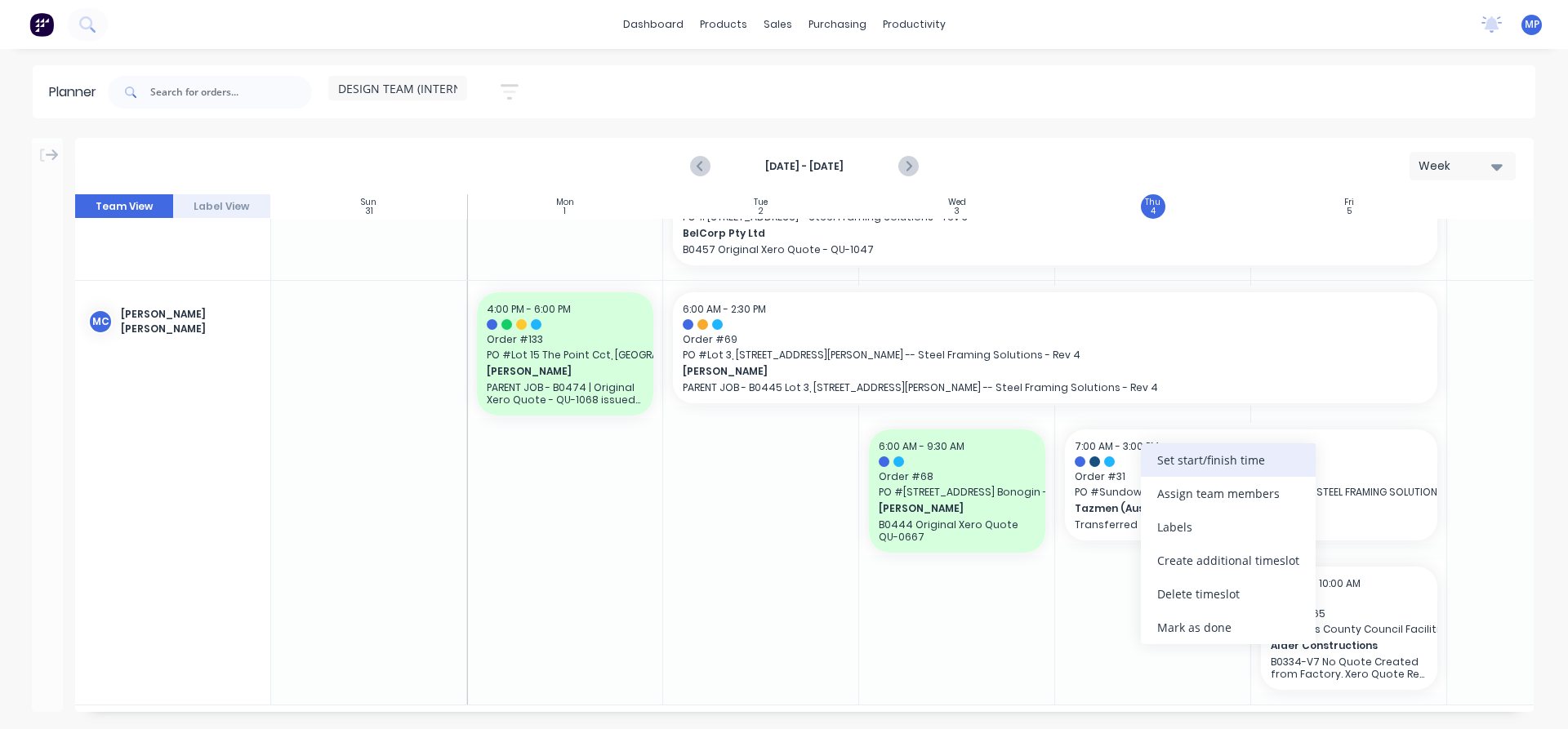
click at [1222, 455] on div "Set start/finish time" at bounding box center [1228, 460] width 175 height 33
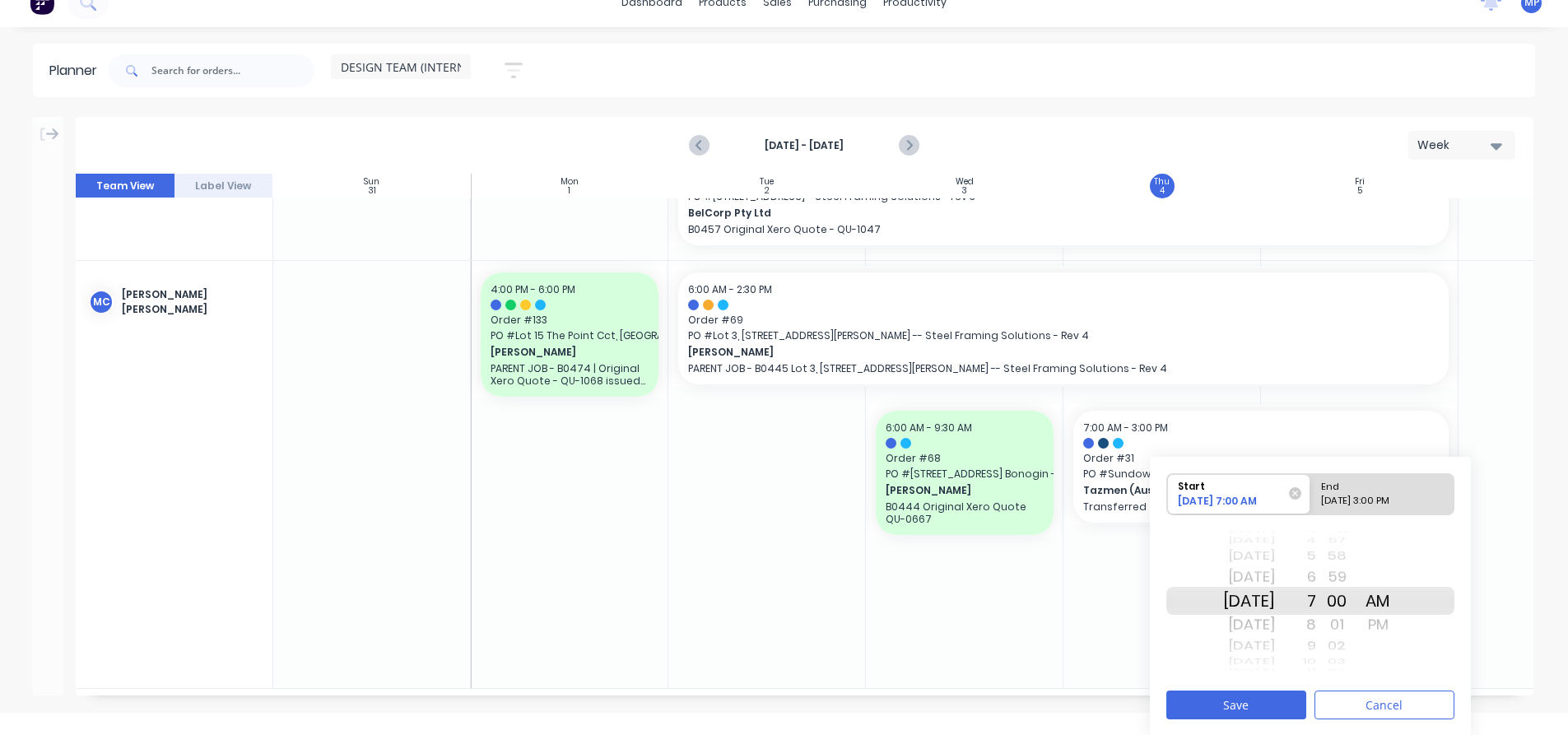
scroll to position [23, 0]
click at [1260, 621] on div "[DATE]" at bounding box center [1249, 624] width 52 height 26
click at [1376, 489] on div "End" at bounding box center [1383, 483] width 134 height 20
click at [1311, 489] on input "End Please select" at bounding box center [1311, 493] width 1 height 41
radio input "true"
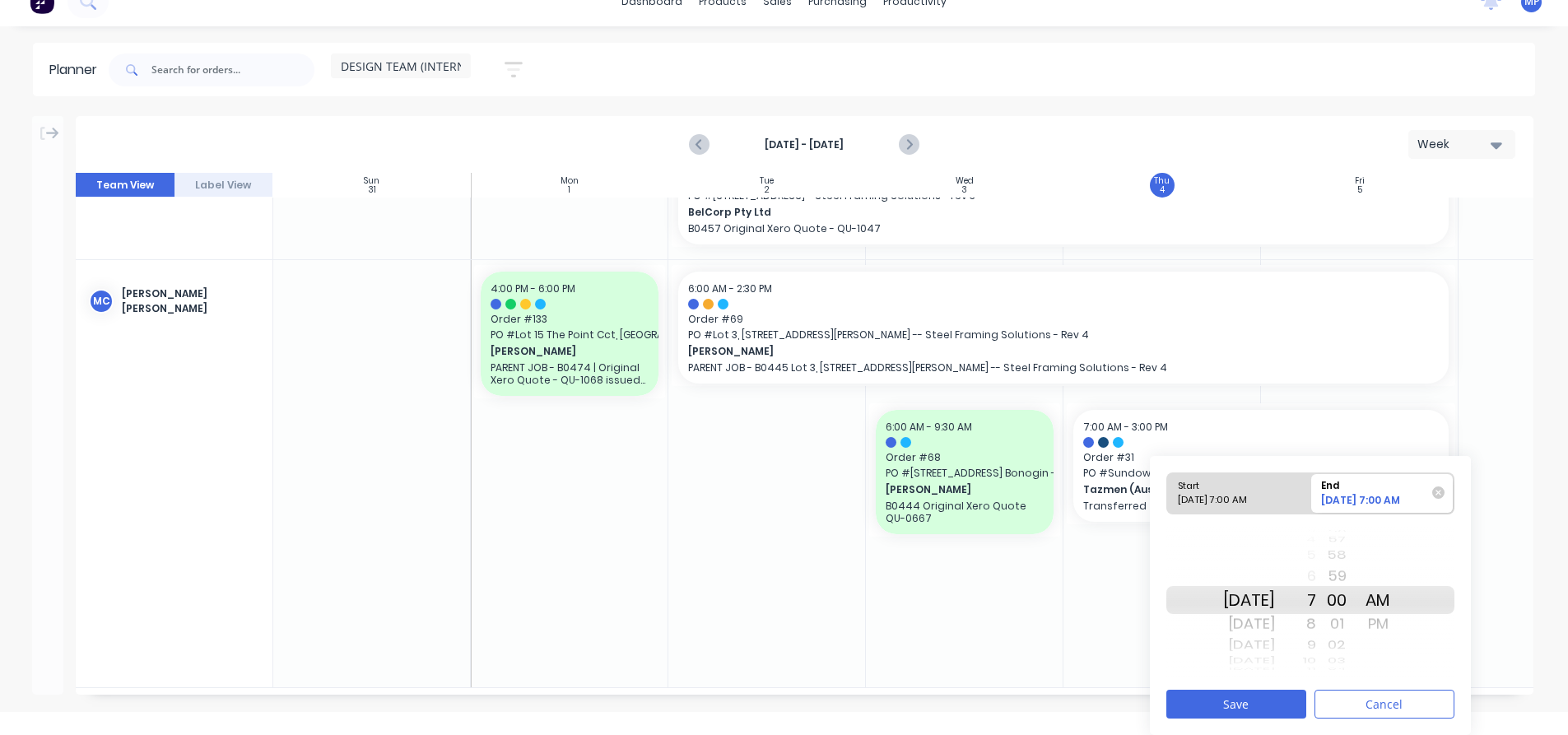
click at [1316, 642] on div "9" at bounding box center [1296, 644] width 41 height 21
click at [1316, 625] on div "10" at bounding box center [1296, 624] width 41 height 26
click at [1278, 696] on button "Save" at bounding box center [1236, 704] width 140 height 29
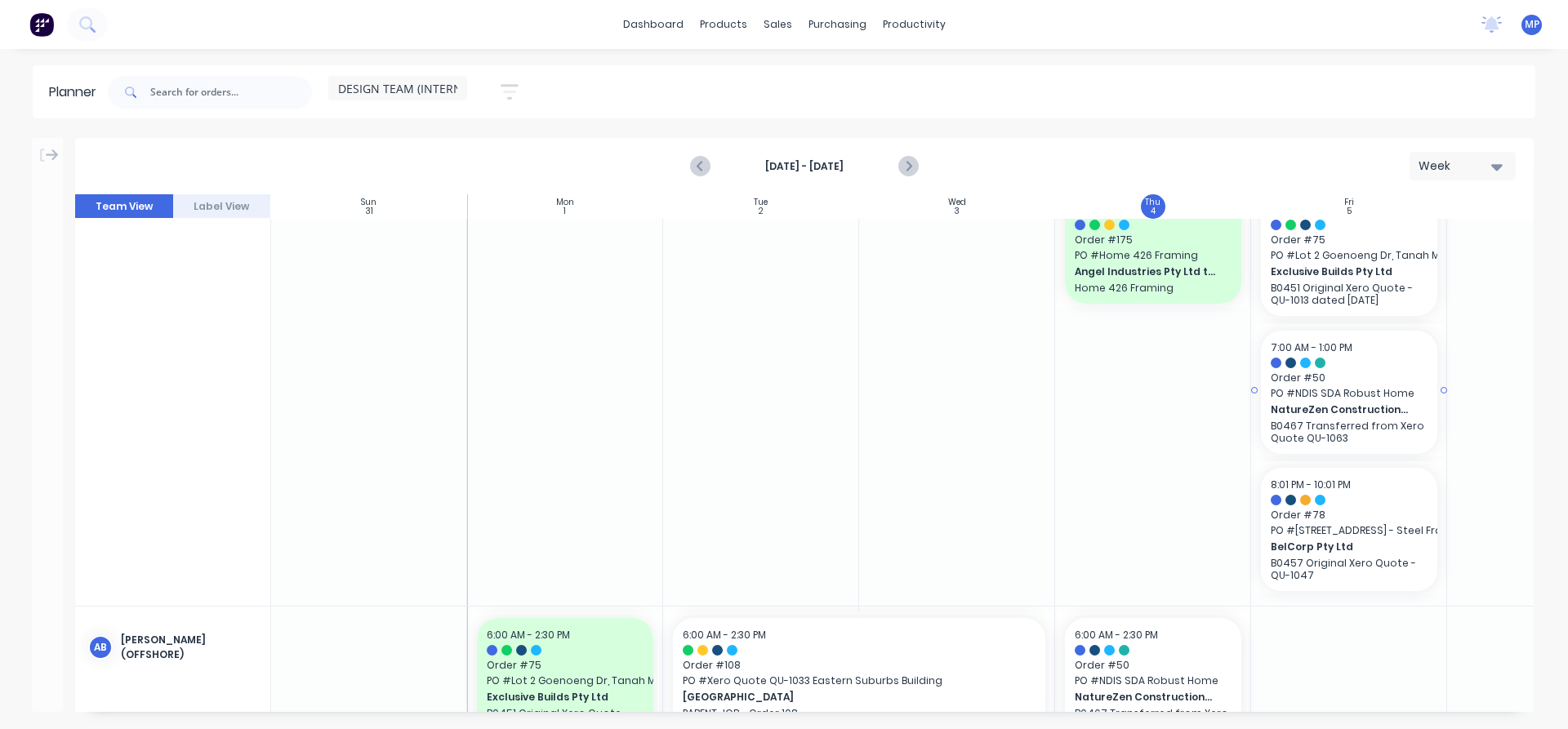
scroll to position [0, 0]
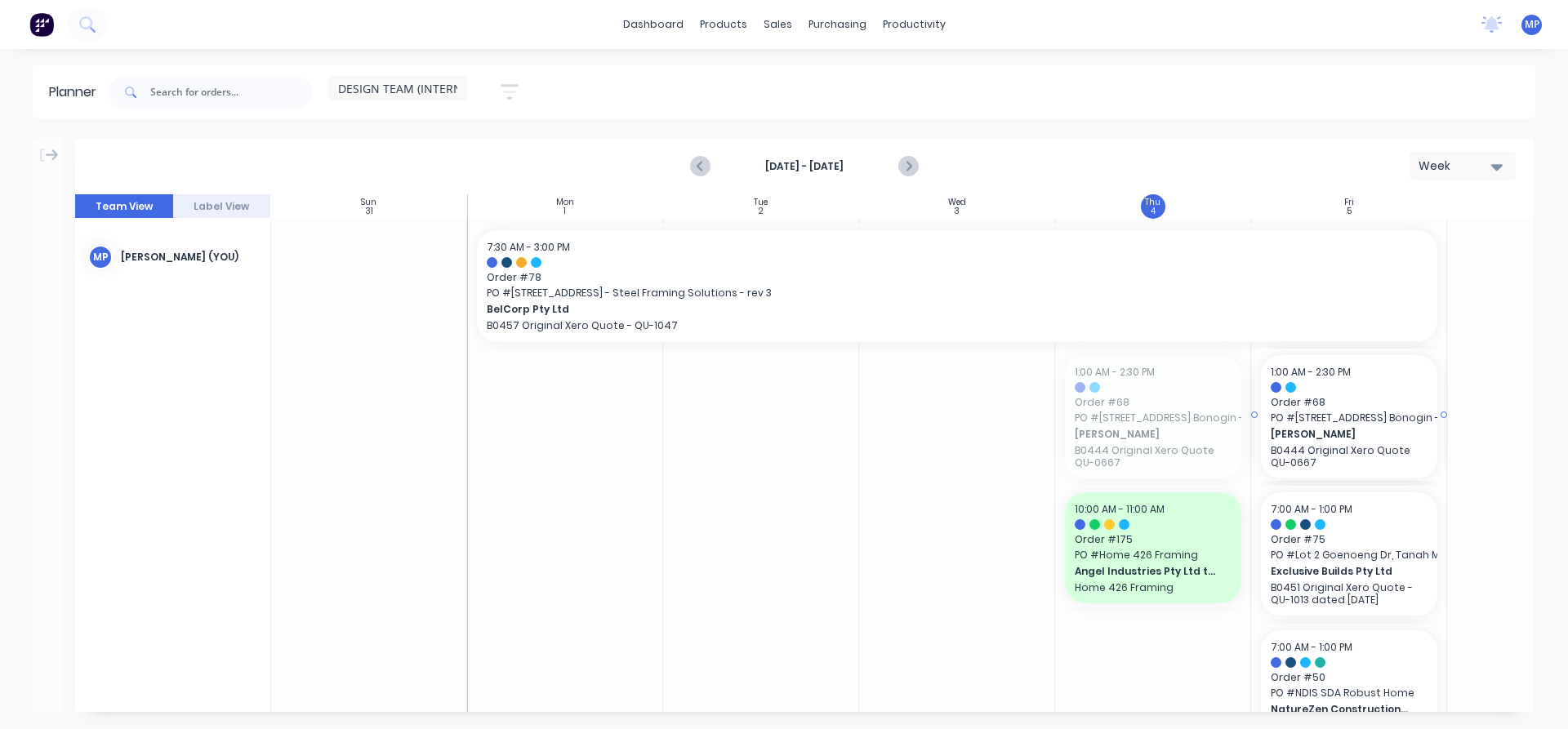
drag, startPoint x: 1130, startPoint y: 412, endPoint x: 1317, endPoint y: 484, distance: 200.4
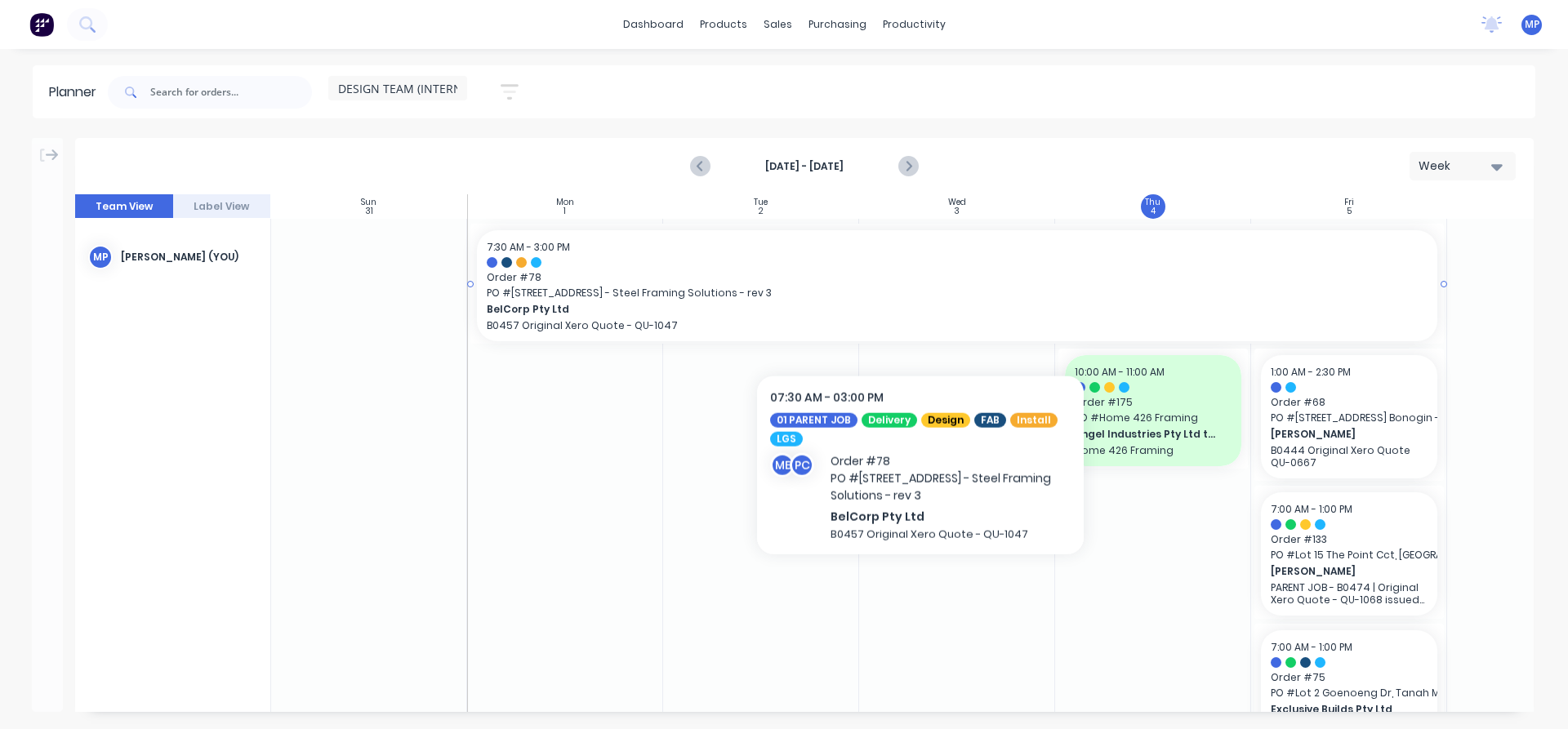
click at [920, 308] on span "BelCorp Pty Ltd" at bounding box center [910, 309] width 847 height 15
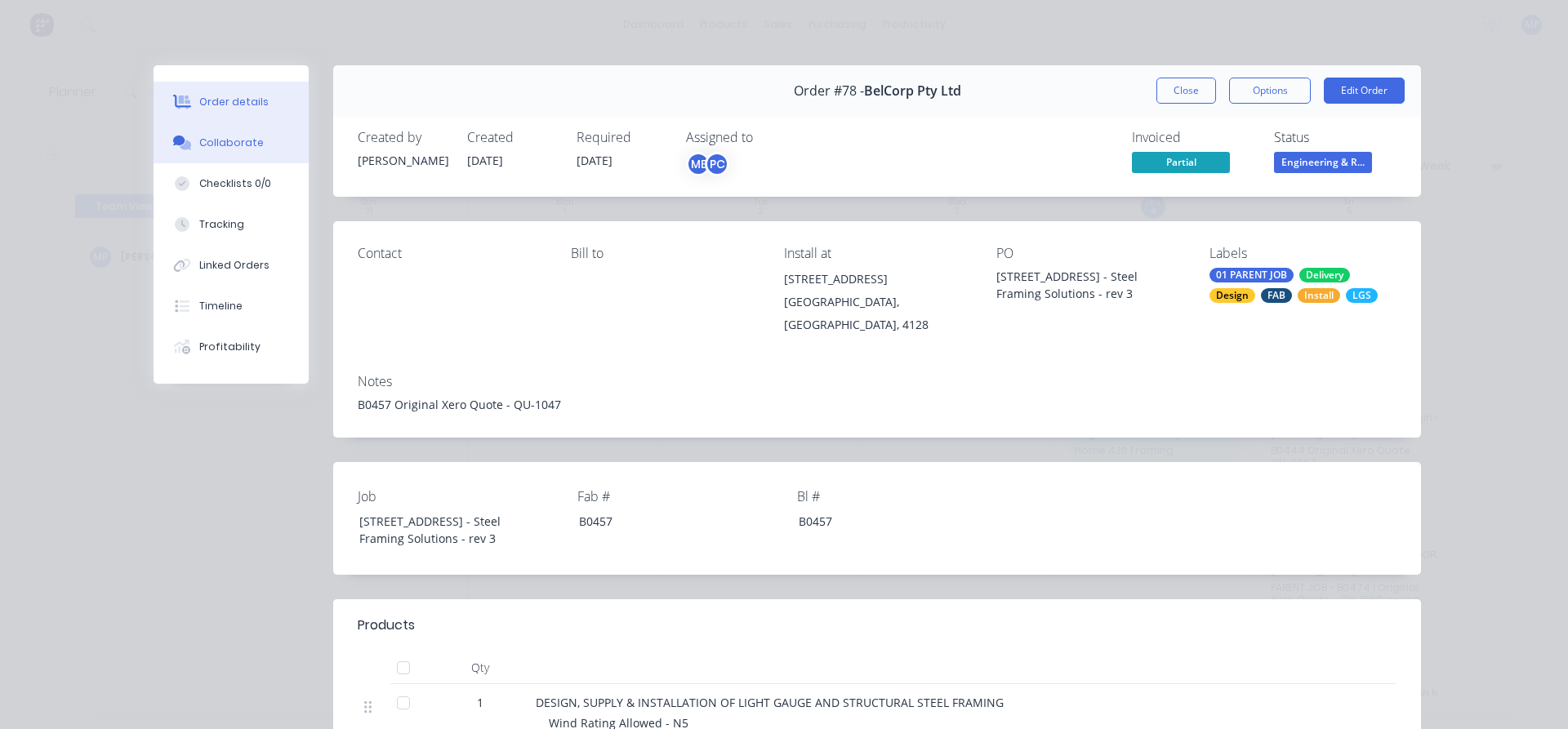
click at [208, 142] on div "Collaborate" at bounding box center [231, 143] width 64 height 15
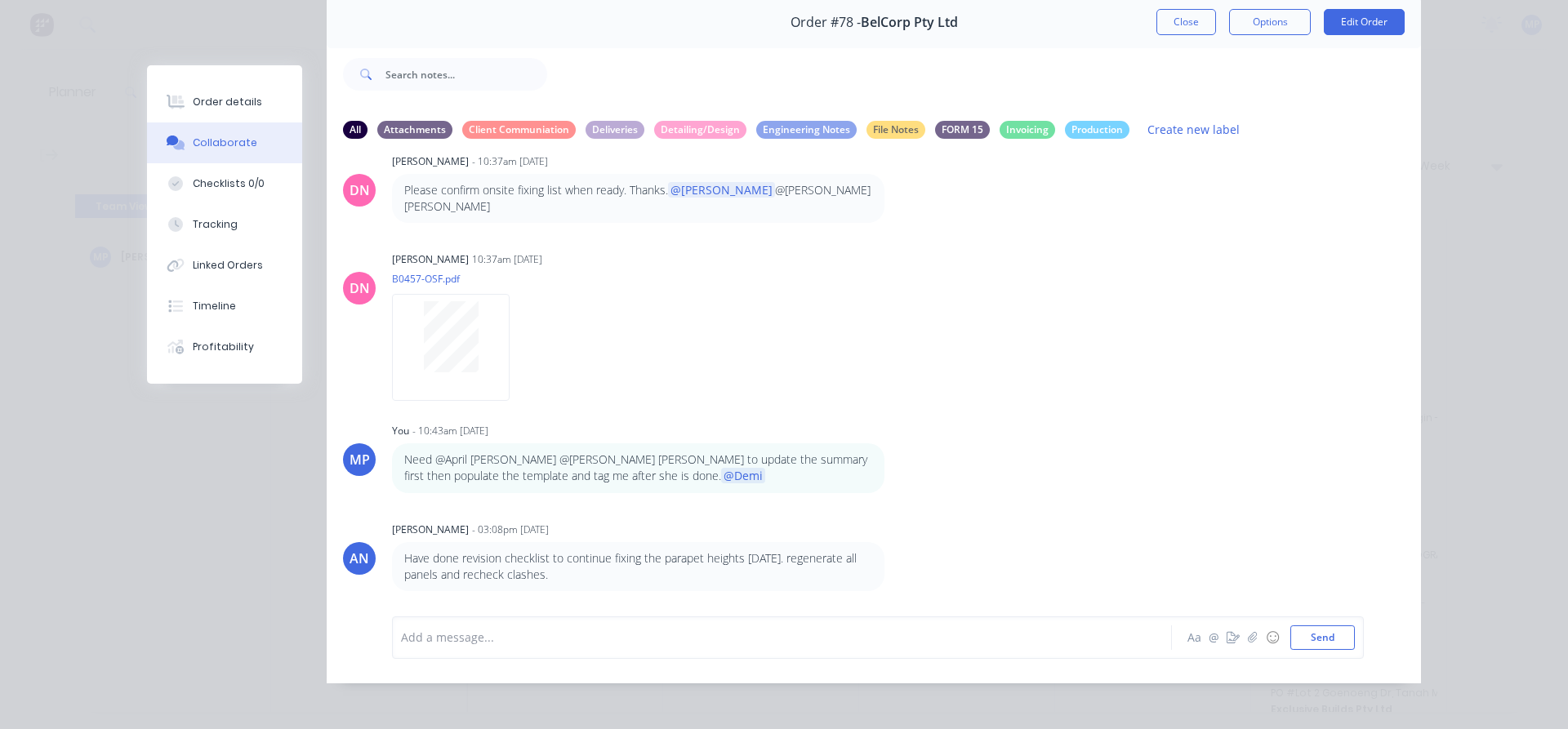
scroll to position [74, 0]
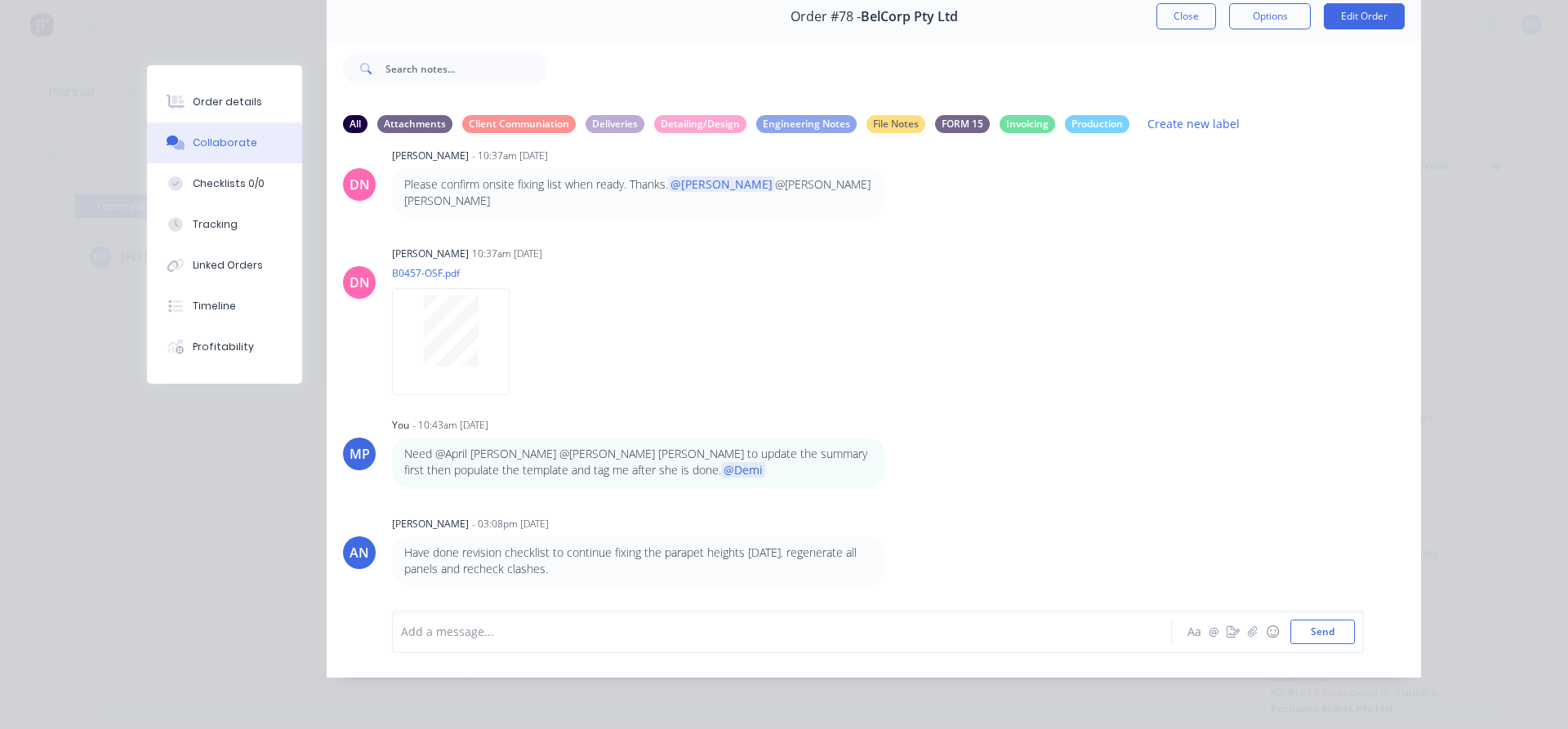
click at [599, 628] on div at bounding box center [759, 631] width 715 height 17
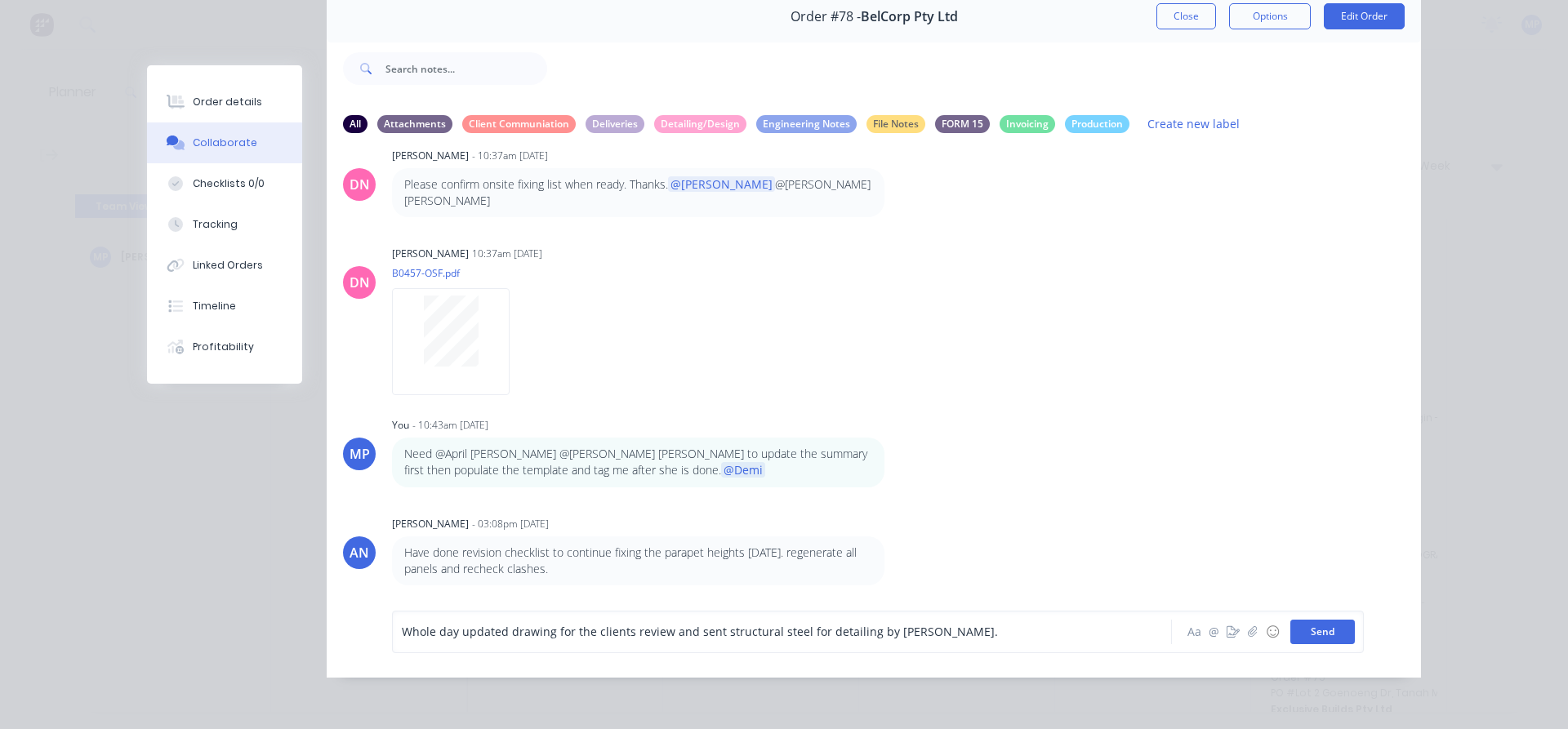
click at [1325, 635] on button "Send" at bounding box center [1323, 632] width 64 height 25
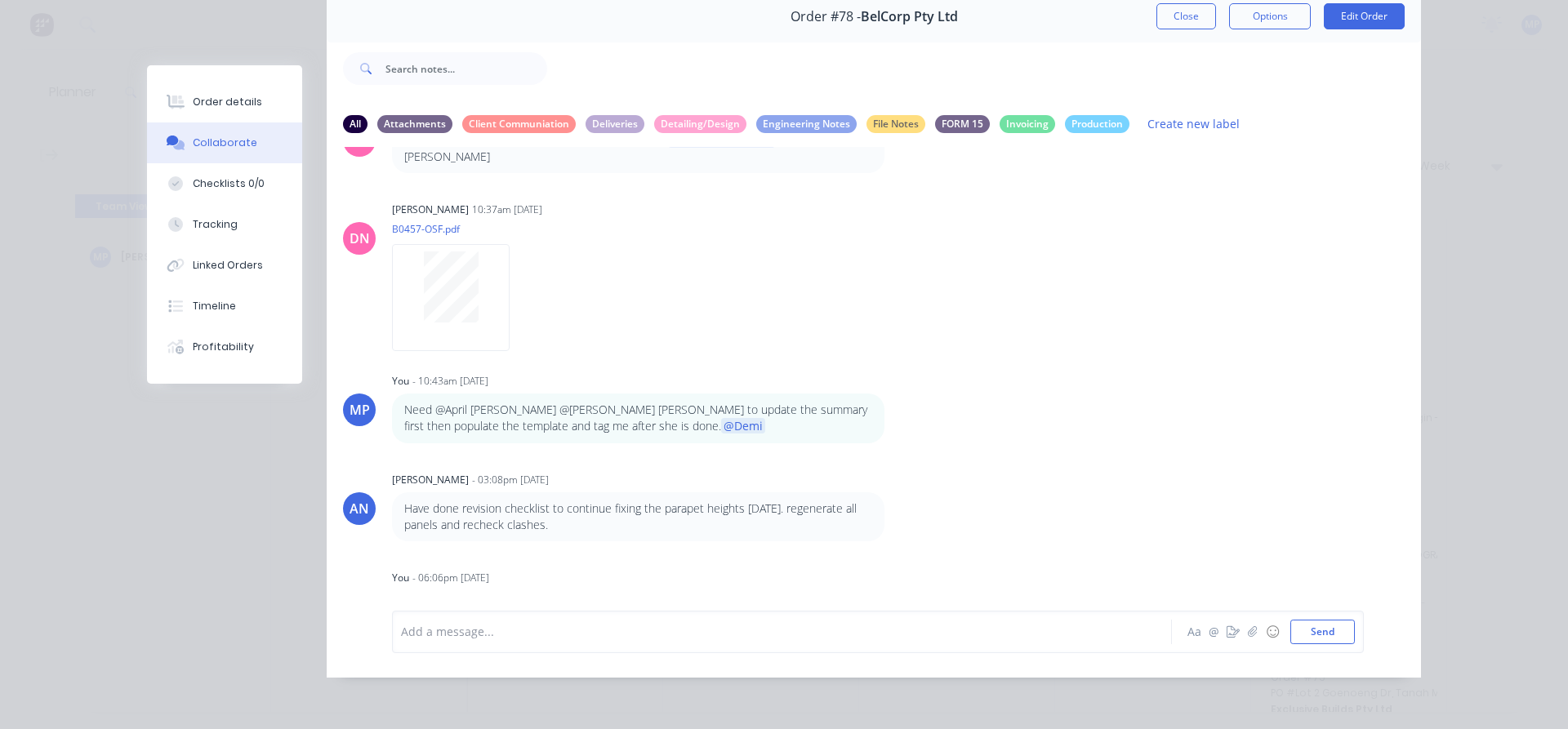
scroll to position [1516, 0]
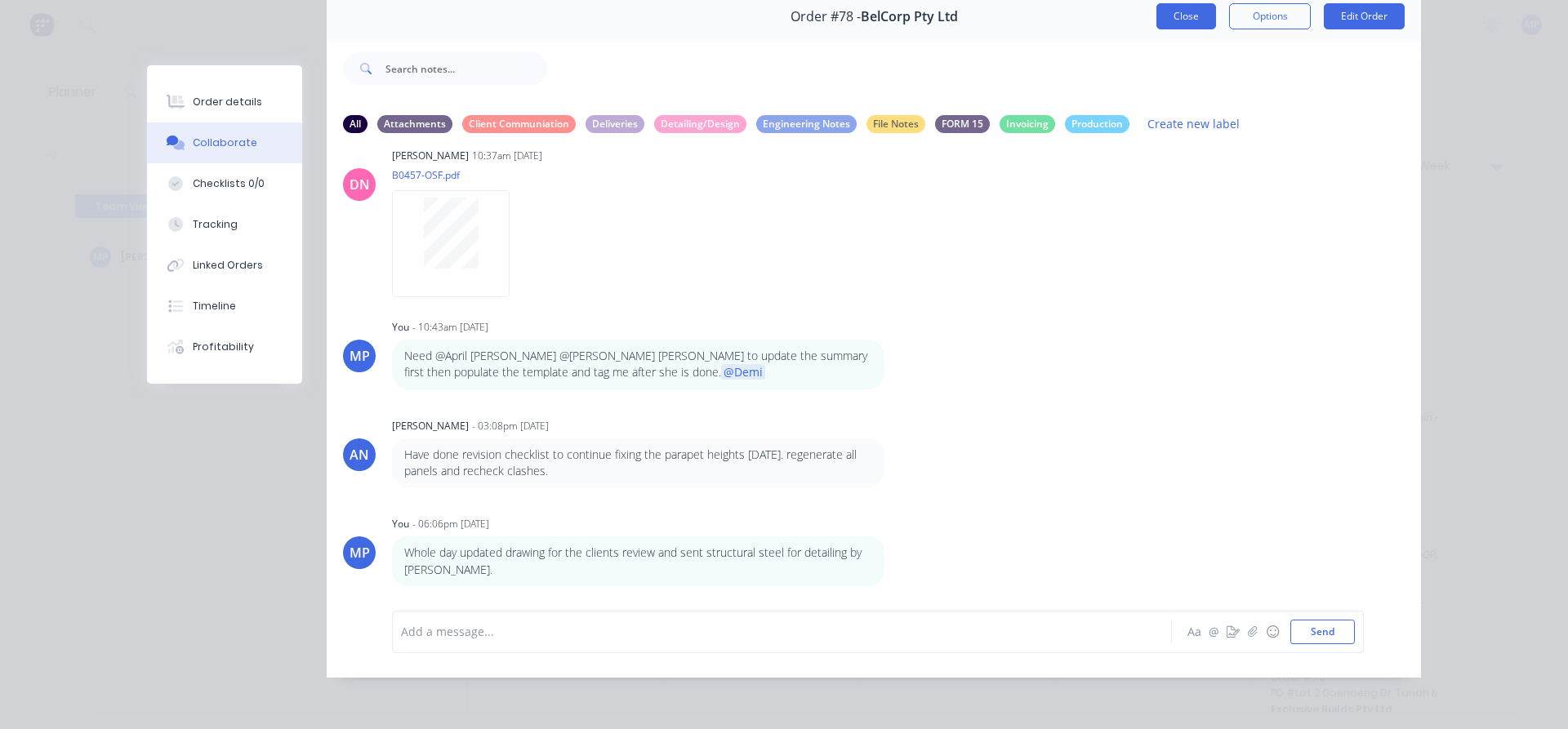
click at [1182, 11] on button "Close" at bounding box center [1186, 17] width 60 height 26
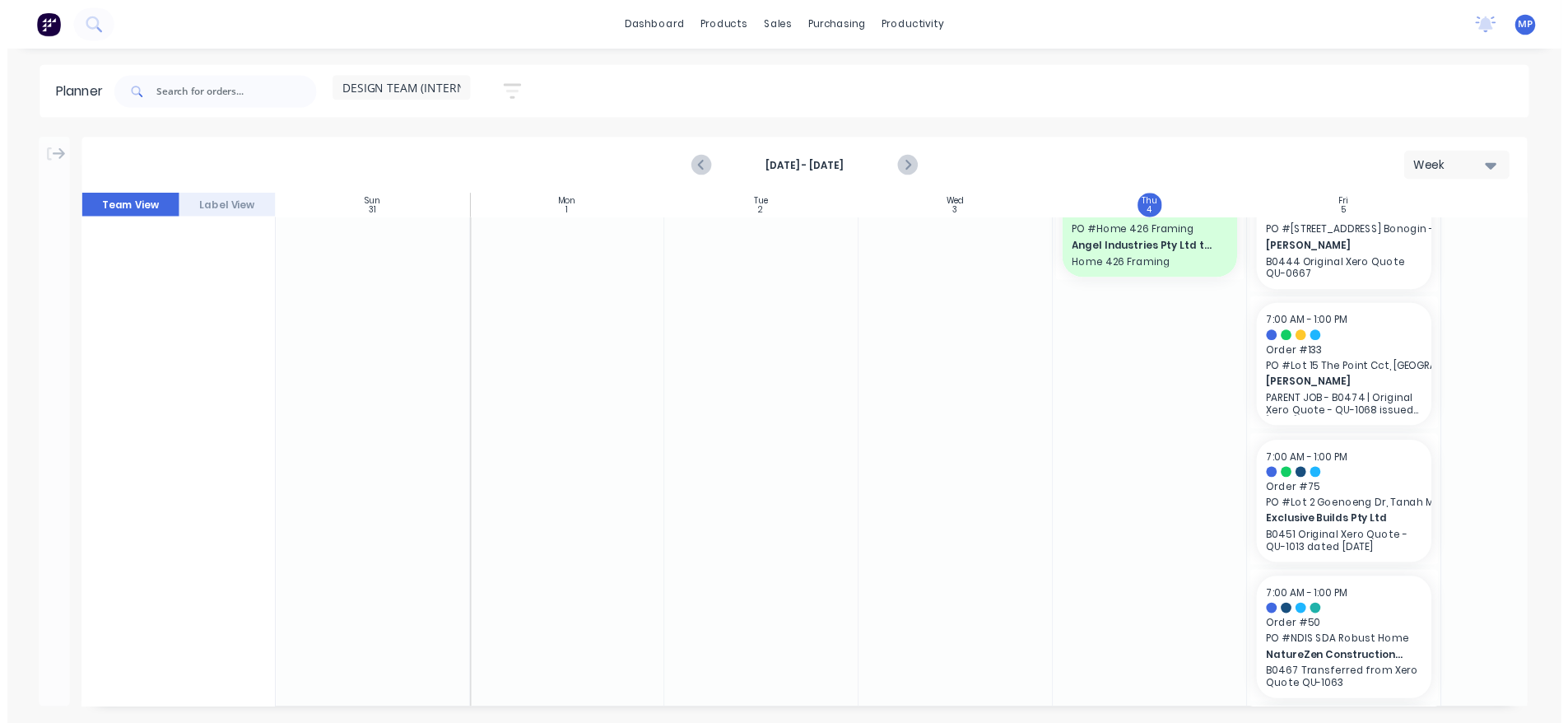
scroll to position [0, 0]
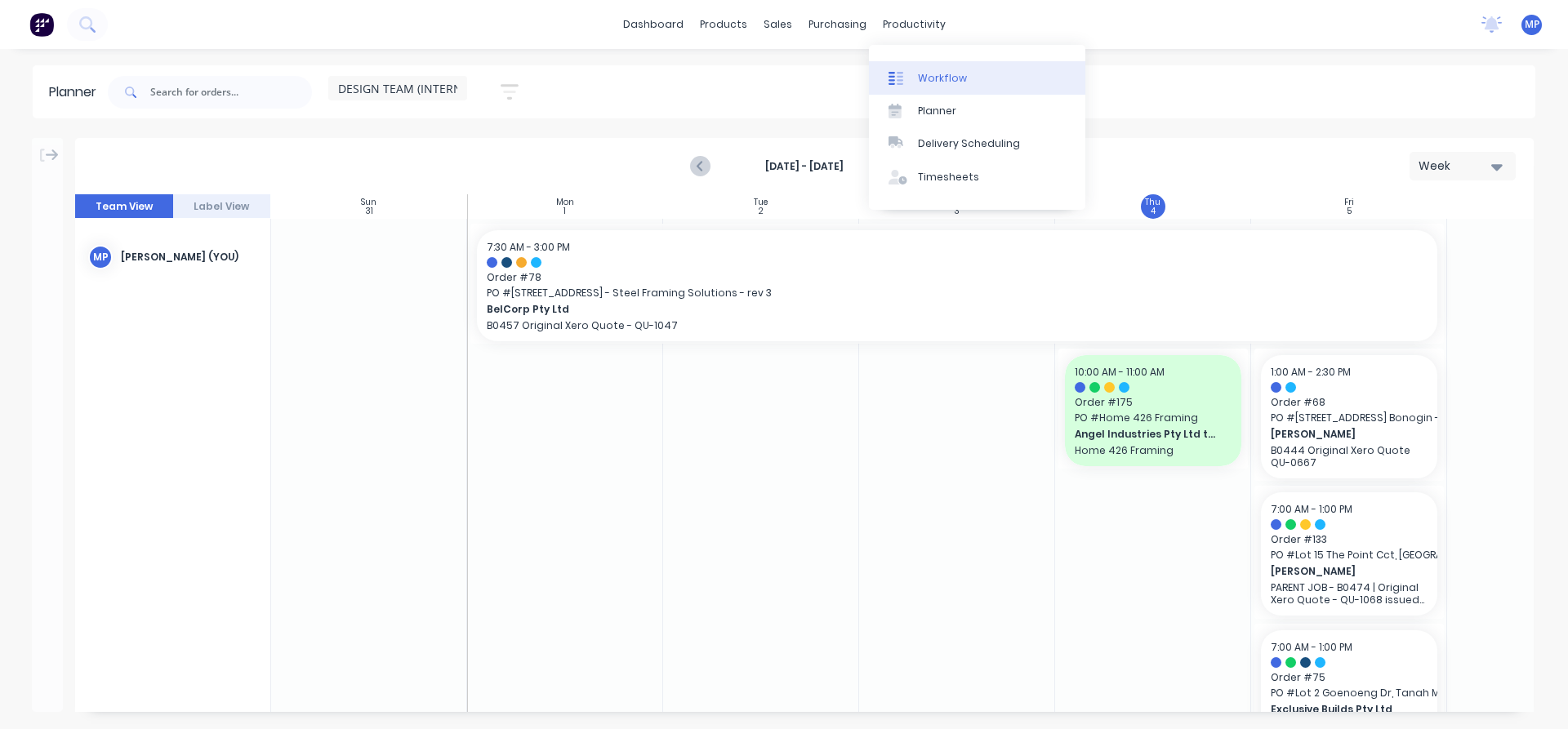
click at [952, 73] on div "Workflow" at bounding box center [942, 78] width 49 height 15
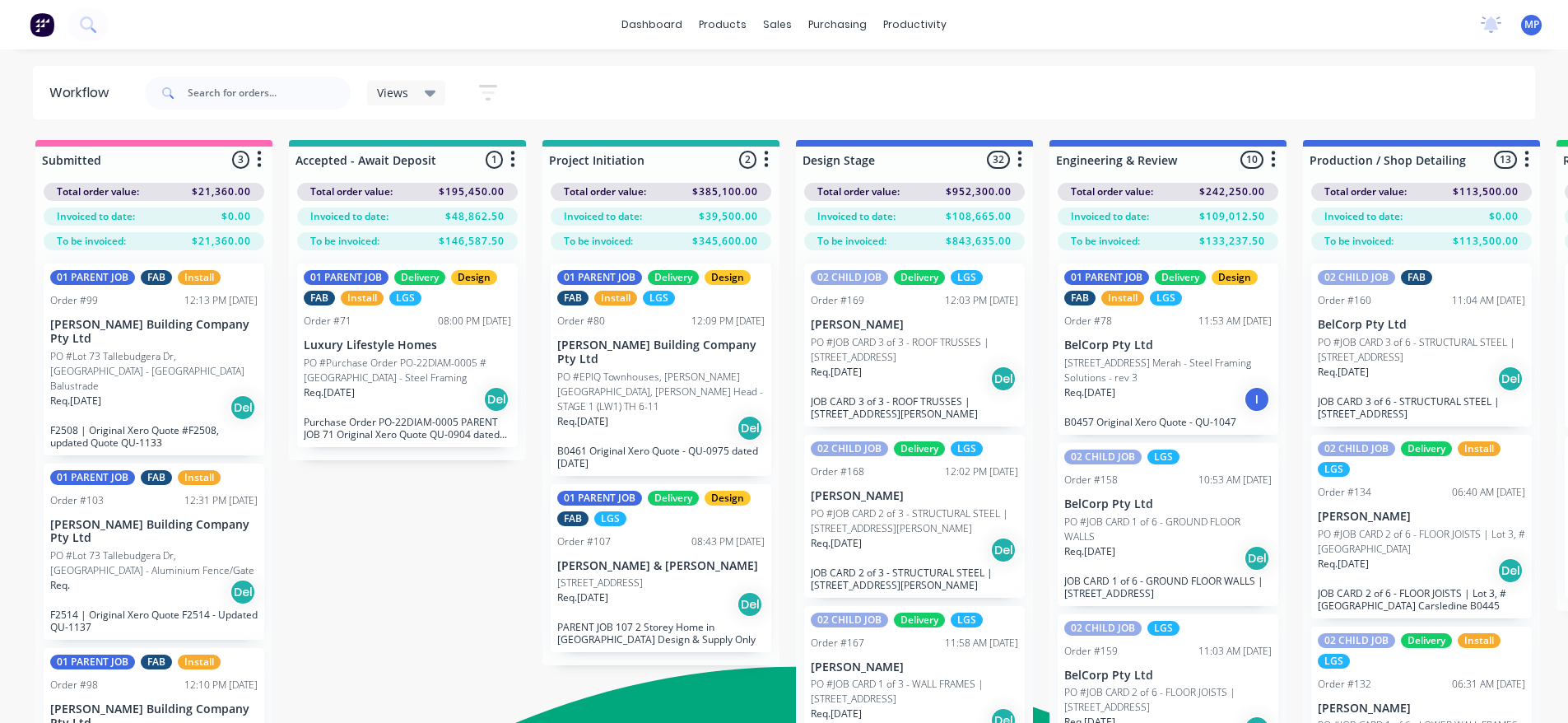
click at [425, 90] on icon at bounding box center [431, 93] width 11 height 19
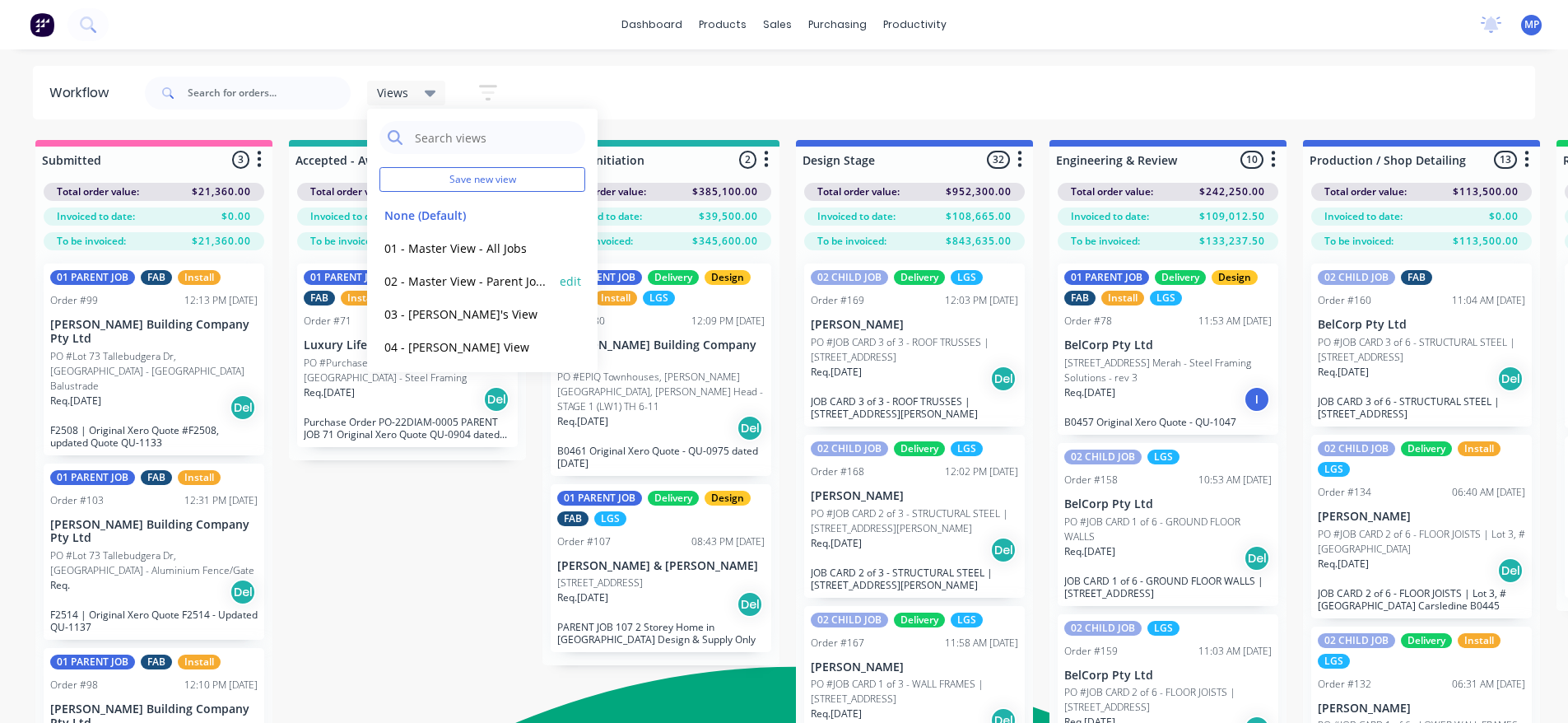
click at [456, 275] on button "02 - Master View - Parent Jobs Only" at bounding box center [467, 280] width 175 height 19
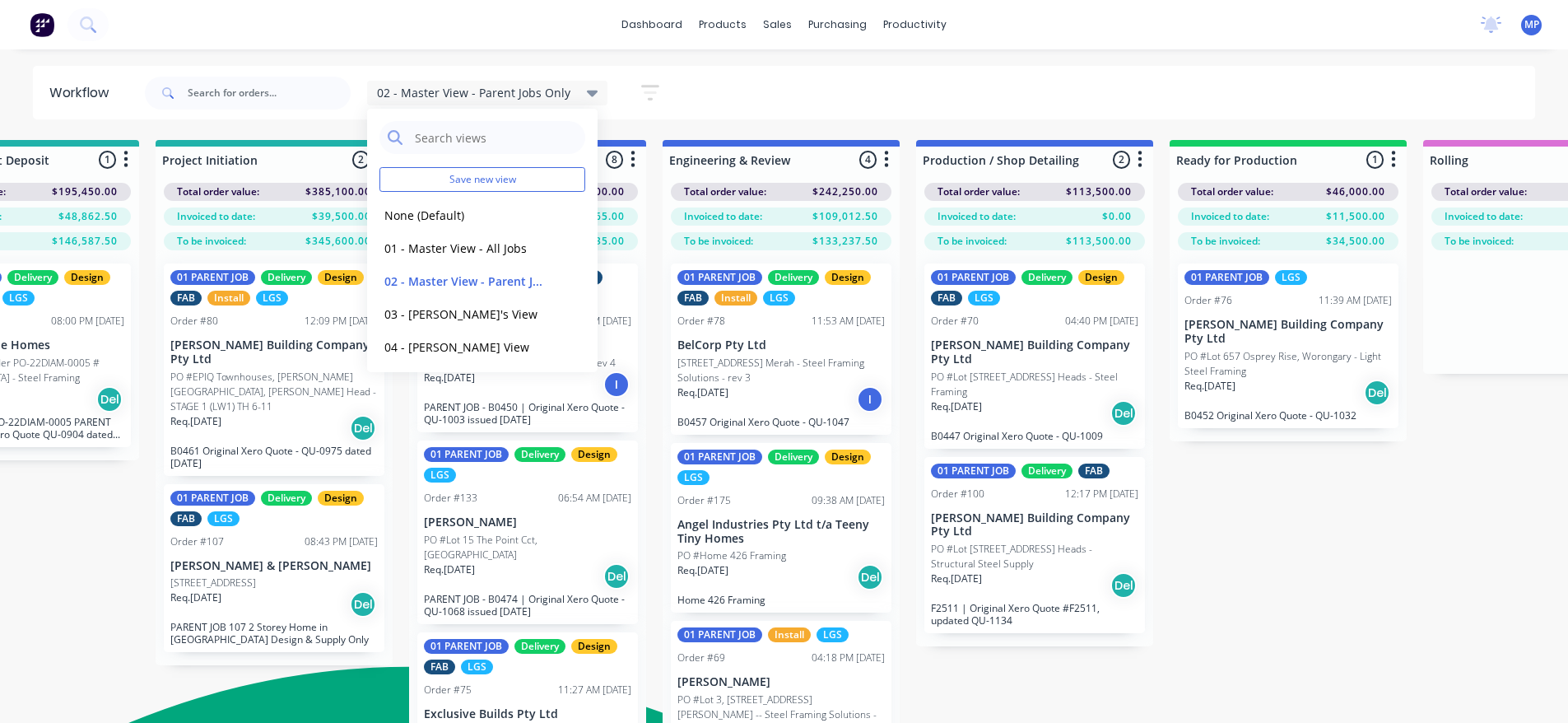
scroll to position [0, 633]
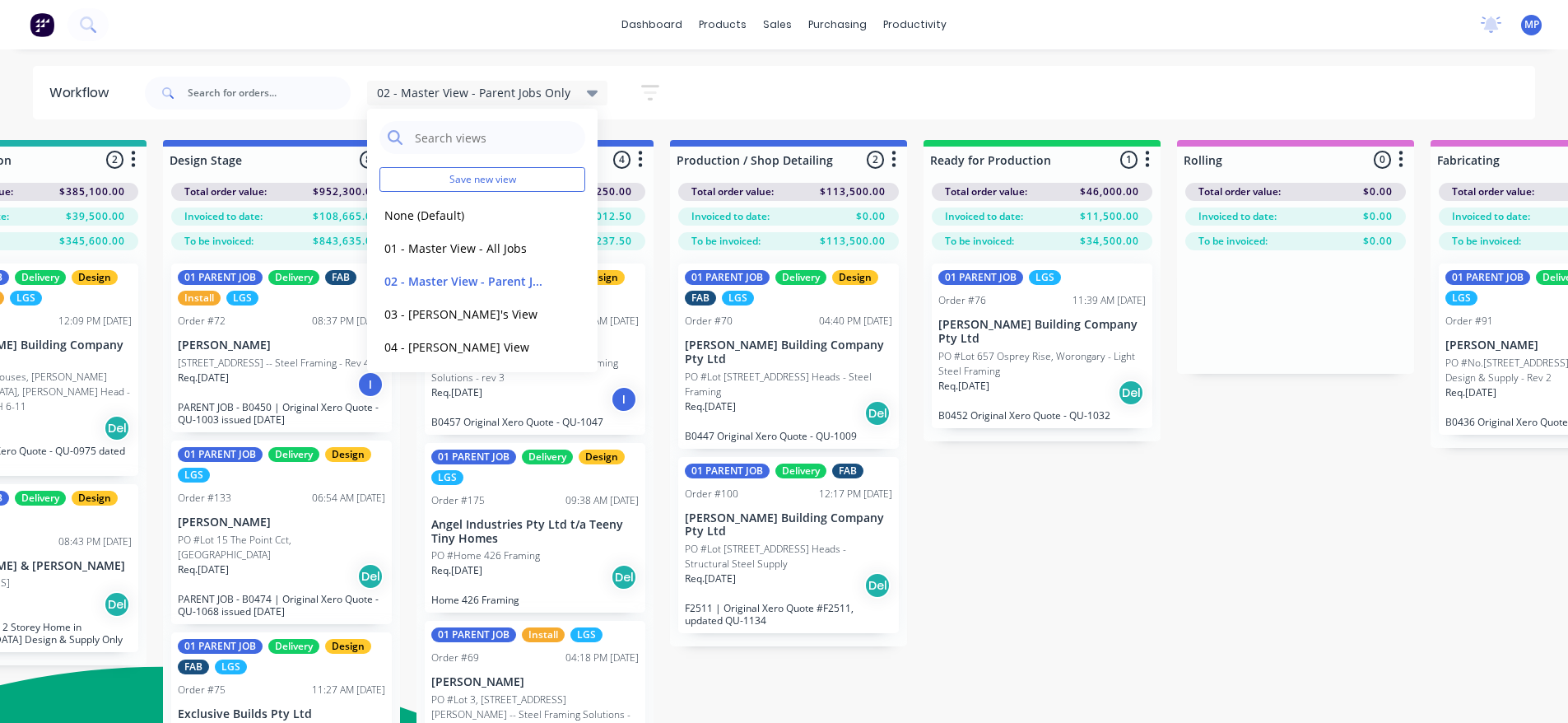
click at [1221, 579] on div "Submitted 3 Summaries Total order value Invoiced to date To be invoiced Total o…" at bounding box center [1443, 457] width 4178 height 635
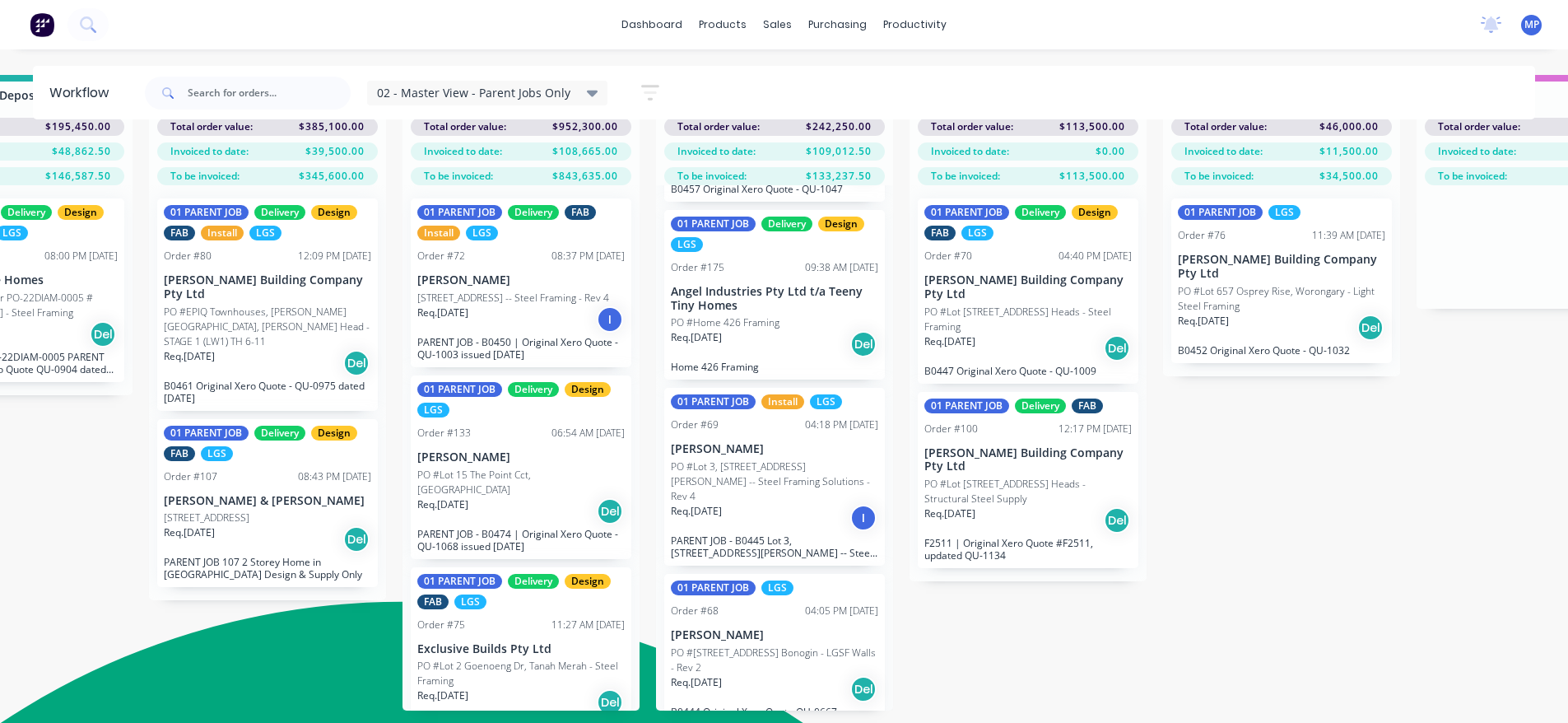
scroll to position [65, 391]
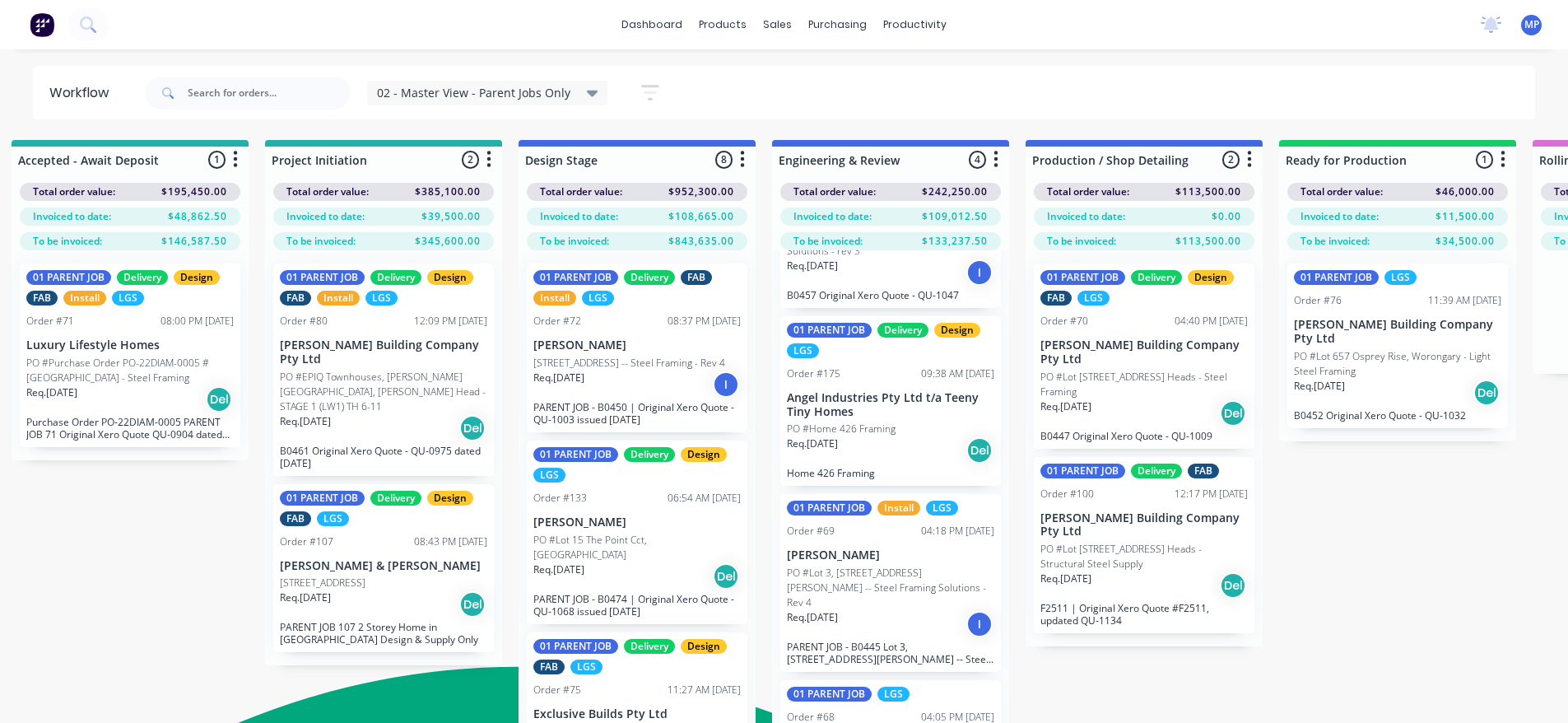
scroll to position [0, 0]
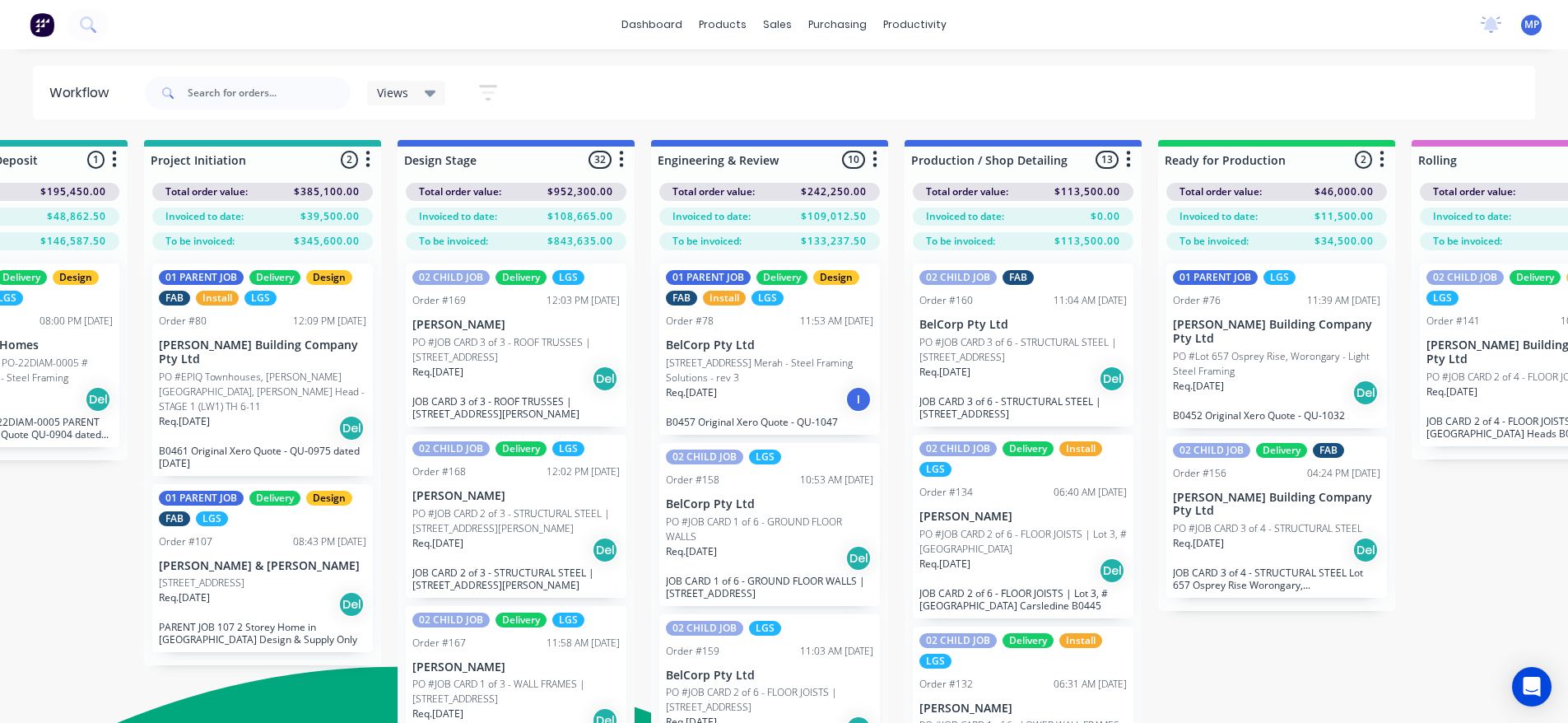
scroll to position [0, 400]
click at [419, 89] on div "Views" at bounding box center [407, 93] width 59 height 15
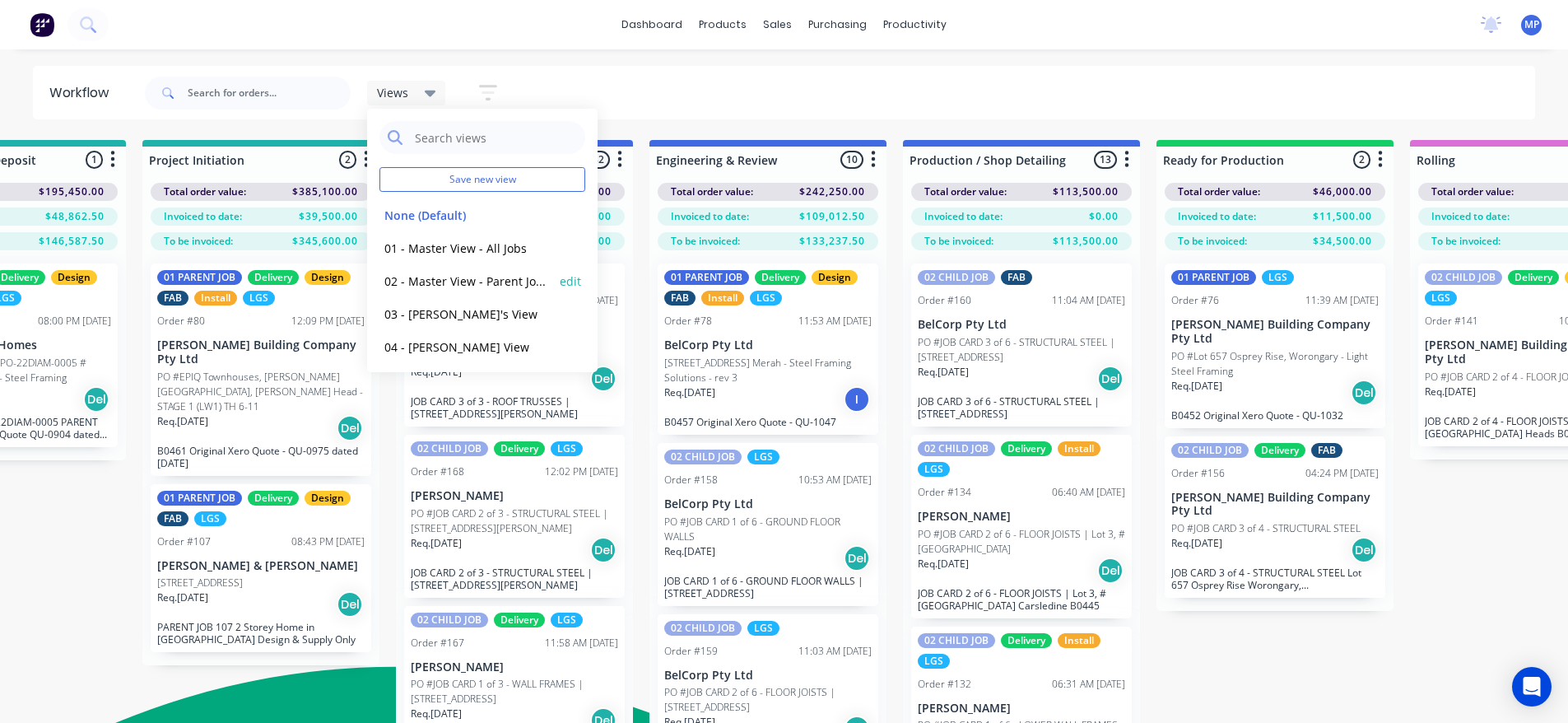
click at [459, 277] on button "02 - Master View - Parent Jobs Only" at bounding box center [467, 280] width 175 height 19
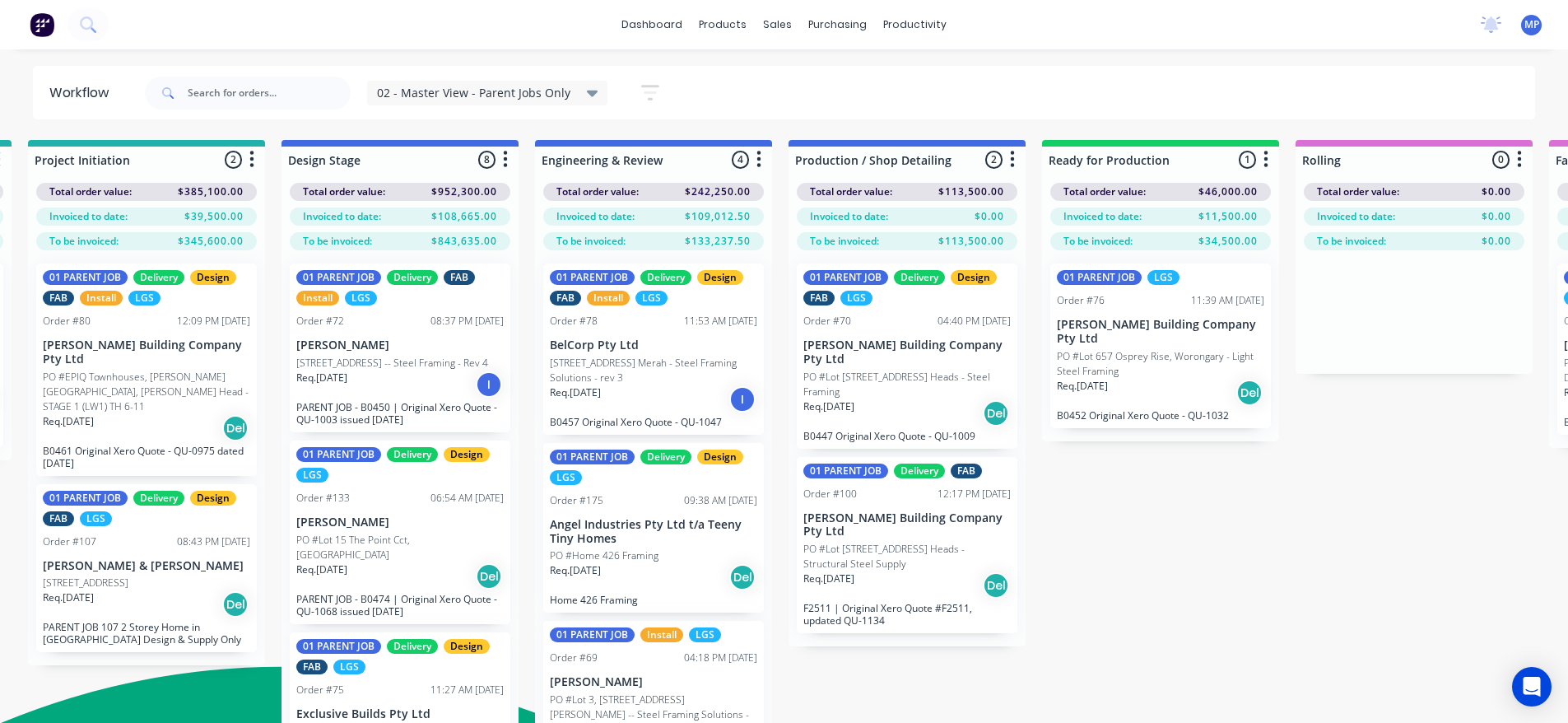
scroll to position [0, 512]
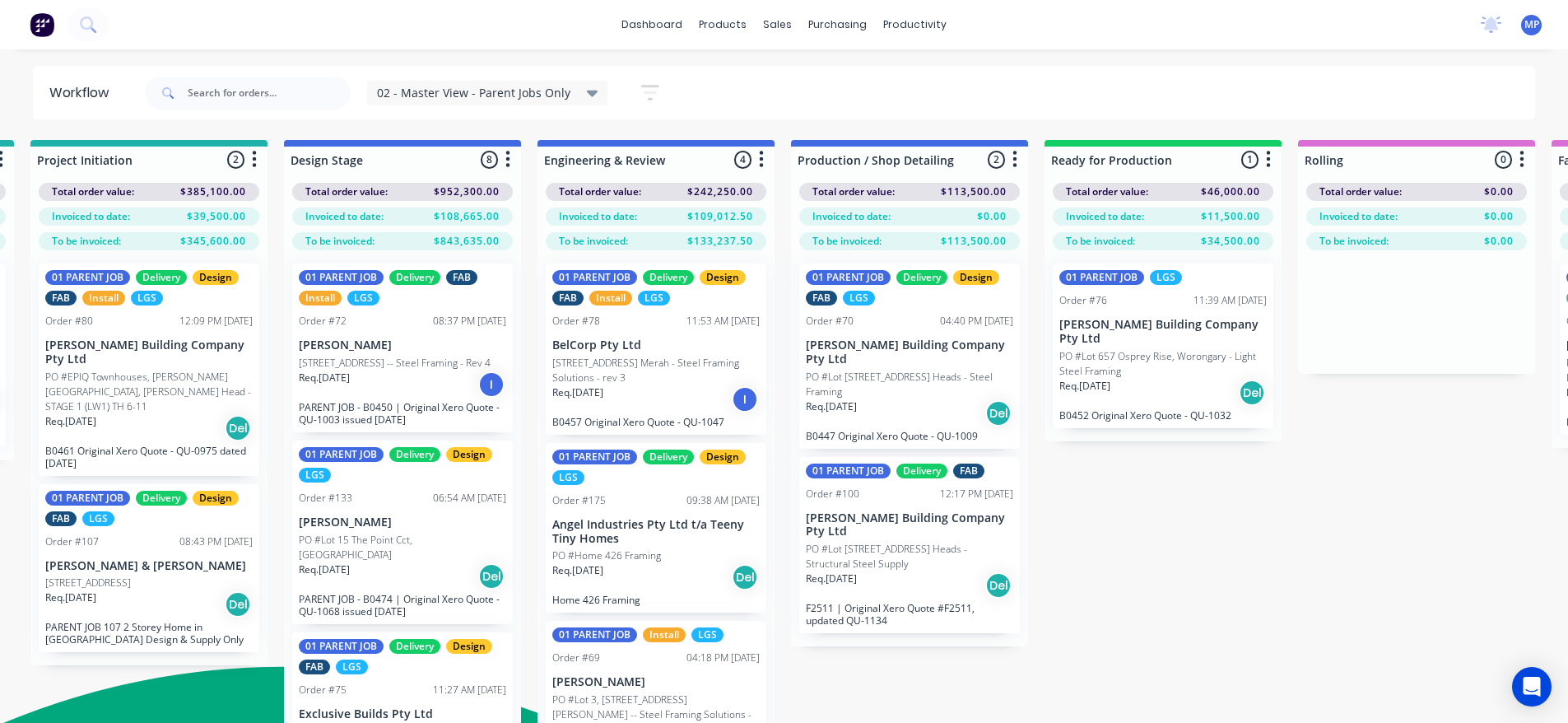
click at [1242, 552] on div "Submitted 3 Summaries Total order value Invoiced to date To be invoiced Total o…" at bounding box center [1564, 457] width 4178 height 635
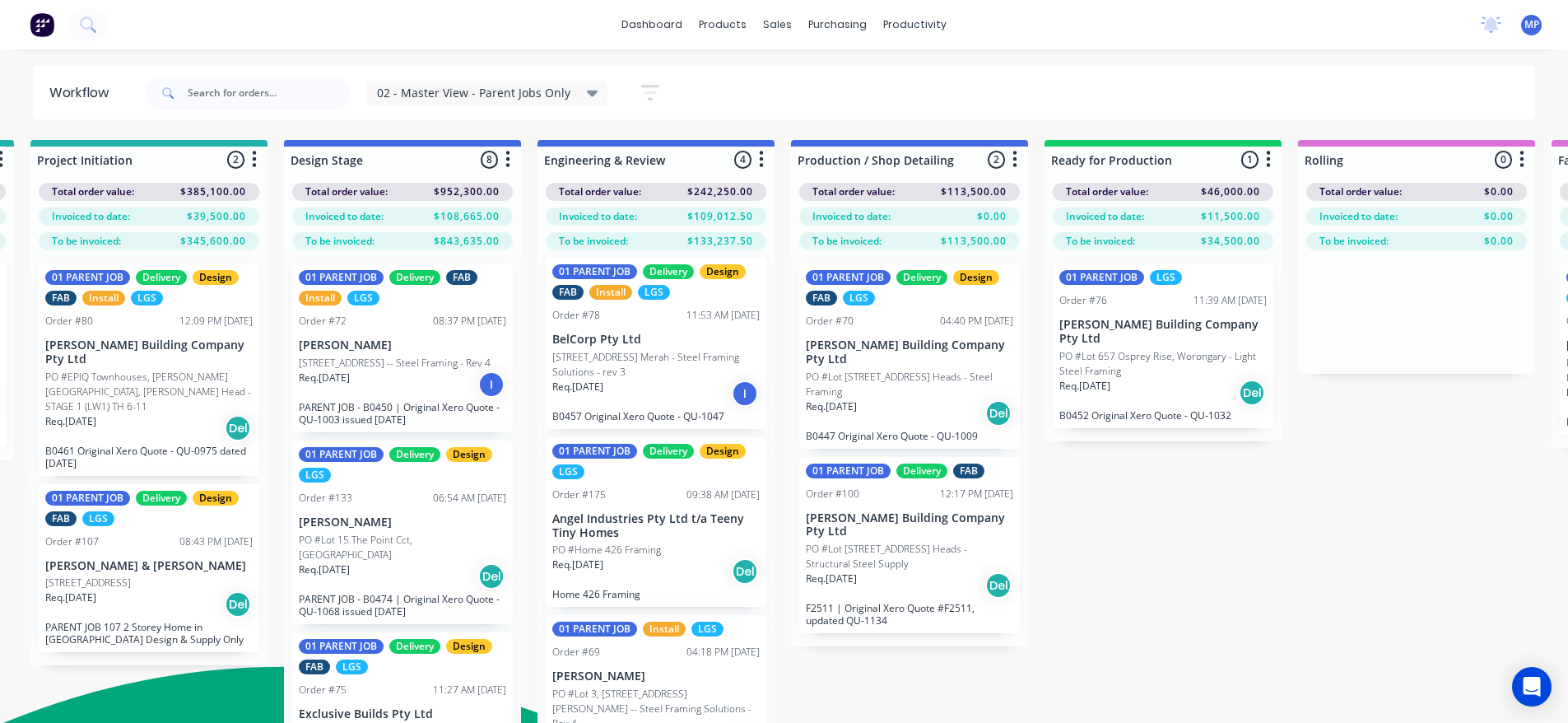
scroll to position [0, 0]
